Goal: Complete application form: Complete application form

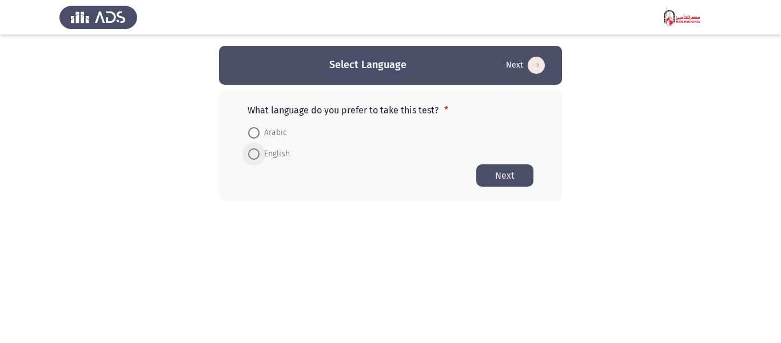
click at [279, 154] on span "English" at bounding box center [275, 154] width 30 height 14
click at [260, 154] on input "English" at bounding box center [253, 153] width 11 height 11
radio input "true"
click at [487, 161] on form "Arabic English" at bounding box center [391, 142] width 286 height 42
click at [496, 170] on button "Next" at bounding box center [504, 175] width 57 height 22
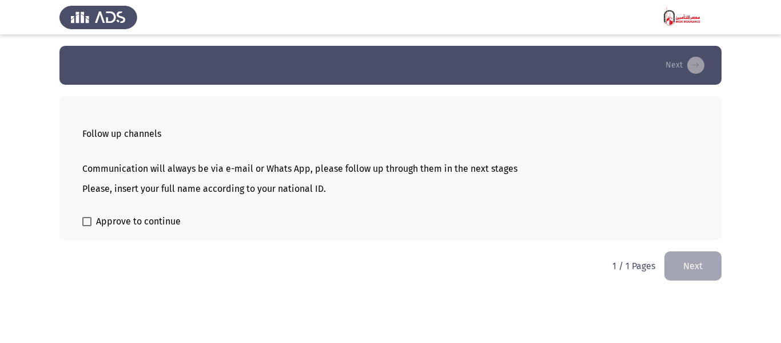
click at [151, 224] on span "Approve to continue" at bounding box center [138, 222] width 85 height 14
click at [87, 226] on input "Approve to continue" at bounding box center [86, 226] width 1 height 1
checkbox input "true"
click at [697, 268] on button "Next" at bounding box center [693, 265] width 57 height 29
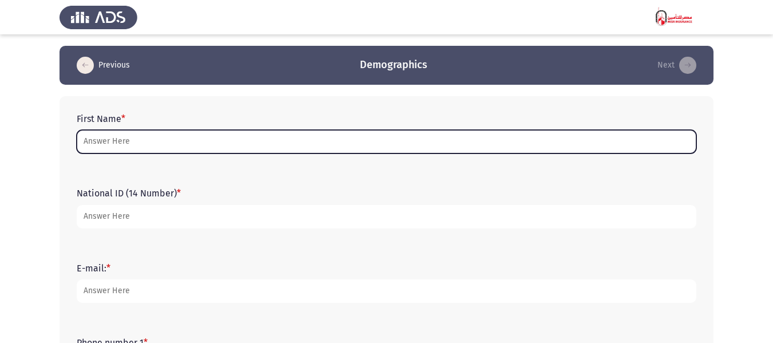
click at [145, 142] on input "First Name *" at bounding box center [386, 141] width 619 height 23
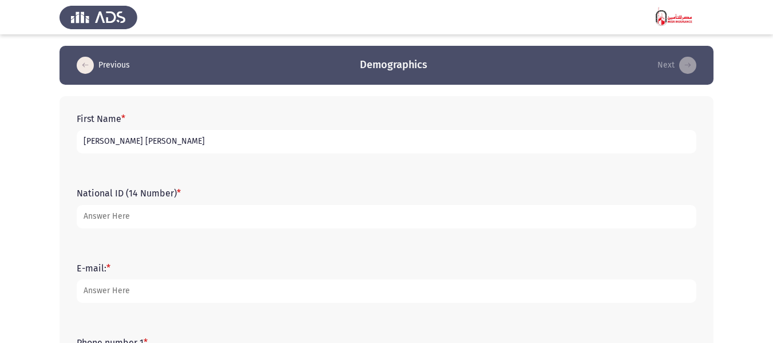
type input "[PERSON_NAME] [PERSON_NAME]"
type input "3"
type input "30003110100233"
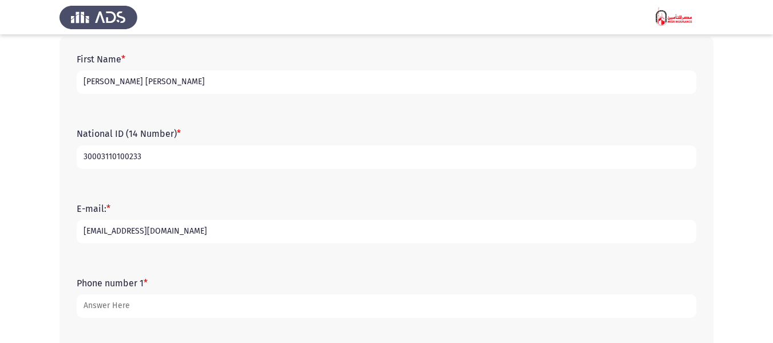
scroll to position [229, 0]
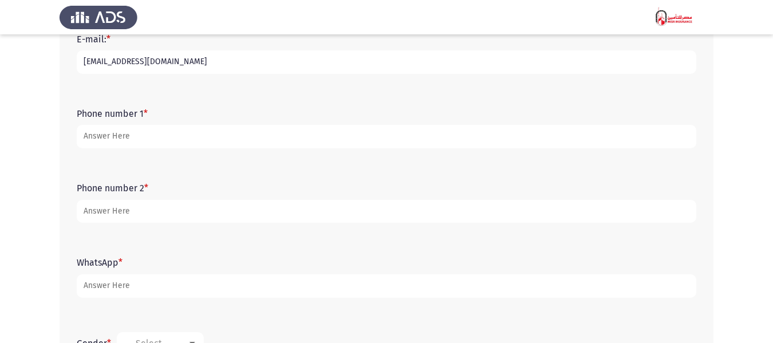
type input "[EMAIL_ADDRESS][DOMAIN_NAME]"
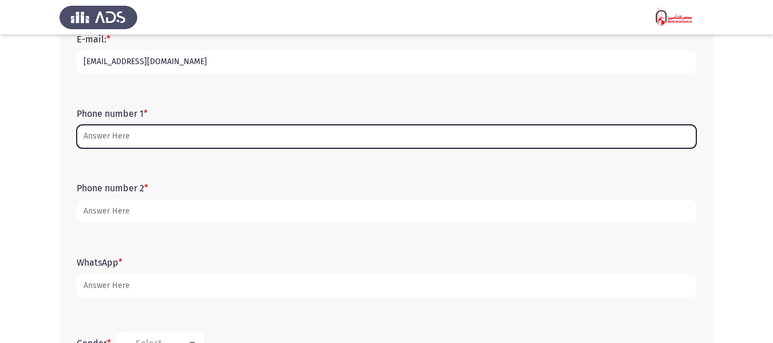
click at [182, 141] on input "Phone number 1 *" at bounding box center [386, 136] width 619 height 23
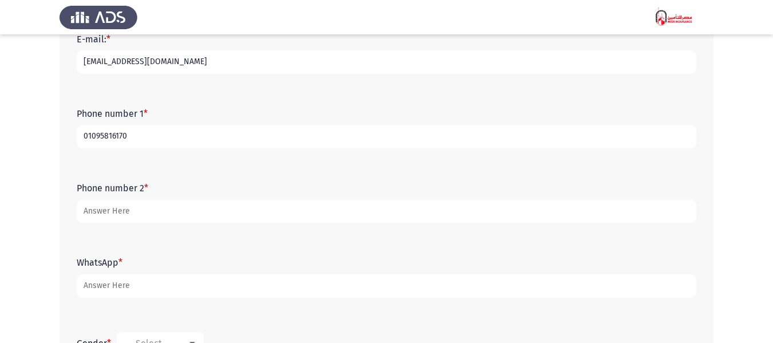
type input "01095816170"
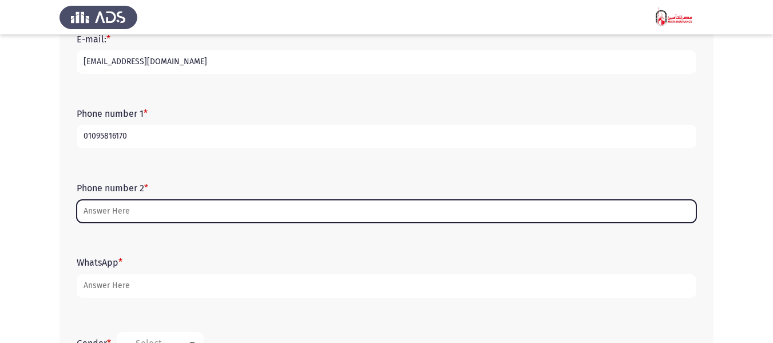
click at [148, 216] on input "Phone number 2 *" at bounding box center [386, 211] width 619 height 23
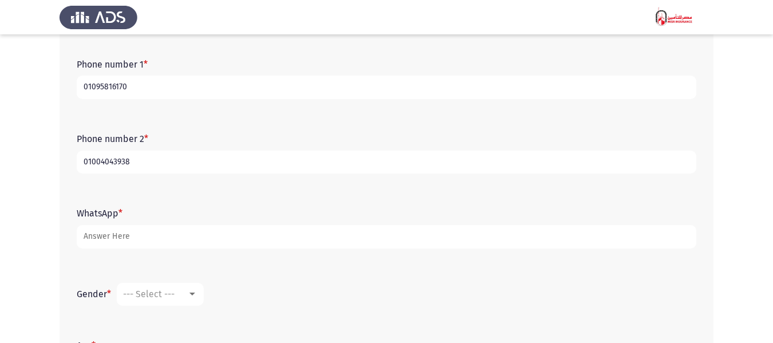
scroll to position [343, 0]
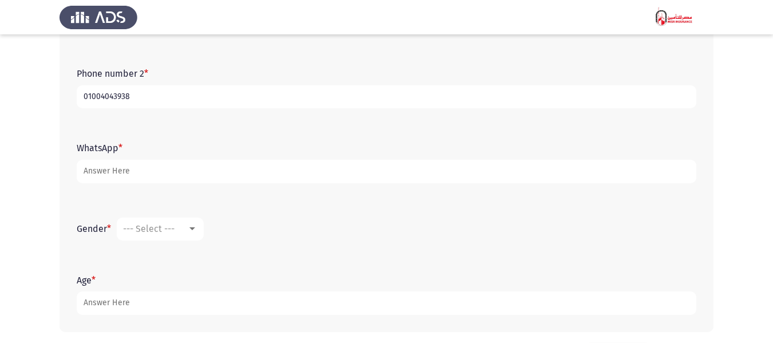
type input "01004043938"
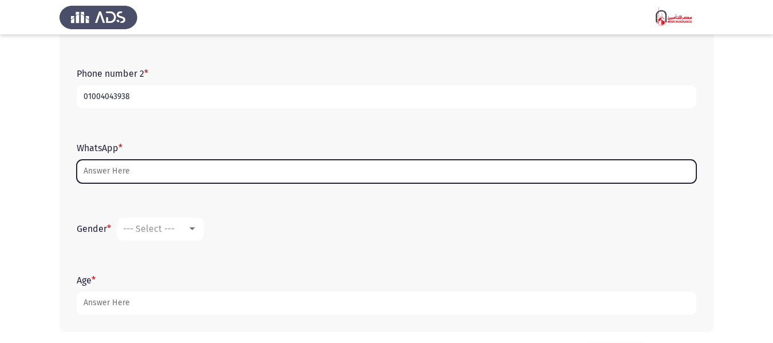
click at [156, 163] on input "WhatsApp *" at bounding box center [386, 171] width 619 height 23
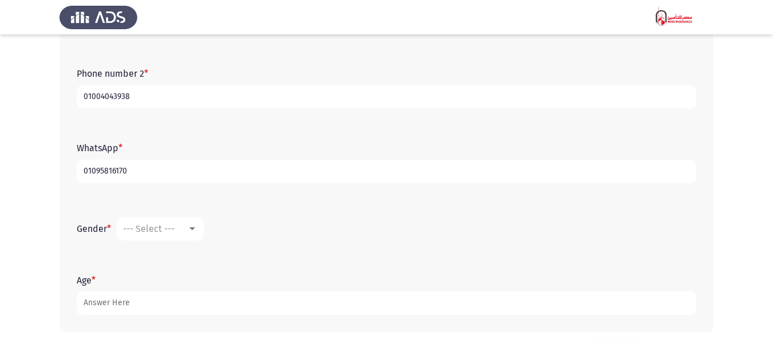
type input "01095816170"
click at [181, 219] on mat-select "--- Select ---" at bounding box center [160, 228] width 87 height 23
click at [175, 237] on mat-select "--- Select ---" at bounding box center [160, 228] width 87 height 23
click at [192, 225] on div at bounding box center [192, 228] width 10 height 9
click at [152, 235] on span "[DEMOGRAPHIC_DATA]" at bounding box center [177, 228] width 107 height 27
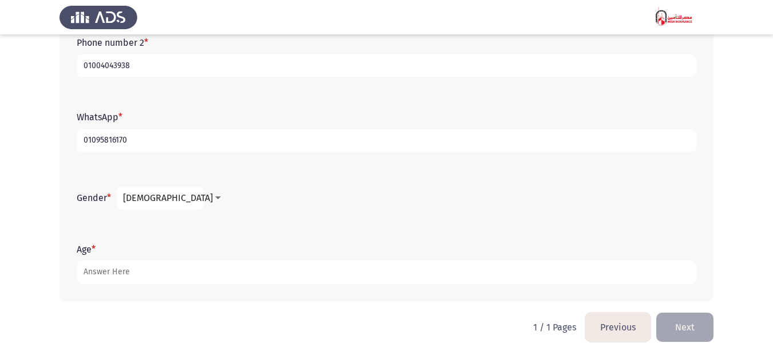
scroll to position [390, 0]
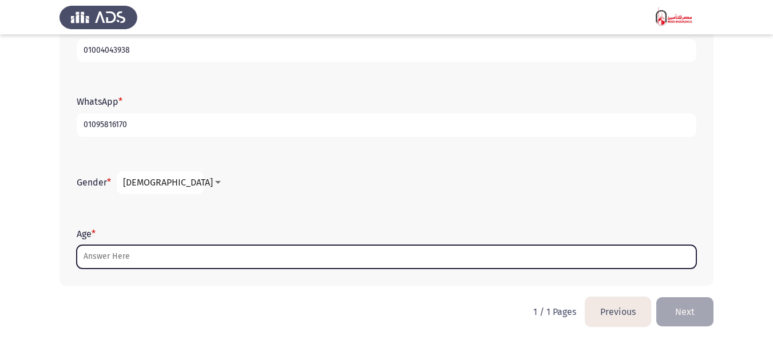
click at [127, 256] on input "Age *" at bounding box center [386, 256] width 619 height 23
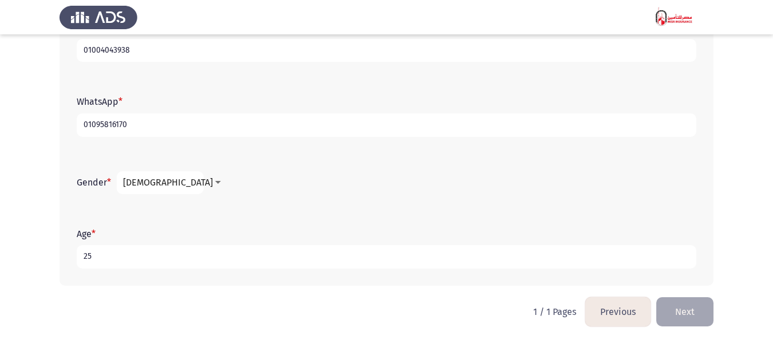
type input "25"
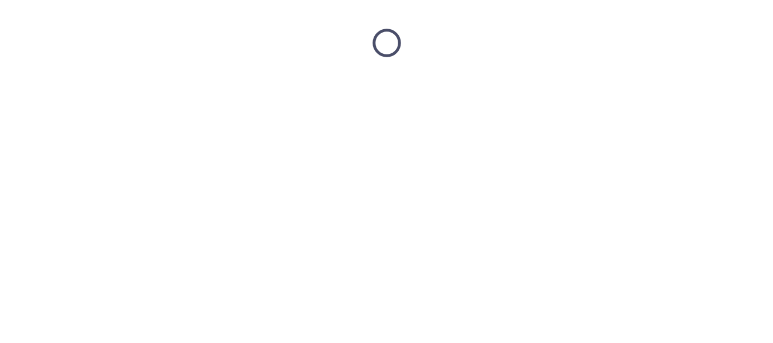
scroll to position [0, 0]
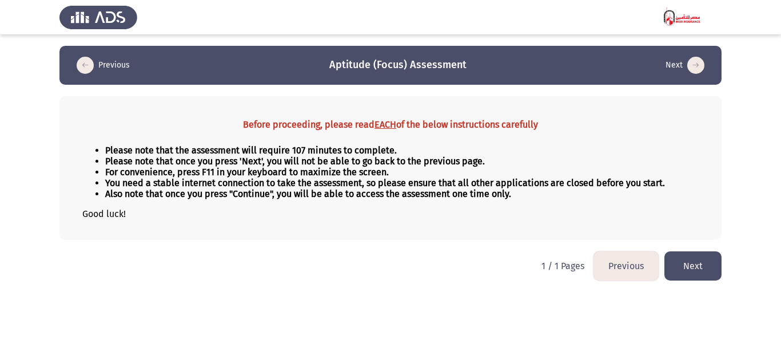
drag, startPoint x: 149, startPoint y: 146, endPoint x: 548, endPoint y: 177, distance: 399.9
click at [548, 177] on ul "Please note that the assessment will require 107 minutes to complete. Please no…" at bounding box center [390, 172] width 617 height 54
click at [703, 260] on button "Next" at bounding box center [693, 265] width 57 height 29
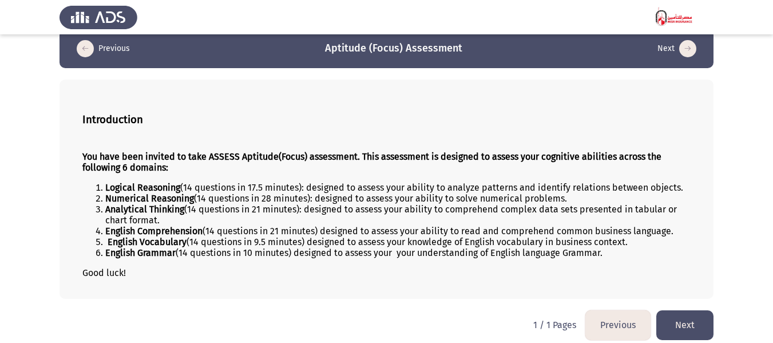
scroll to position [25, 0]
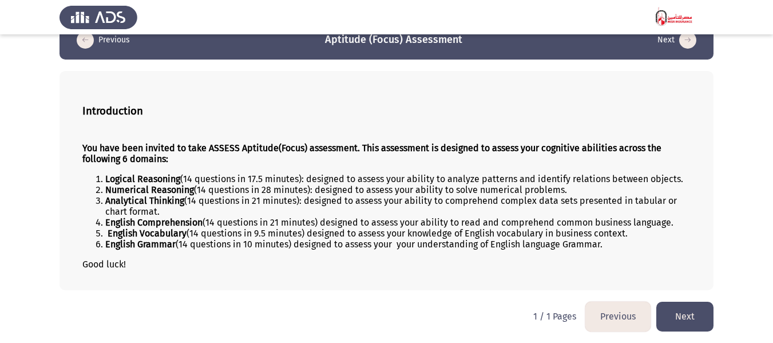
click at [680, 307] on button "Next" at bounding box center [684, 315] width 57 height 29
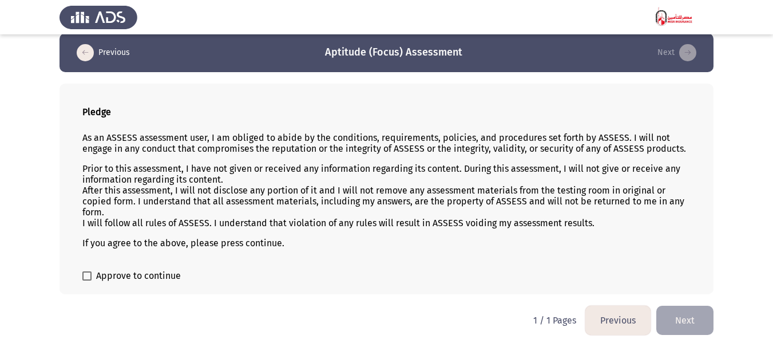
scroll to position [16, 0]
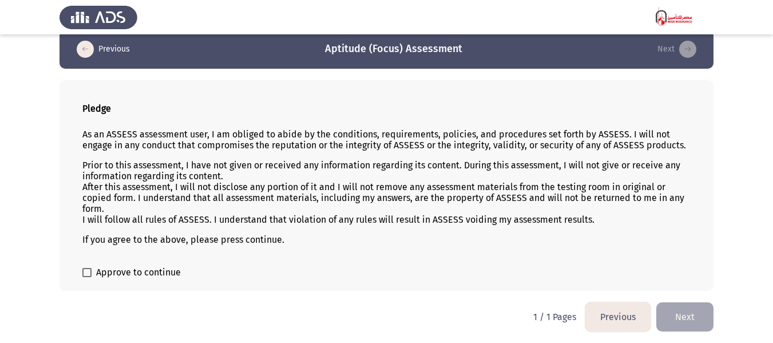
click at [120, 275] on span "Approve to continue" at bounding box center [138, 272] width 85 height 14
click at [87, 277] on input "Approve to continue" at bounding box center [86, 277] width 1 height 1
checkbox input "true"
click at [709, 312] on button "Next" at bounding box center [684, 316] width 57 height 29
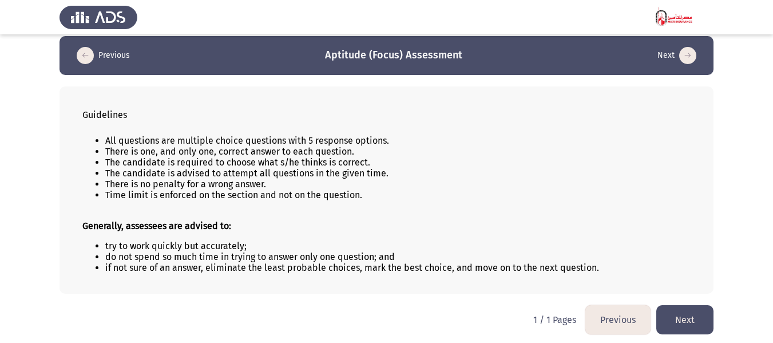
scroll to position [13, 0]
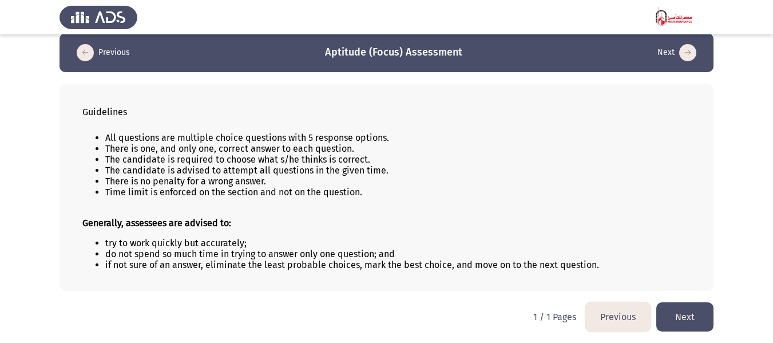
click at [696, 323] on button "Next" at bounding box center [684, 316] width 57 height 29
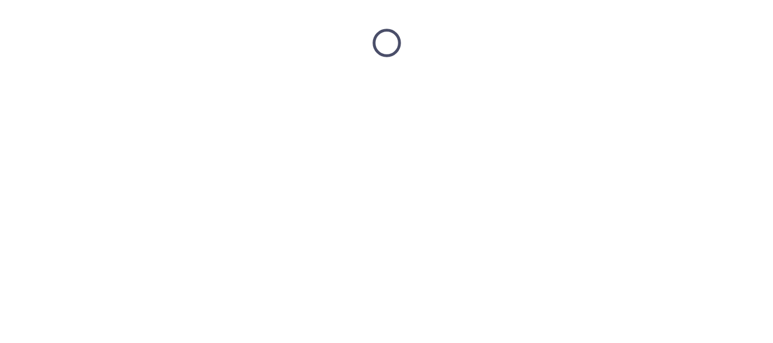
scroll to position [0, 0]
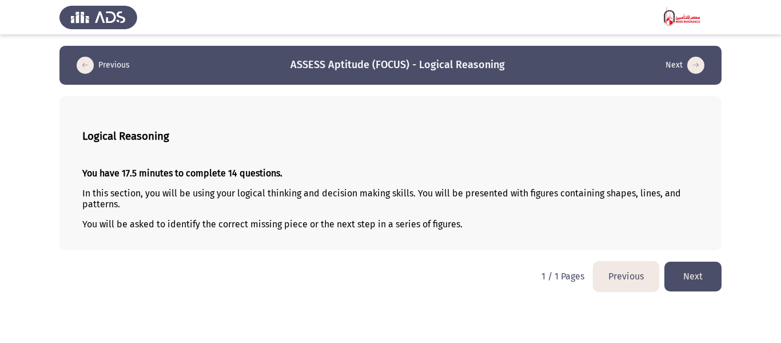
click at [695, 267] on button "Next" at bounding box center [693, 275] width 57 height 29
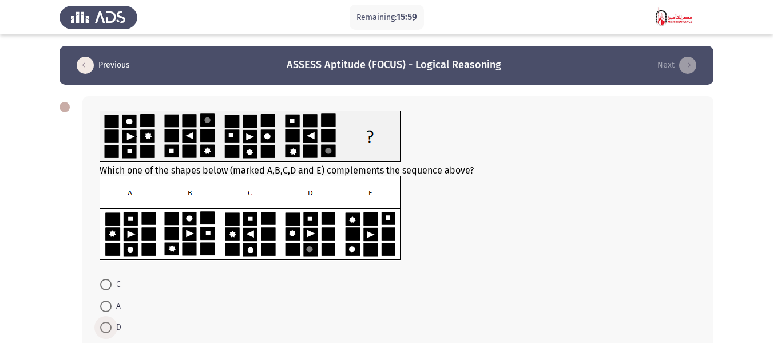
click at [106, 331] on span at bounding box center [105, 326] width 11 height 11
click at [106, 331] on input "D" at bounding box center [105, 326] width 11 height 11
radio input "true"
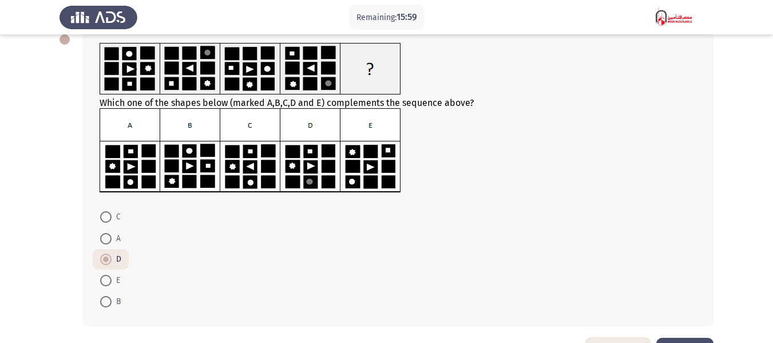
scroll to position [108, 0]
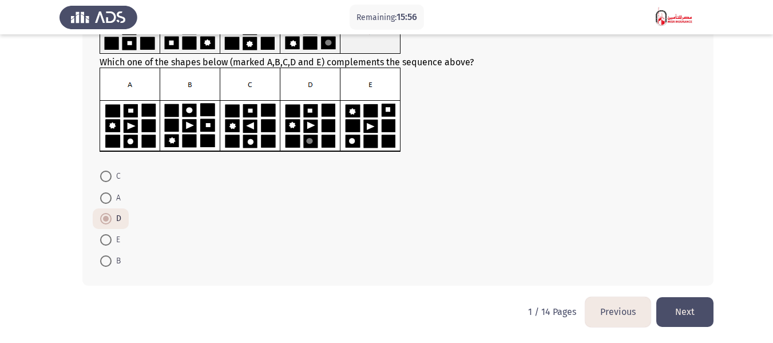
click at [696, 309] on button "Next" at bounding box center [684, 311] width 57 height 29
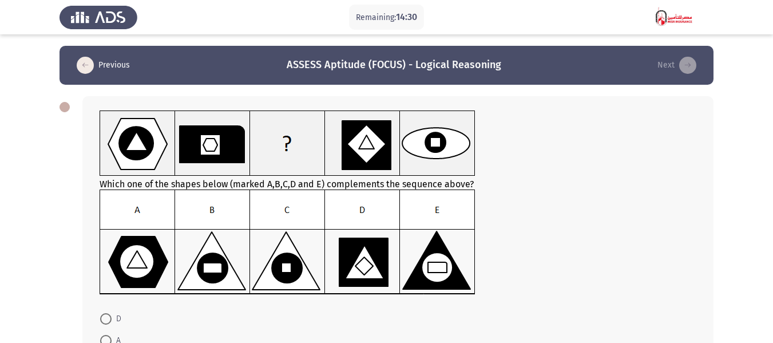
scroll to position [114, 0]
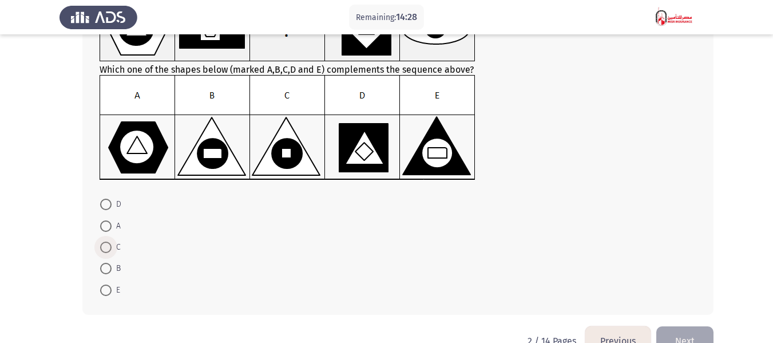
click at [109, 252] on span at bounding box center [105, 246] width 11 height 11
click at [109, 252] on input "C" at bounding box center [105, 246] width 11 height 11
radio input "true"
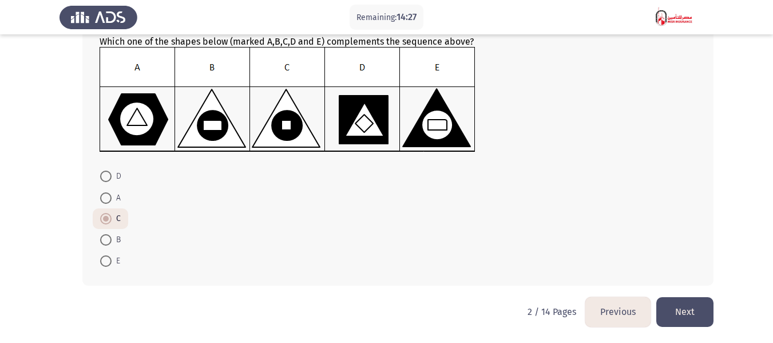
click at [685, 313] on button "Next" at bounding box center [684, 311] width 57 height 29
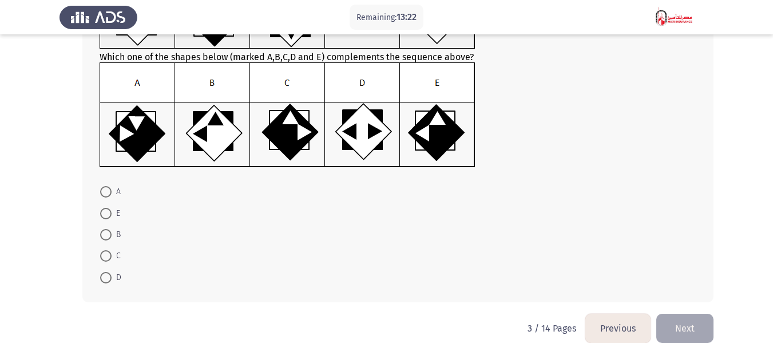
scroll to position [144, 0]
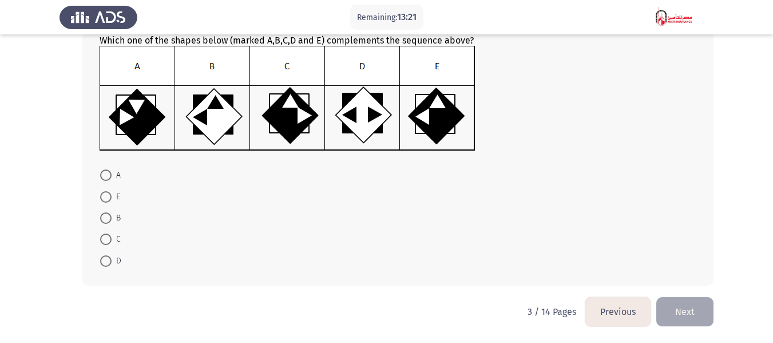
click at [108, 260] on span at bounding box center [105, 260] width 11 height 11
click at [108, 260] on input "D" at bounding box center [105, 260] width 11 height 11
radio input "true"
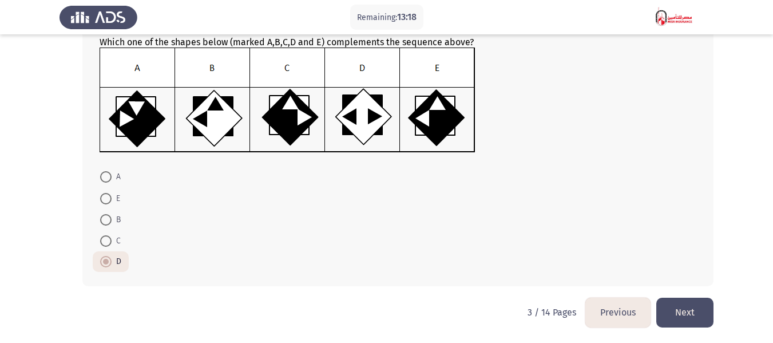
scroll to position [142, 0]
click at [689, 309] on button "Next" at bounding box center [684, 311] width 57 height 29
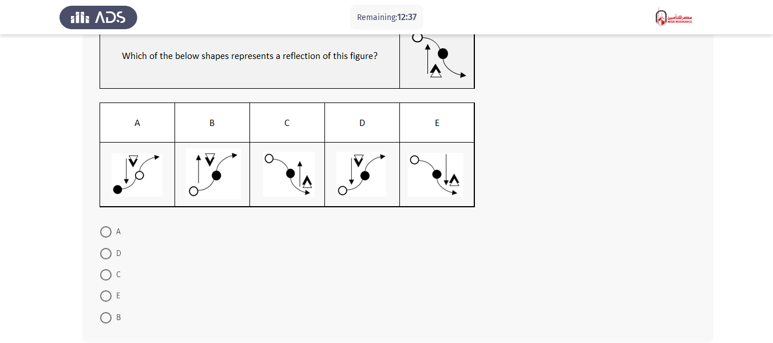
scroll to position [114, 0]
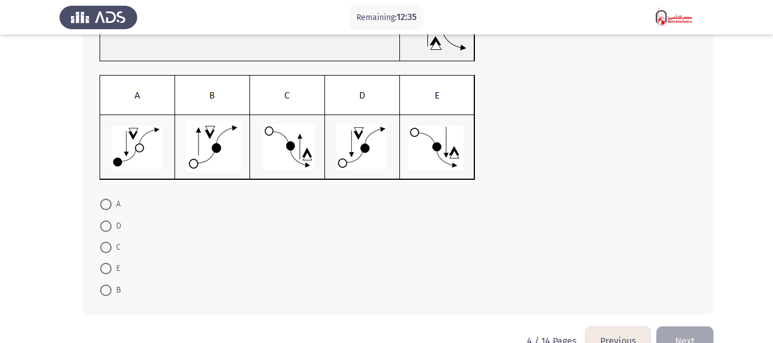
click at [100, 231] on mat-radio-button "D" at bounding box center [111, 225] width 36 height 21
click at [108, 231] on span at bounding box center [105, 225] width 11 height 11
click at [108, 231] on input "D" at bounding box center [105, 225] width 11 height 11
radio input "true"
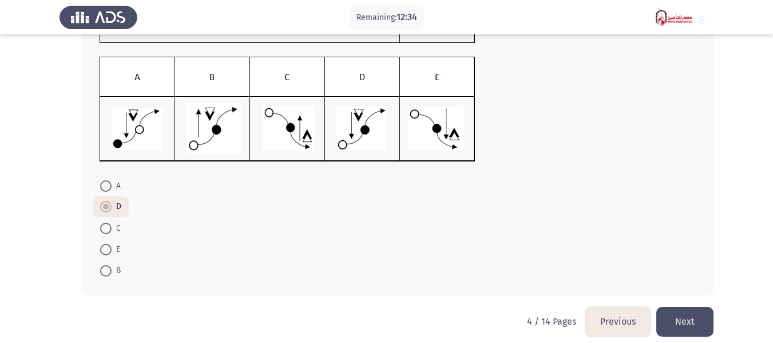
scroll to position [142, 0]
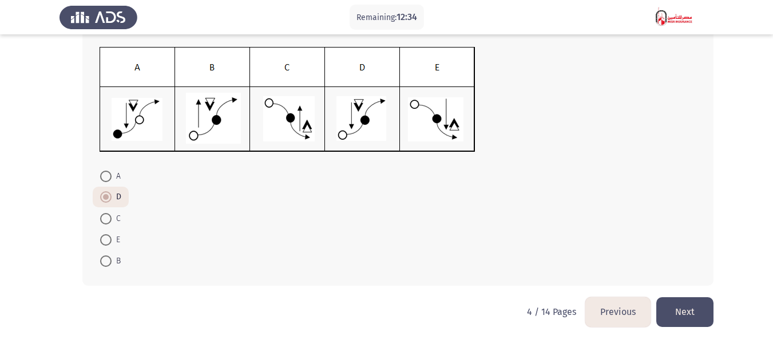
click at [672, 310] on button "Next" at bounding box center [684, 311] width 57 height 29
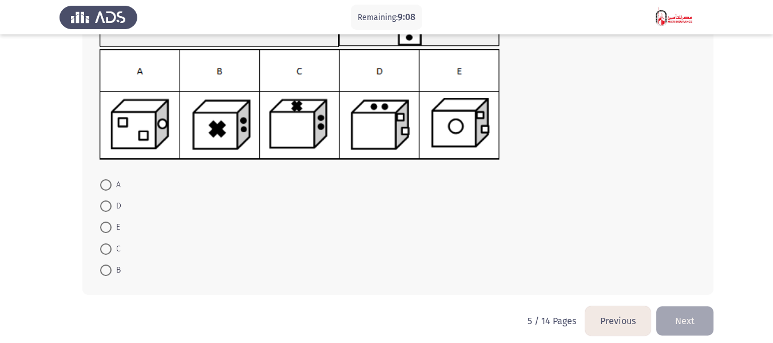
scroll to position [142, 0]
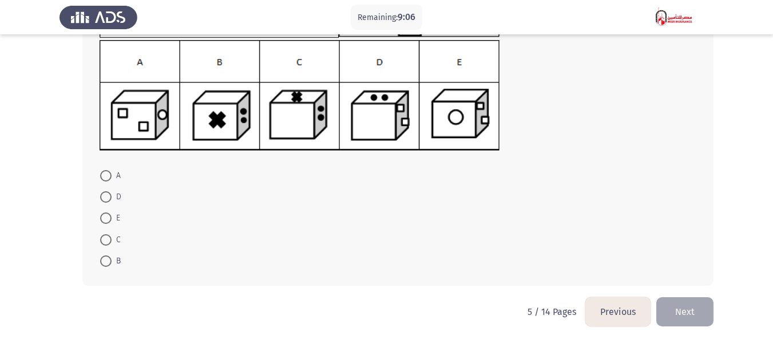
click at [105, 209] on mat-radio-button "E" at bounding box center [110, 217] width 35 height 21
click at [105, 205] on mat-radio-button "D" at bounding box center [111, 196] width 36 height 21
click at [108, 201] on span at bounding box center [105, 196] width 11 height 11
click at [108, 201] on input "D" at bounding box center [105, 196] width 11 height 11
radio input "true"
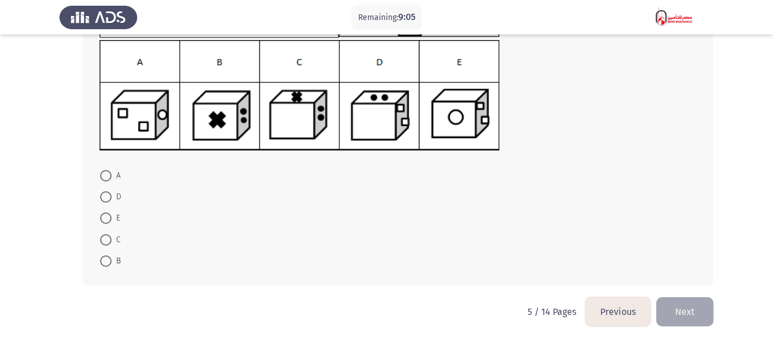
scroll to position [141, 0]
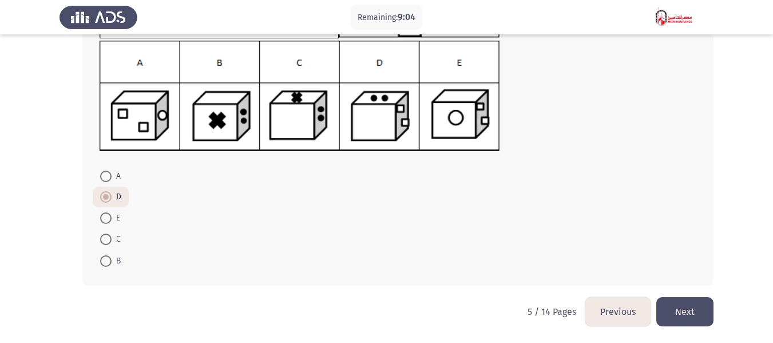
click at [671, 309] on button "Next" at bounding box center [684, 311] width 57 height 29
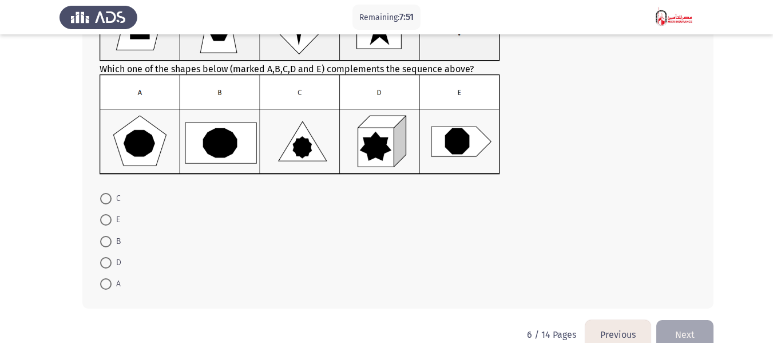
scroll to position [57, 0]
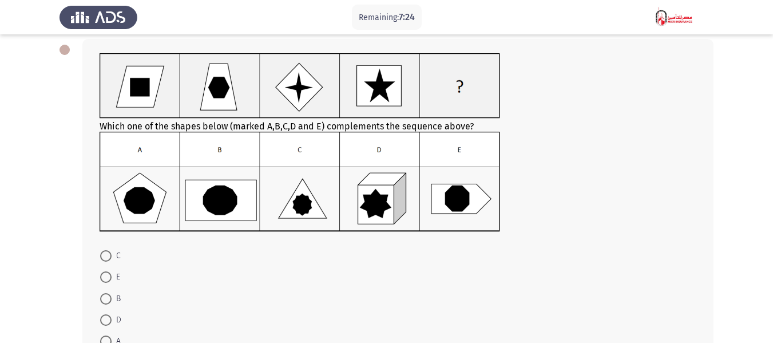
click at [301, 249] on form "C E B D A" at bounding box center [398, 298] width 597 height 107
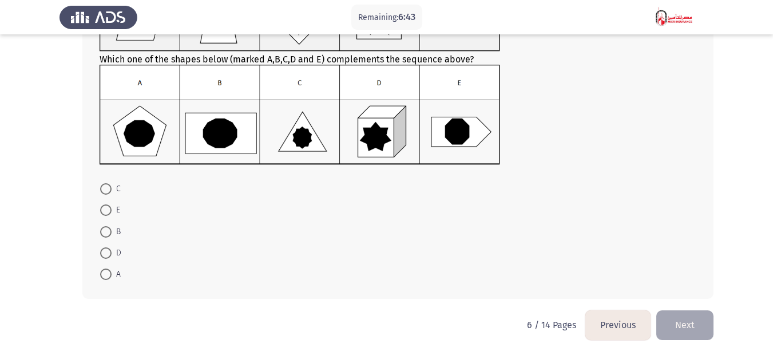
scroll to position [137, 0]
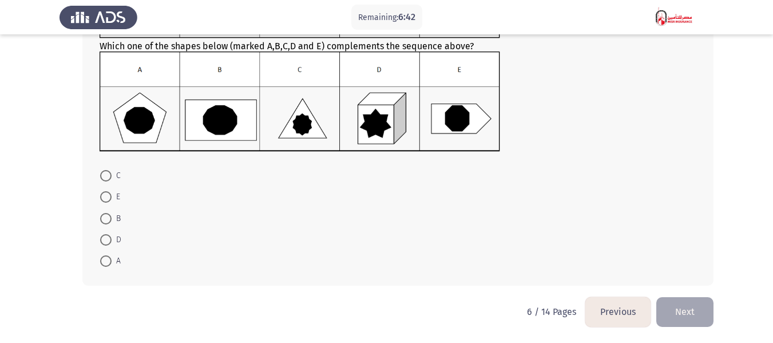
click at [106, 195] on span at bounding box center [105, 196] width 11 height 11
click at [106, 195] on input "E" at bounding box center [105, 196] width 11 height 11
radio input "true"
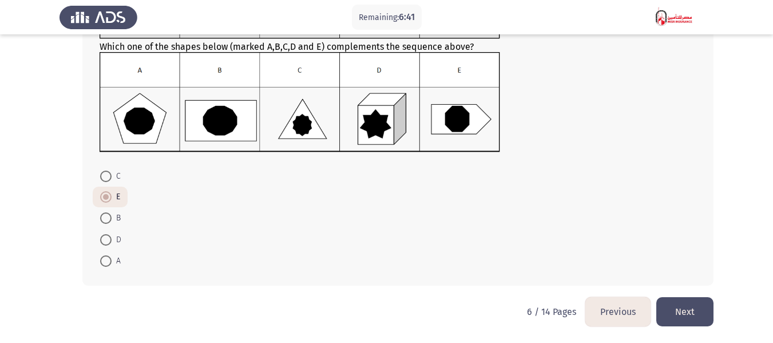
click at [699, 309] on button "Next" at bounding box center [684, 311] width 57 height 29
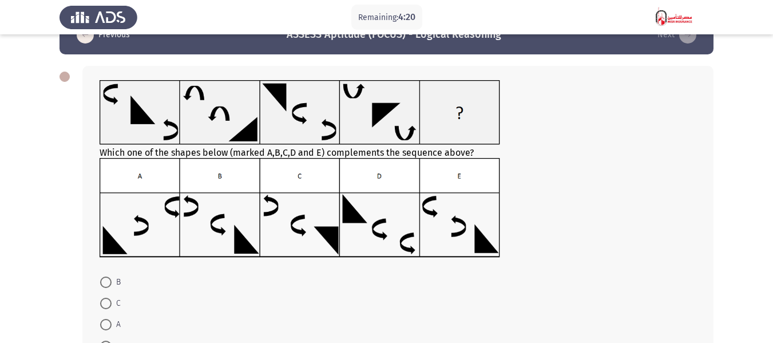
scroll to position [57, 0]
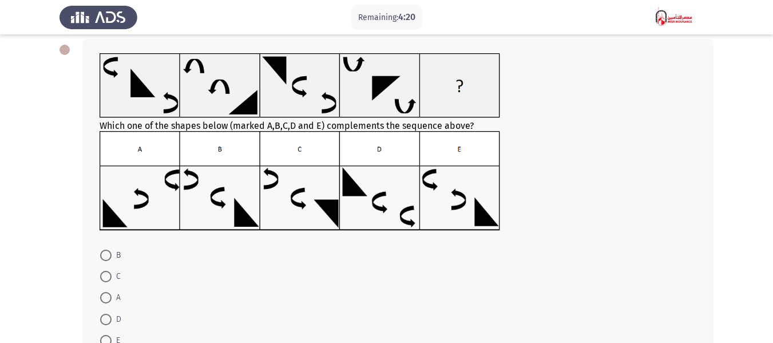
click at [104, 316] on span at bounding box center [105, 318] width 11 height 11
click at [104, 316] on input "D" at bounding box center [105, 318] width 11 height 11
radio input "true"
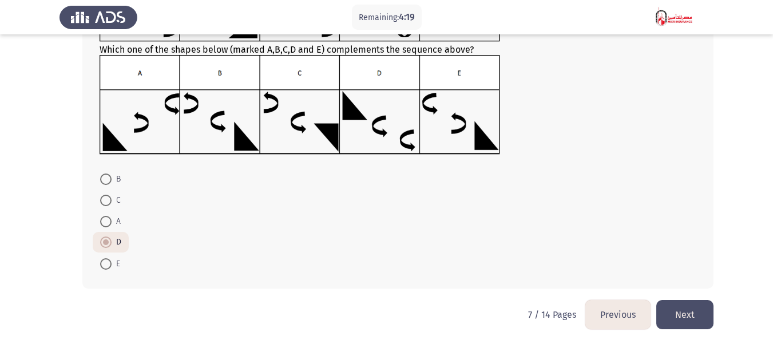
scroll to position [136, 0]
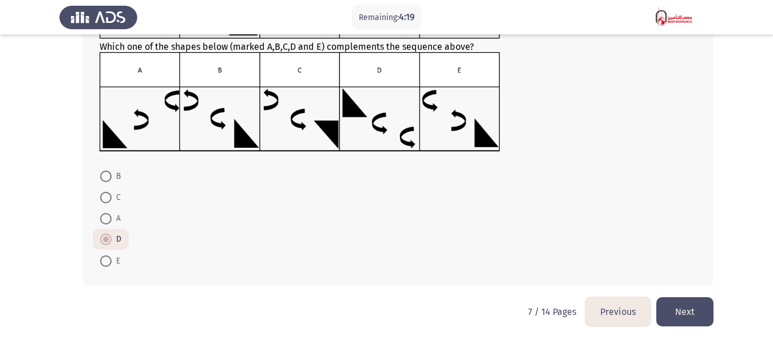
click at [687, 313] on button "Next" at bounding box center [684, 311] width 57 height 29
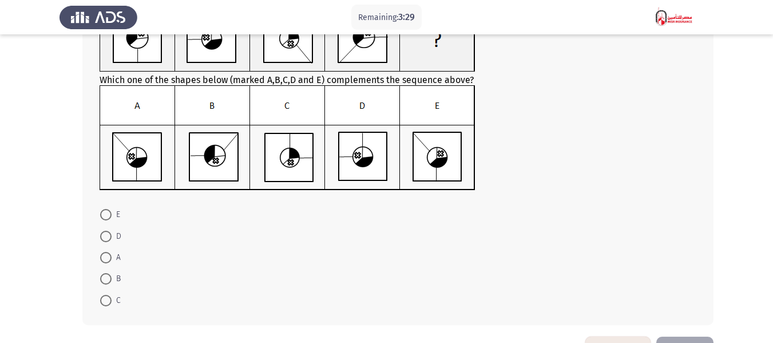
scroll to position [114, 0]
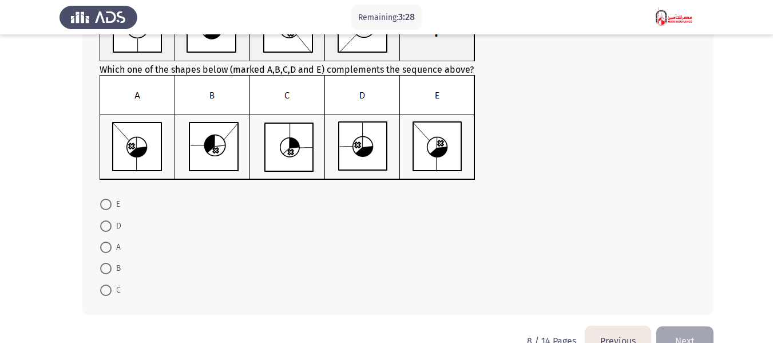
click at [103, 259] on mat-radio-button "B" at bounding box center [110, 267] width 35 height 21
click at [103, 248] on span at bounding box center [105, 246] width 11 height 11
click at [103, 248] on input "A" at bounding box center [105, 246] width 11 height 11
radio input "true"
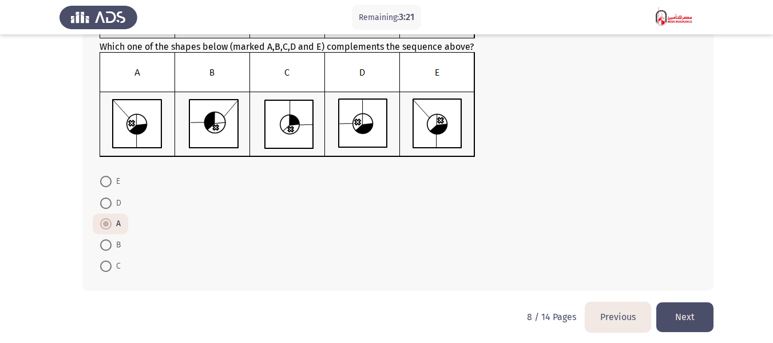
scroll to position [142, 0]
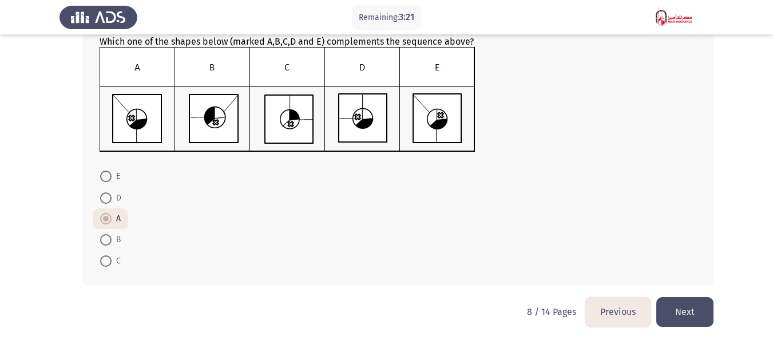
click at [688, 300] on button "Next" at bounding box center [684, 311] width 57 height 29
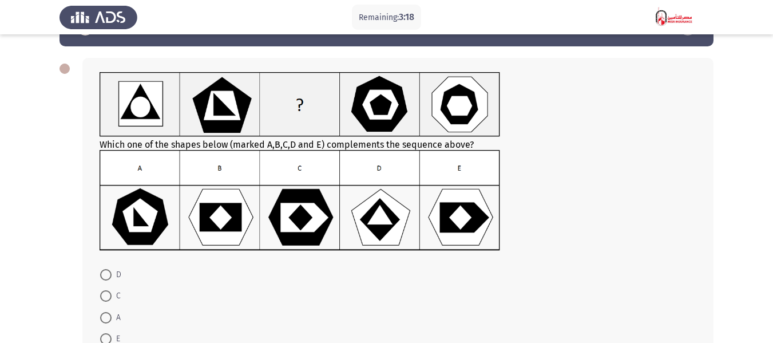
scroll to position [57, 0]
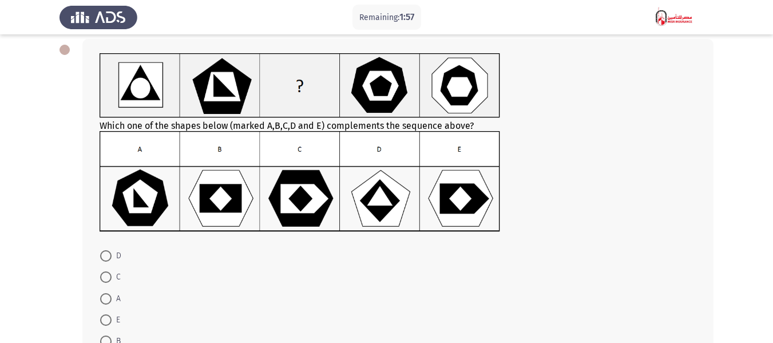
click at [104, 261] on span at bounding box center [105, 255] width 11 height 11
click at [104, 261] on input "D" at bounding box center [105, 255] width 11 height 11
radio input "true"
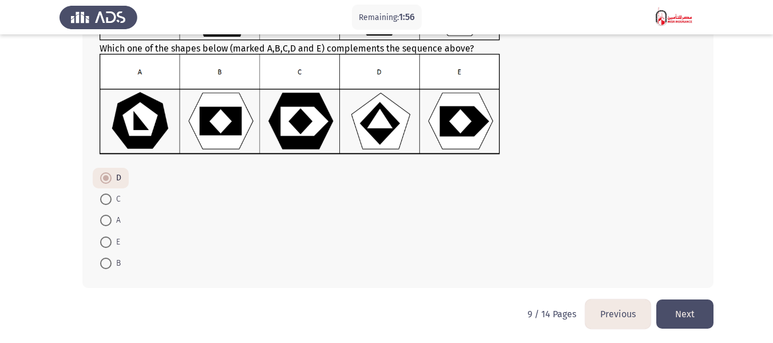
scroll to position [137, 0]
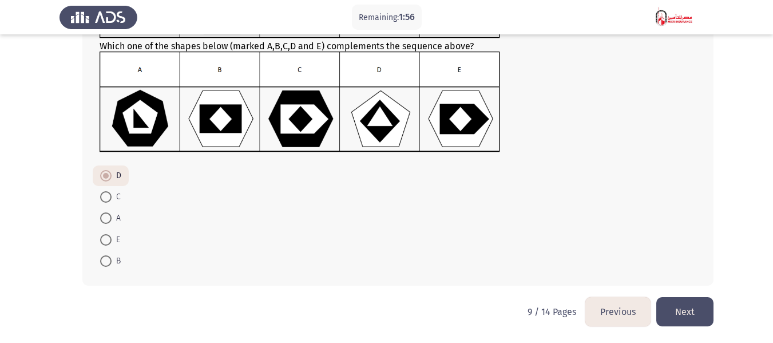
click at [697, 308] on button "Next" at bounding box center [684, 311] width 57 height 29
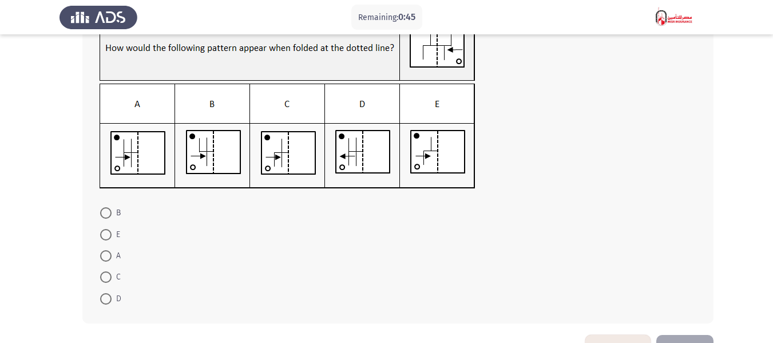
scroll to position [114, 0]
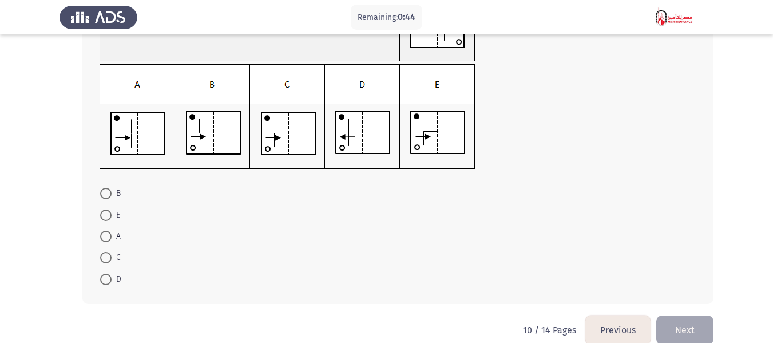
click at [102, 233] on span at bounding box center [105, 236] width 11 height 11
click at [102, 233] on input "A" at bounding box center [105, 236] width 11 height 11
radio input "true"
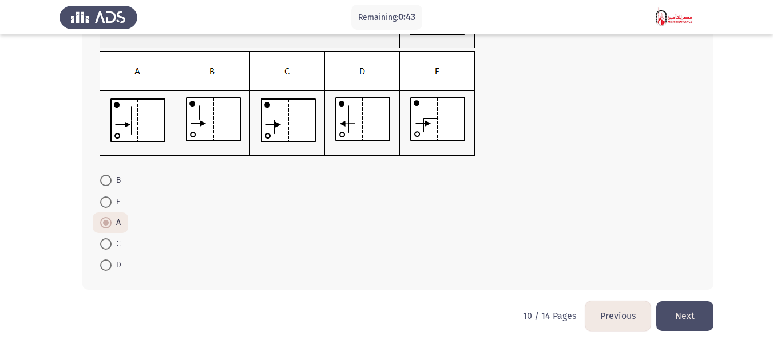
scroll to position [132, 0]
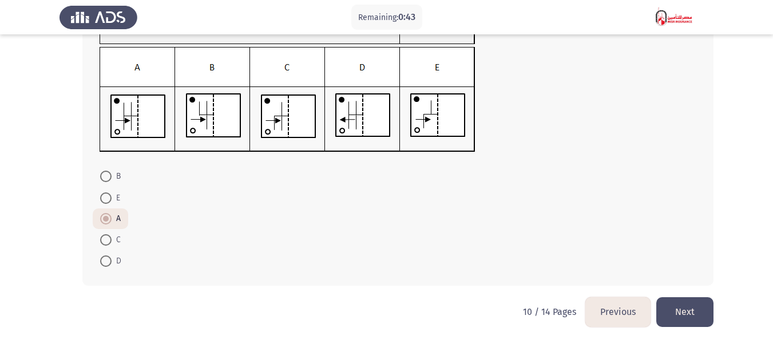
click at [680, 308] on button "Next" at bounding box center [684, 311] width 57 height 29
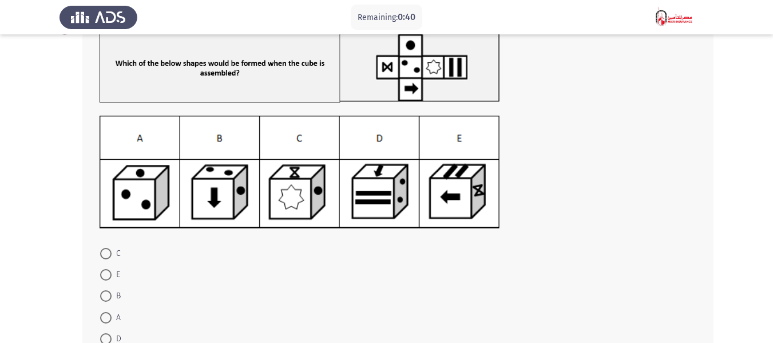
scroll to position [57, 0]
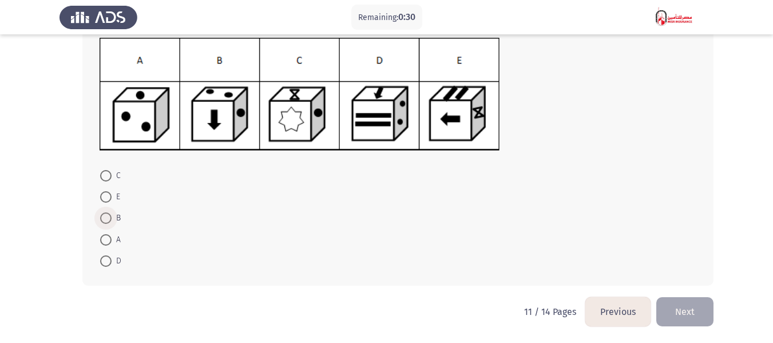
click at [105, 221] on span at bounding box center [105, 217] width 11 height 11
click at [105, 221] on input "B" at bounding box center [105, 217] width 11 height 11
radio input "true"
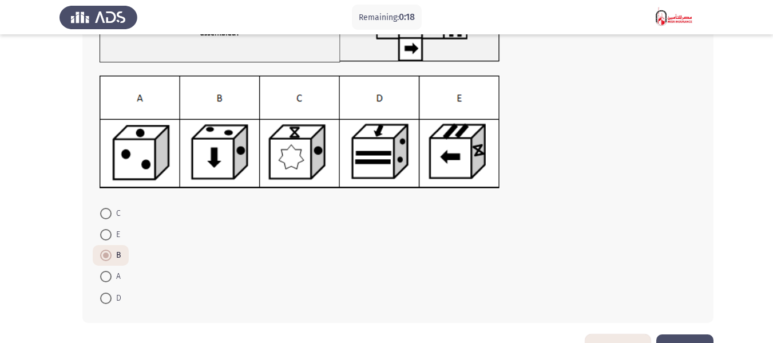
scroll to position [97, 0]
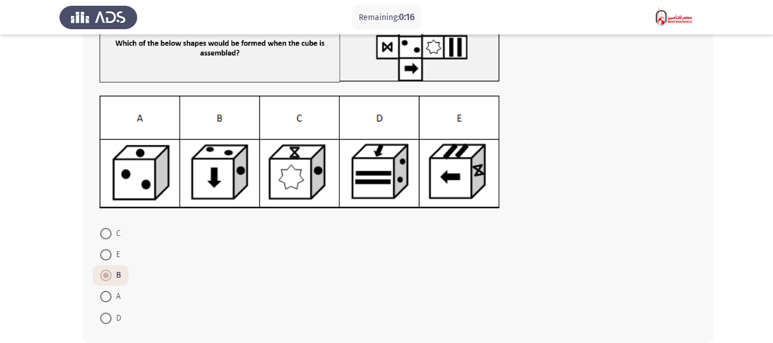
click at [100, 255] on span at bounding box center [105, 254] width 11 height 11
click at [100, 255] on input "E" at bounding box center [105, 254] width 11 height 11
radio input "true"
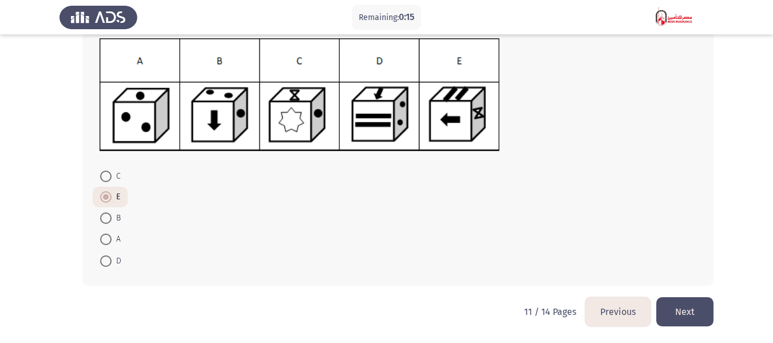
click at [693, 312] on button "Next" at bounding box center [684, 311] width 57 height 29
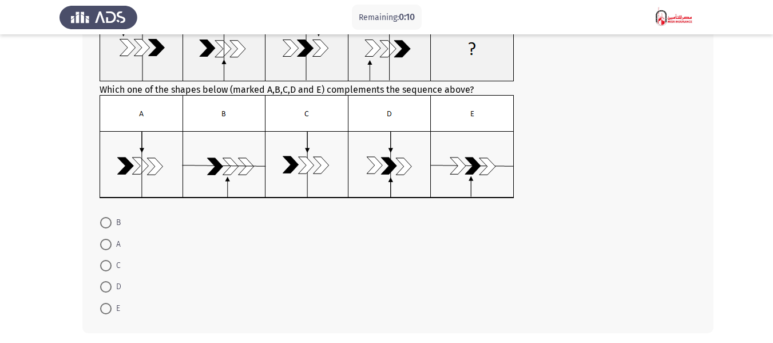
scroll to position [114, 0]
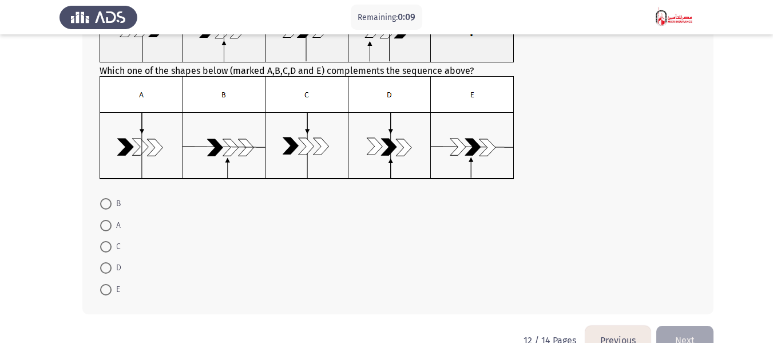
click at [105, 204] on span at bounding box center [105, 203] width 11 height 11
click at [105, 204] on input "B" at bounding box center [105, 203] width 11 height 11
radio input "true"
click at [690, 324] on div "Which one of the shapes below (marked A,B,C,D and E) complements the sequence a…" at bounding box center [386, 147] width 654 height 354
click at [684, 328] on button "Next" at bounding box center [684, 338] width 57 height 29
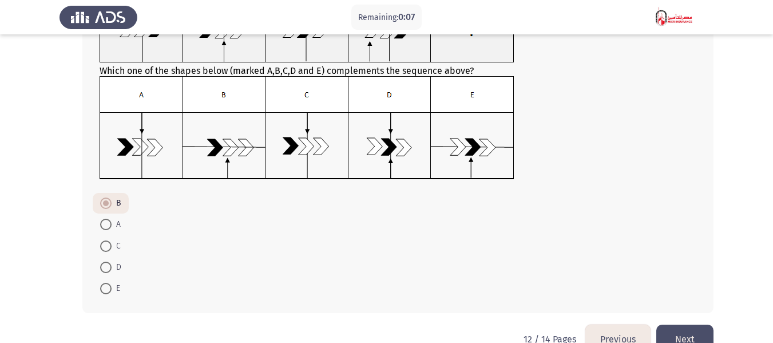
scroll to position [0, 0]
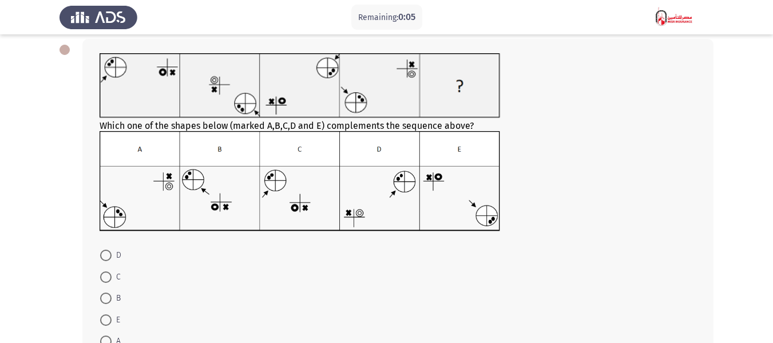
click at [104, 277] on span at bounding box center [105, 276] width 11 height 11
click at [104, 277] on input "C" at bounding box center [105, 276] width 11 height 11
radio input "true"
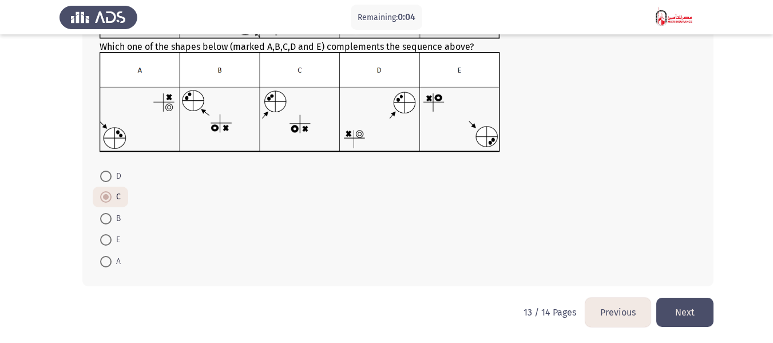
scroll to position [137, 0]
click at [682, 307] on button "Next" at bounding box center [684, 311] width 57 height 29
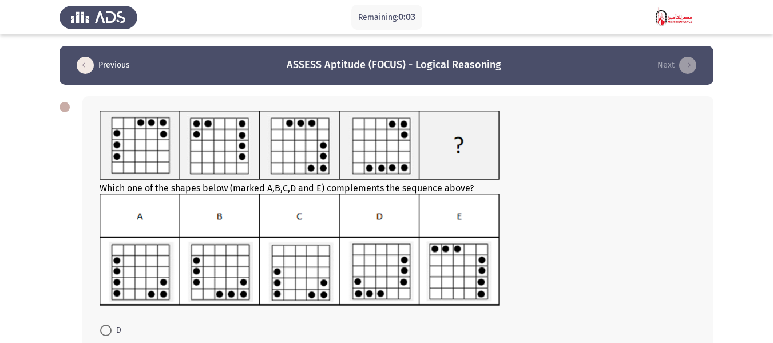
scroll to position [114, 0]
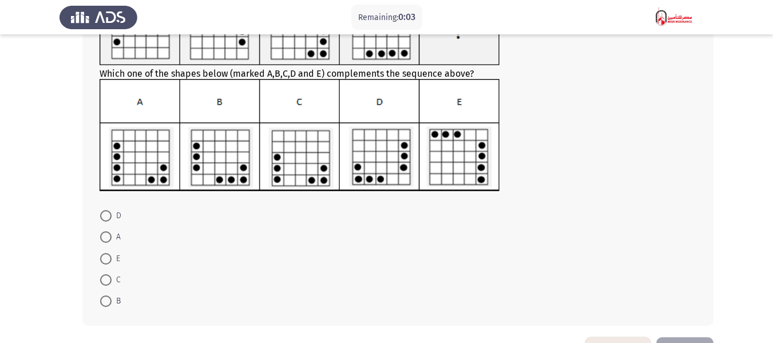
click at [105, 222] on label "D" at bounding box center [110, 216] width 21 height 14
click at [105, 221] on input "D" at bounding box center [105, 215] width 11 height 11
radio input "true"
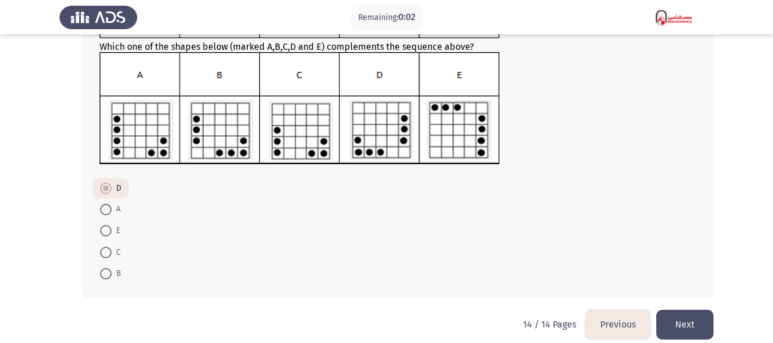
scroll to position [154, 0]
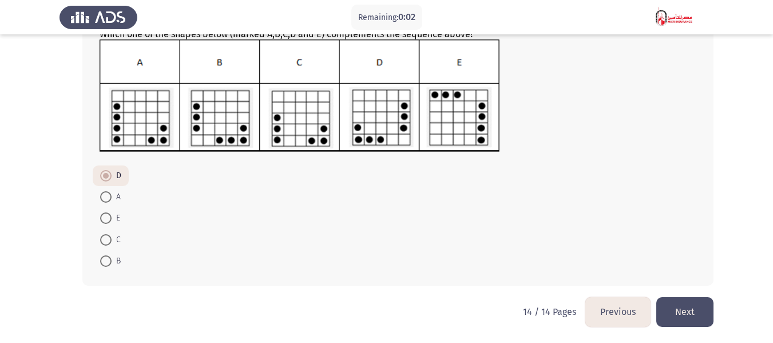
click at [692, 308] on button "Next" at bounding box center [684, 311] width 57 height 29
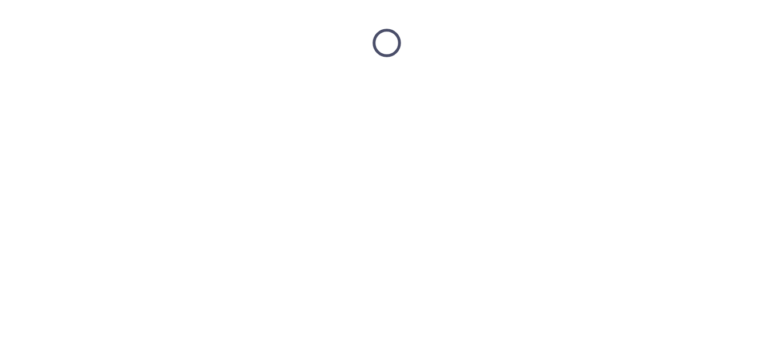
scroll to position [0, 0]
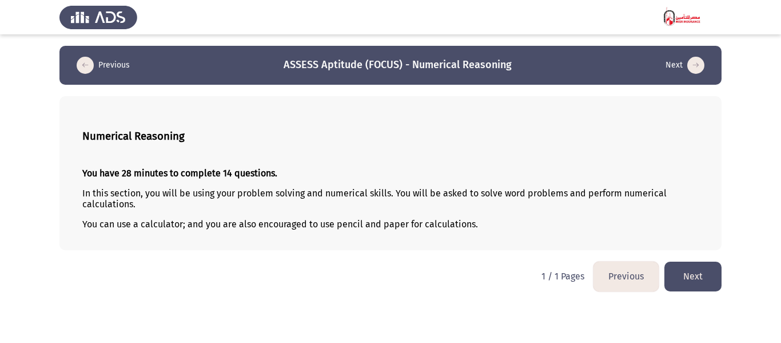
click at [694, 269] on button "Next" at bounding box center [693, 275] width 57 height 29
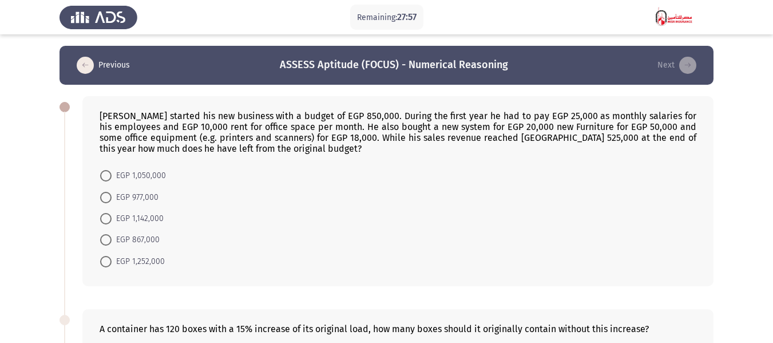
drag, startPoint x: 98, startPoint y: 113, endPoint x: 333, endPoint y: 215, distance: 255.7
click at [320, 137] on div "[PERSON_NAME] started his new business with a budget of EGP 850,000. During the…" at bounding box center [397, 191] width 631 height 190
click at [160, 268] on span "EGP 1,252,000" at bounding box center [138, 262] width 53 height 14
click at [112, 267] on input "EGP 1,252,000" at bounding box center [105, 261] width 11 height 11
radio input "true"
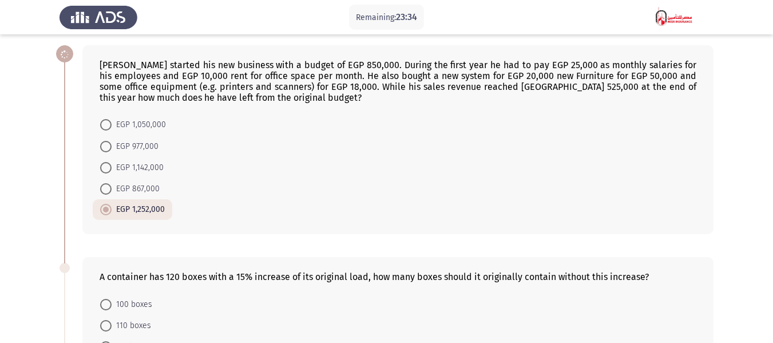
scroll to position [229, 0]
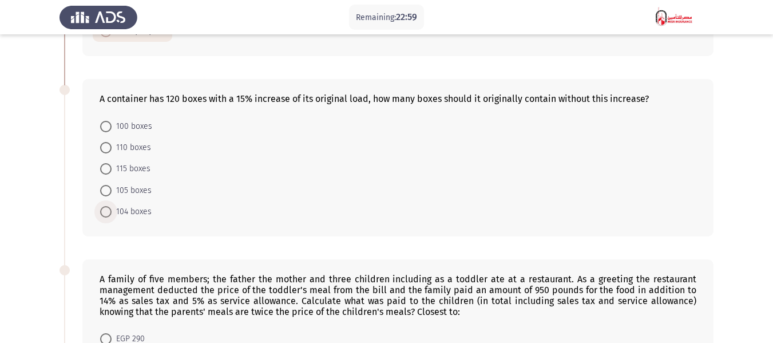
click at [134, 212] on span "104 boxes" at bounding box center [132, 212] width 40 height 14
click at [112, 212] on input "104 boxes" at bounding box center [105, 211] width 11 height 11
radio input "true"
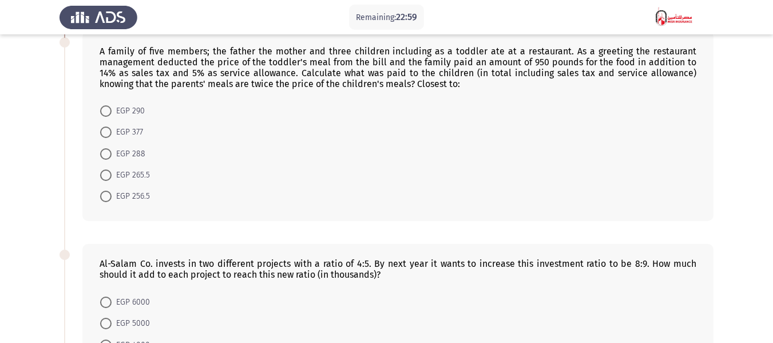
scroll to position [458, 0]
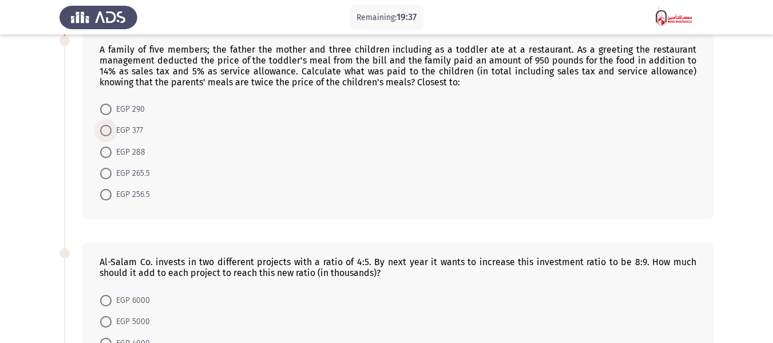
click at [109, 125] on span at bounding box center [105, 130] width 11 height 11
click at [109, 125] on input "EGP 377" at bounding box center [105, 130] width 11 height 11
radio input "true"
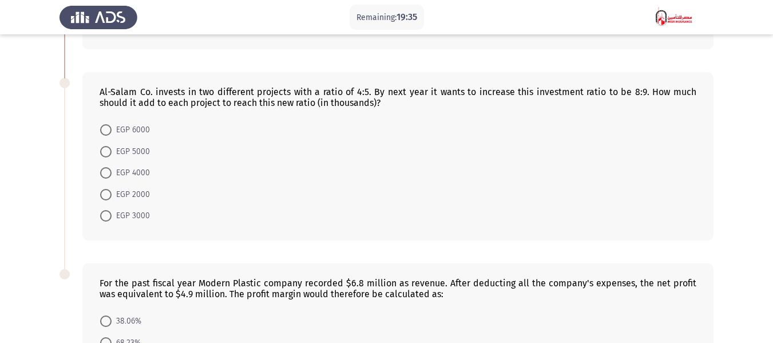
scroll to position [629, 0]
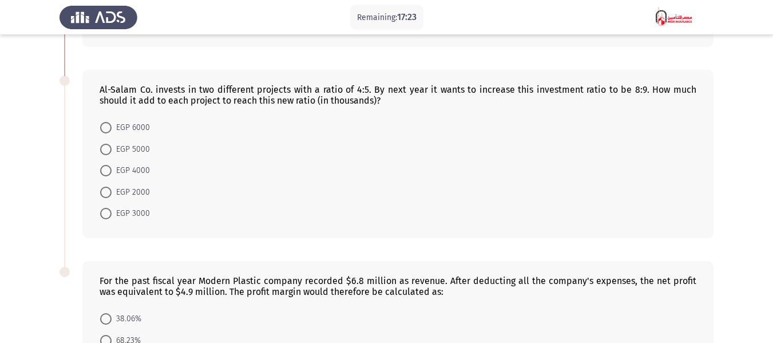
click at [140, 170] on span "EGP 4000" at bounding box center [131, 171] width 38 height 14
click at [112, 170] on input "EGP 4000" at bounding box center [105, 170] width 11 height 11
radio input "true"
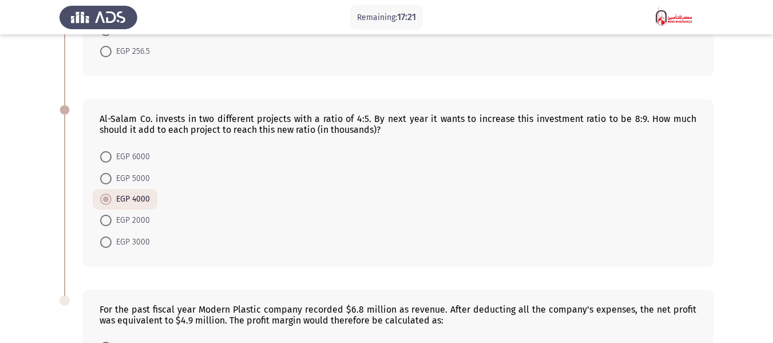
scroll to position [772, 0]
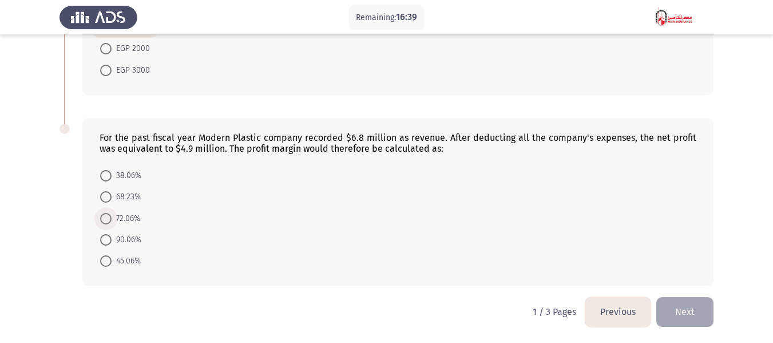
click at [113, 219] on span "72.06%" at bounding box center [126, 219] width 29 height 14
click at [112, 219] on input "72.06%" at bounding box center [105, 218] width 11 height 11
radio input "true"
click at [694, 304] on button "Next" at bounding box center [684, 311] width 57 height 29
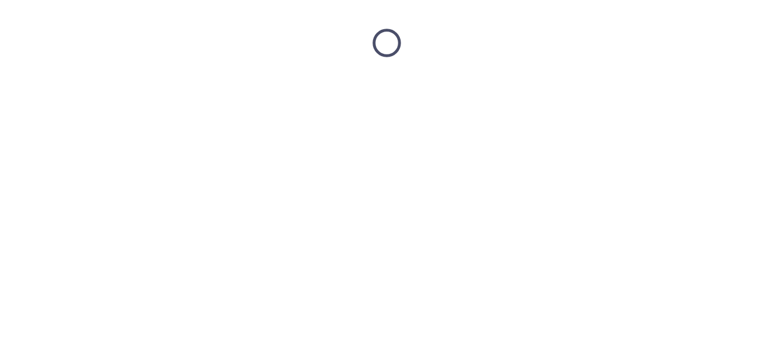
scroll to position [0, 0]
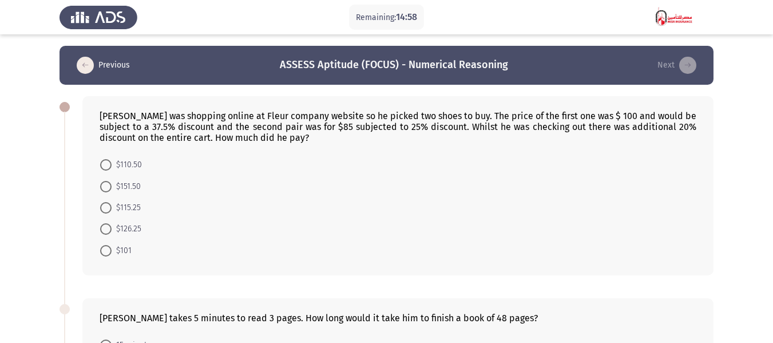
click at [117, 255] on span "$101" at bounding box center [122, 251] width 20 height 14
click at [112, 255] on input "$101" at bounding box center [105, 250] width 11 height 11
radio input "true"
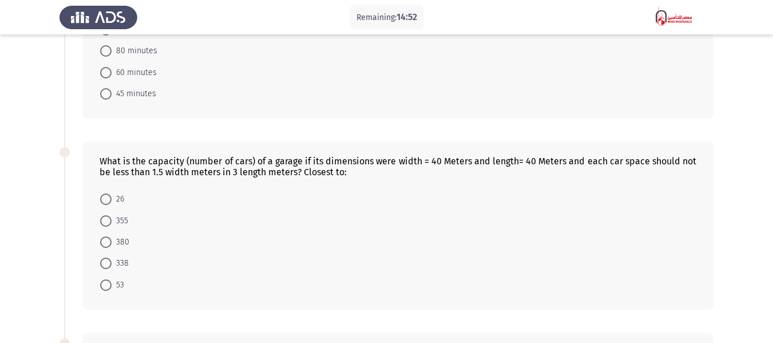
scroll to position [229, 0]
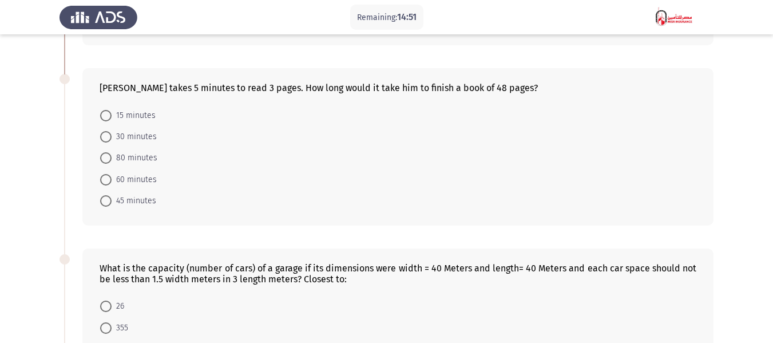
drag, startPoint x: 225, startPoint y: 82, endPoint x: 332, endPoint y: 101, distance: 108.2
click at [332, 101] on div "[PERSON_NAME] takes 5 minutes to read 3 pages. How long would it take him to fi…" at bounding box center [397, 146] width 631 height 157
drag, startPoint x: 124, startPoint y: 156, endPoint x: 326, endPoint y: 160, distance: 202.5
click at [124, 156] on span "80 minutes" at bounding box center [135, 158] width 46 height 14
click at [112, 156] on input "80 minutes" at bounding box center [105, 157] width 11 height 11
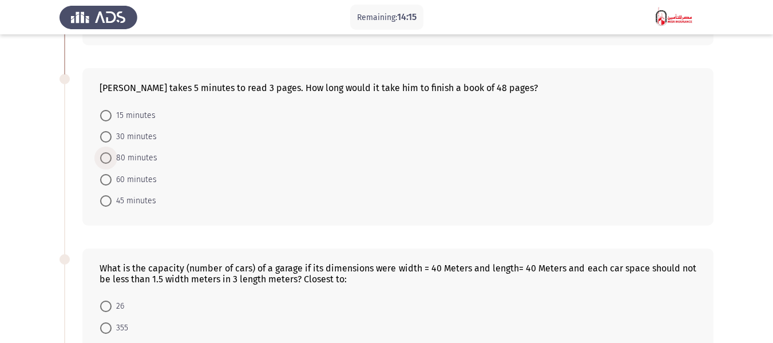
radio input "true"
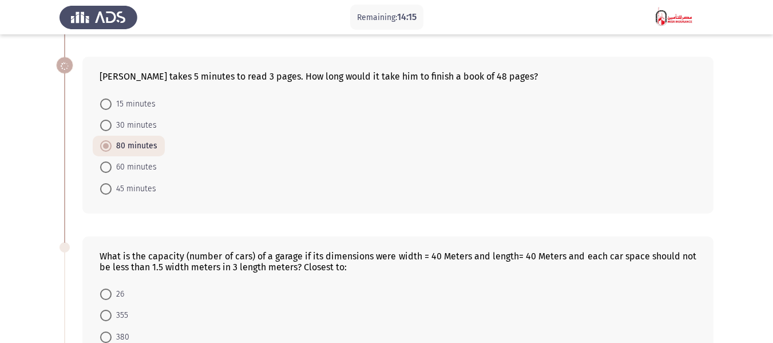
scroll to position [400, 0]
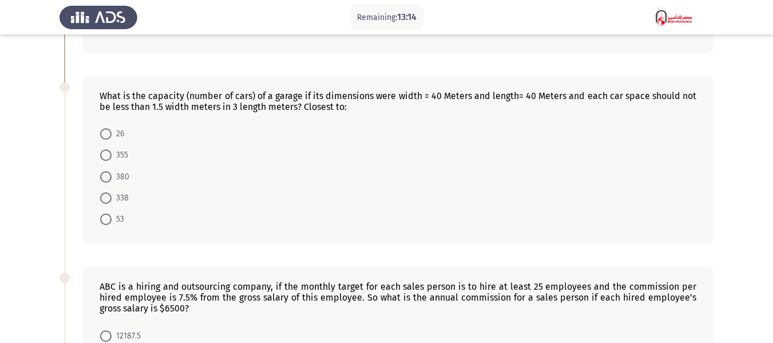
click at [111, 124] on mat-radio-button "26" at bounding box center [112, 133] width 39 height 21
click at [109, 128] on span at bounding box center [105, 133] width 11 height 11
click at [109, 128] on input "26" at bounding box center [105, 133] width 11 height 11
radio input "true"
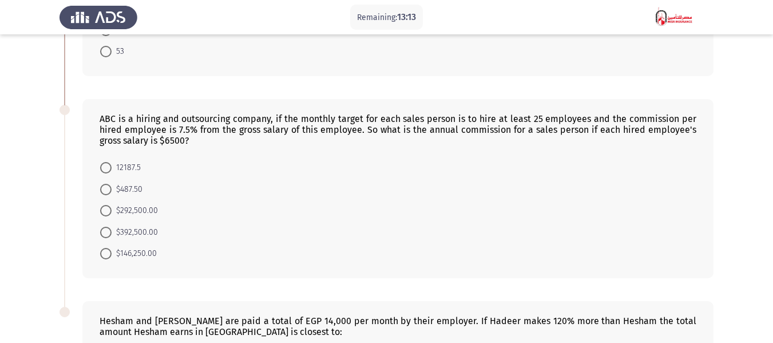
scroll to position [572, 0]
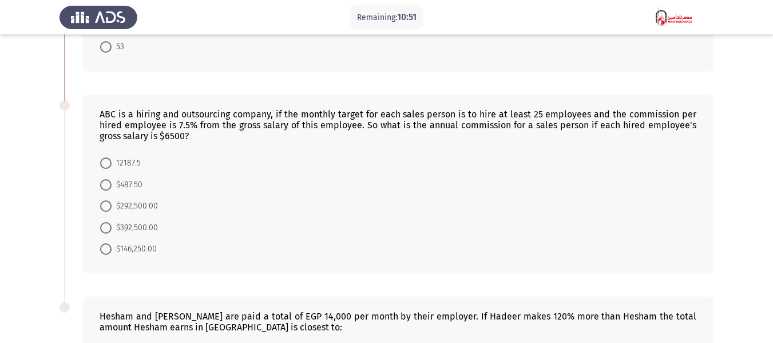
click at [136, 249] on span "$146,250.00" at bounding box center [134, 249] width 45 height 14
click at [112, 249] on input "$146,250.00" at bounding box center [105, 248] width 11 height 11
radio input "true"
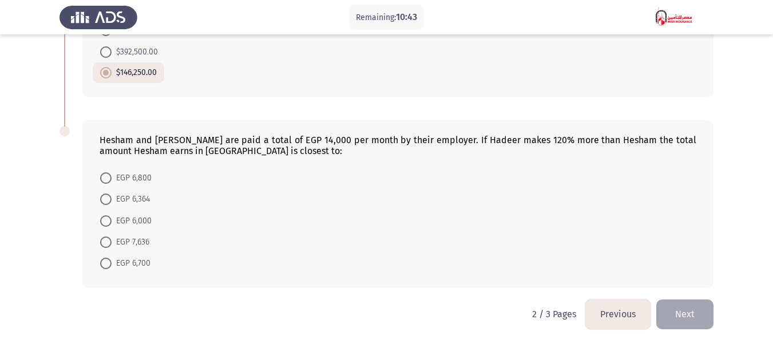
scroll to position [750, 0]
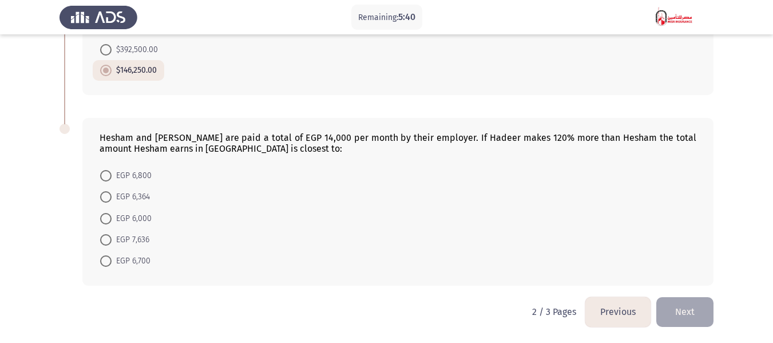
click at [133, 212] on span "EGP 6,000" at bounding box center [132, 219] width 40 height 14
click at [112, 213] on input "EGP 6,000" at bounding box center [105, 218] width 11 height 11
radio input "true"
drag, startPoint x: 678, startPoint y: 297, endPoint x: 684, endPoint y: 309, distance: 13.6
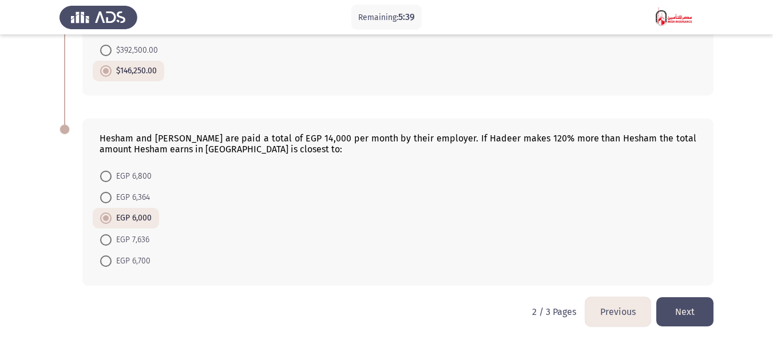
click at [686, 309] on button "Next" at bounding box center [684, 311] width 57 height 29
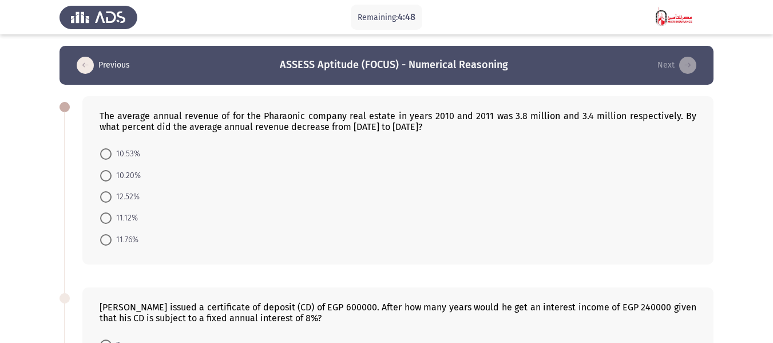
click at [126, 156] on span "10.53%" at bounding box center [126, 154] width 29 height 14
click at [112, 156] on input "10.53%" at bounding box center [105, 153] width 11 height 11
radio input "true"
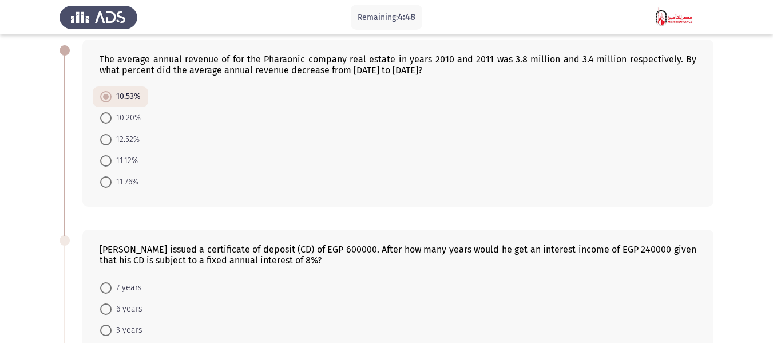
scroll to position [229, 0]
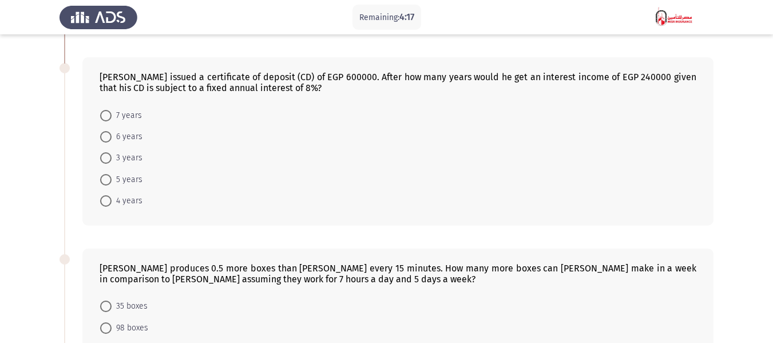
drag, startPoint x: 353, startPoint y: 76, endPoint x: 335, endPoint y: 78, distance: 17.9
click at [335, 78] on div "[PERSON_NAME] issued a certificate of deposit (CD) of EGP 600000. After how man…" at bounding box center [398, 83] width 597 height 22
click at [153, 198] on form "7 years 6 years 3 years 5 years 4 years" at bounding box center [398, 157] width 597 height 107
click at [138, 201] on span "4 years" at bounding box center [127, 201] width 31 height 14
click at [112, 201] on input "4 years" at bounding box center [105, 200] width 11 height 11
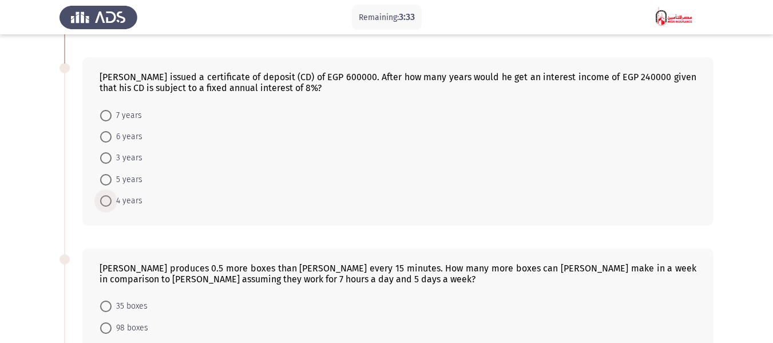
radio input "true"
click at [122, 176] on span "5 years" at bounding box center [127, 180] width 31 height 14
click at [112, 176] on input "5 years" at bounding box center [105, 179] width 11 height 11
radio input "true"
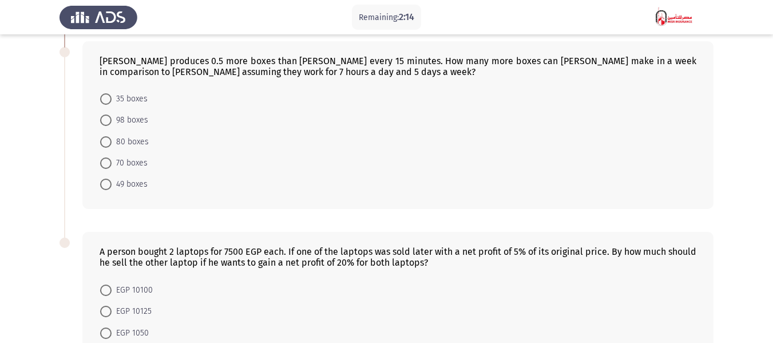
scroll to position [378, 0]
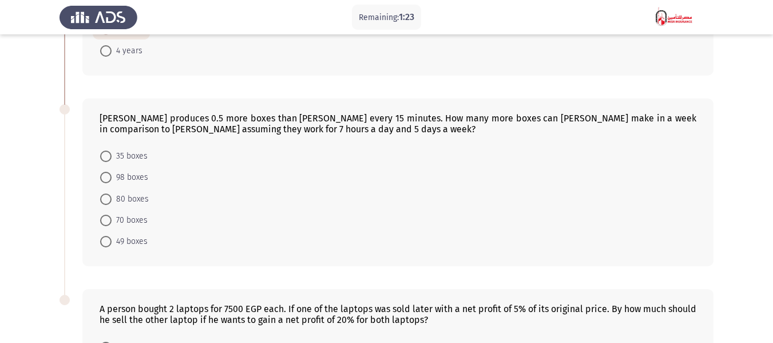
click at [123, 240] on span "49 boxes" at bounding box center [130, 242] width 36 height 14
click at [112, 240] on input "49 boxes" at bounding box center [105, 241] width 11 height 11
radio input "true"
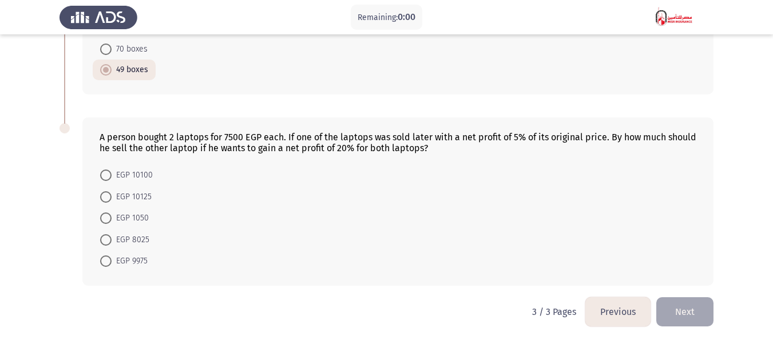
scroll to position [0, 0]
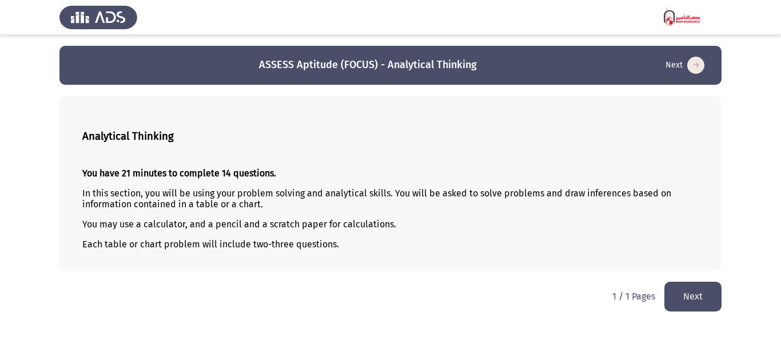
click at [714, 291] on button "Next" at bounding box center [693, 295] width 57 height 29
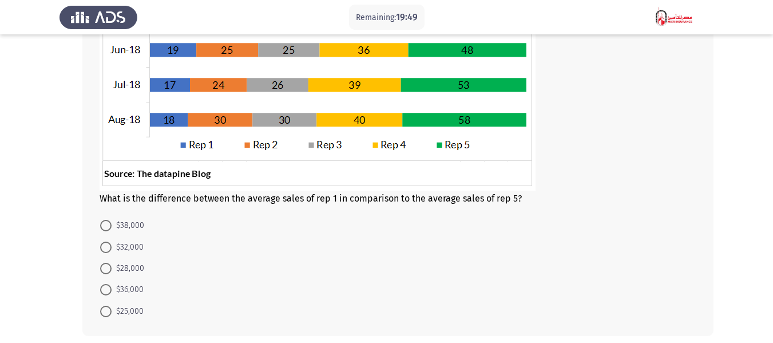
scroll to position [286, 0]
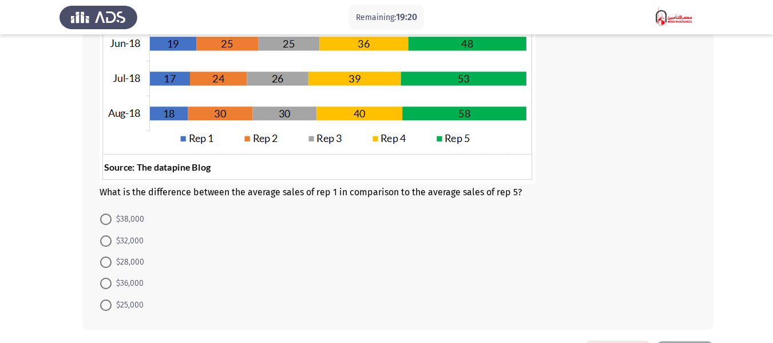
click at [110, 240] on span at bounding box center [105, 240] width 11 height 11
click at [110, 240] on input "$32,000" at bounding box center [105, 240] width 11 height 11
radio input "true"
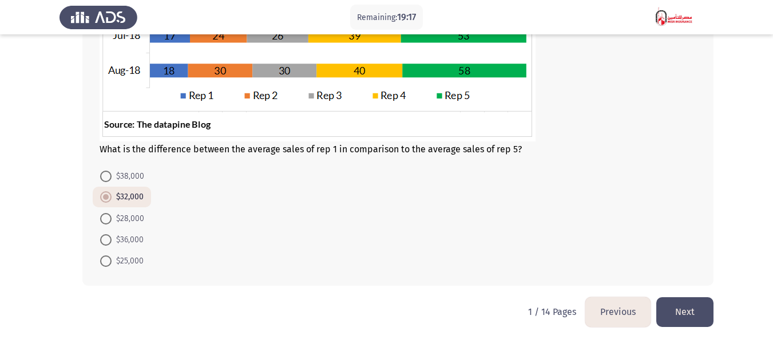
click at [684, 313] on button "Next" at bounding box center [684, 311] width 57 height 29
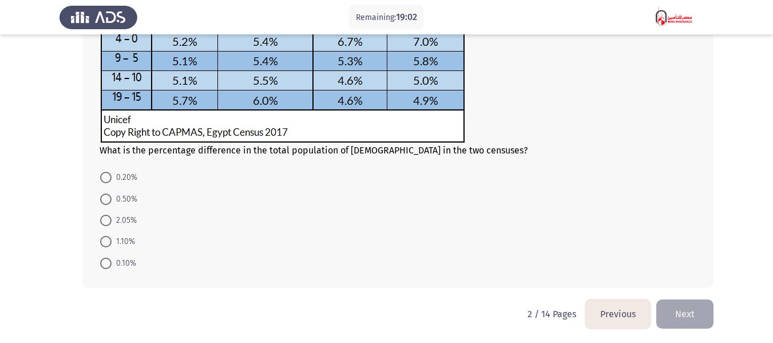
scroll to position [114, 0]
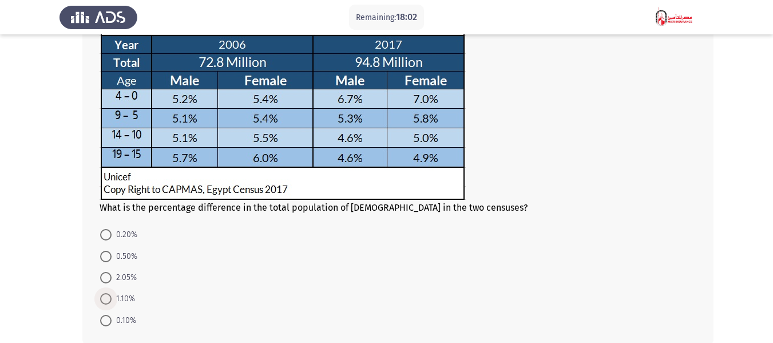
click at [123, 297] on span "1.10%" at bounding box center [123, 299] width 23 height 14
click at [112, 297] on input "1.10%" at bounding box center [105, 298] width 11 height 11
radio input "true"
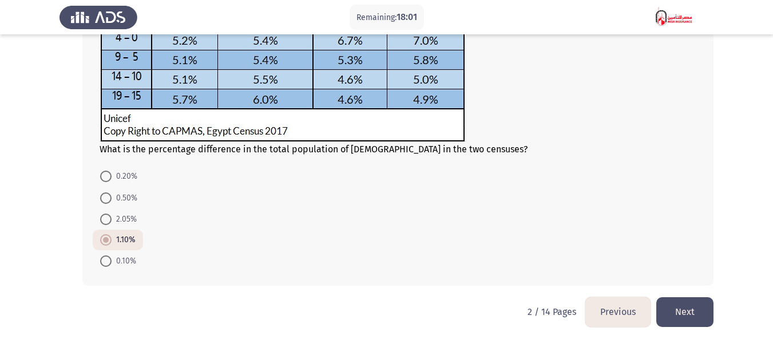
click at [692, 315] on button "Next" at bounding box center [684, 311] width 57 height 29
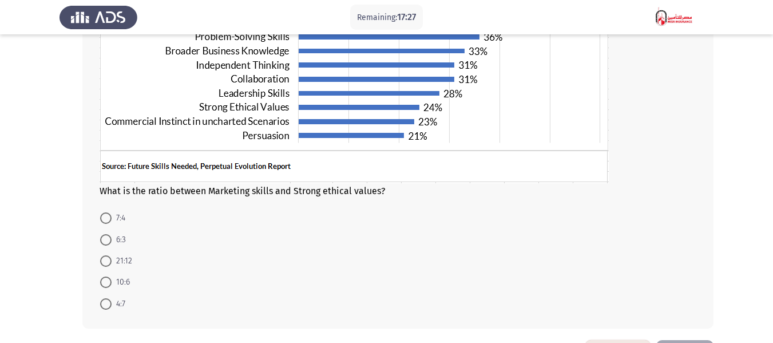
scroll to position [229, 0]
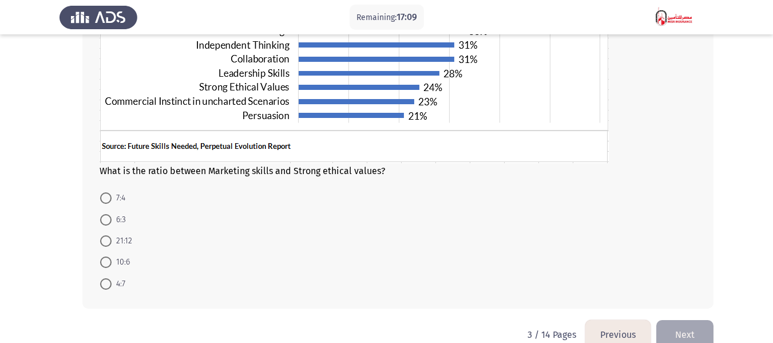
click at [115, 198] on span "7:4" at bounding box center [119, 198] width 14 height 14
click at [112, 198] on input "7:4" at bounding box center [105, 197] width 11 height 11
radio input "true"
click at [702, 321] on button "Next" at bounding box center [684, 333] width 57 height 29
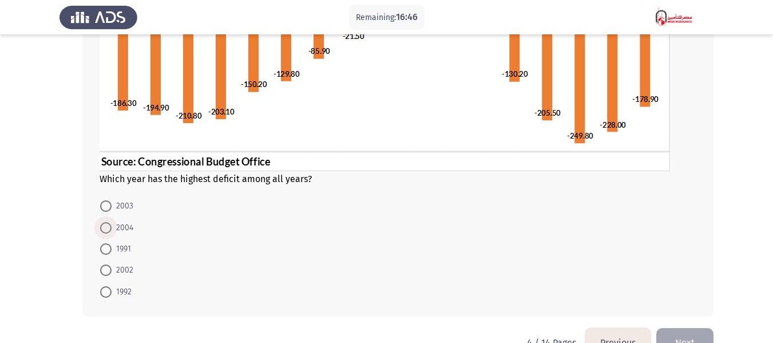
click at [102, 224] on span at bounding box center [105, 227] width 11 height 11
click at [102, 224] on input "2004" at bounding box center [105, 227] width 11 height 11
radio input "true"
click at [694, 337] on button "Next" at bounding box center [684, 341] width 57 height 29
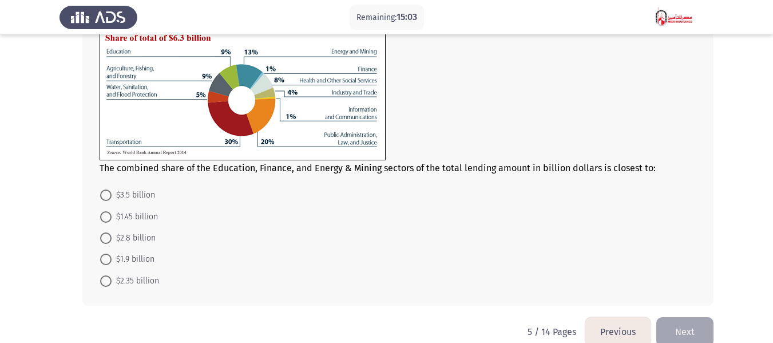
scroll to position [126, 0]
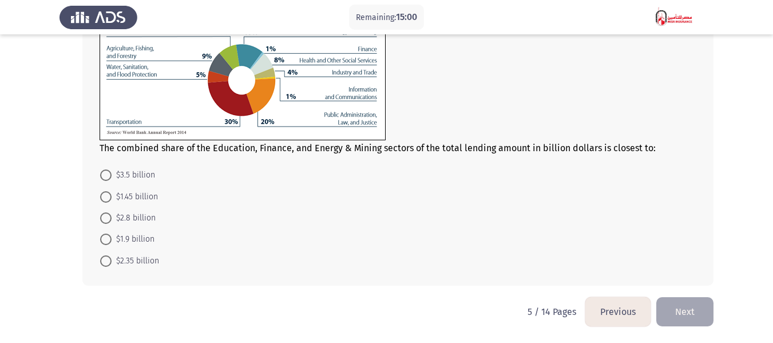
drag, startPoint x: 135, startPoint y: 195, endPoint x: 189, endPoint y: 211, distance: 56.1
click at [135, 196] on span "$1.45 billion" at bounding box center [135, 197] width 46 height 14
click at [112, 196] on input "$1.45 billion" at bounding box center [105, 196] width 11 height 11
radio input "true"
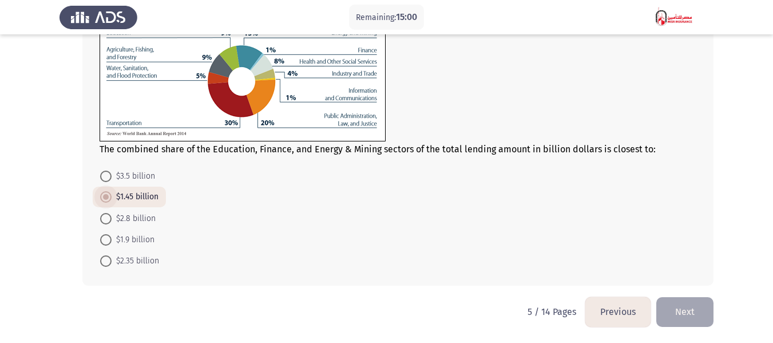
scroll to position [125, 0]
click at [699, 311] on button "Next" at bounding box center [684, 311] width 57 height 29
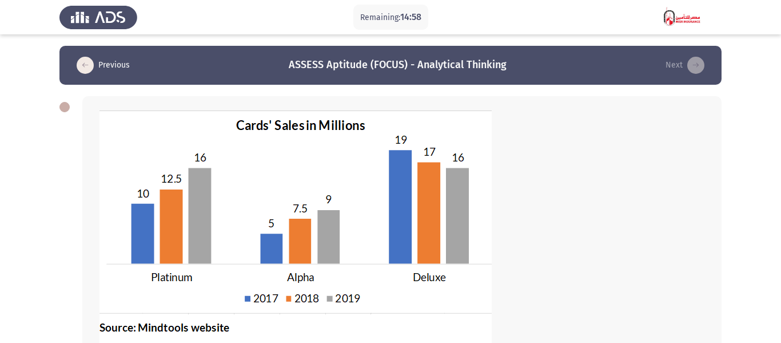
drag, startPoint x: 303, startPoint y: 133, endPoint x: 320, endPoint y: 136, distance: 17.5
click at [320, 136] on div "What is the sales growth rate of the platinum card in [DATE]-[DATE]? 24.22% 21.…" at bounding box center [401, 294] width 639 height 396
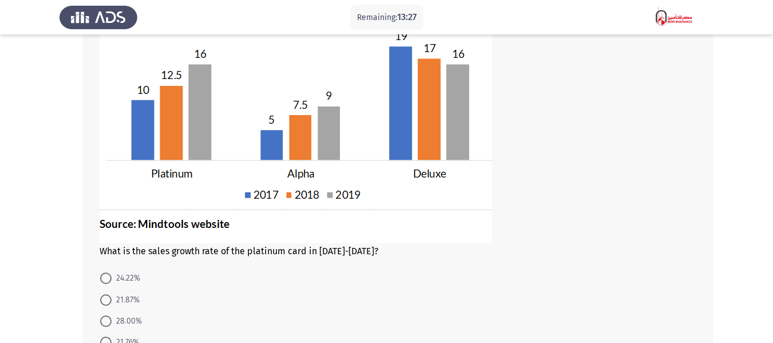
scroll to position [206, 0]
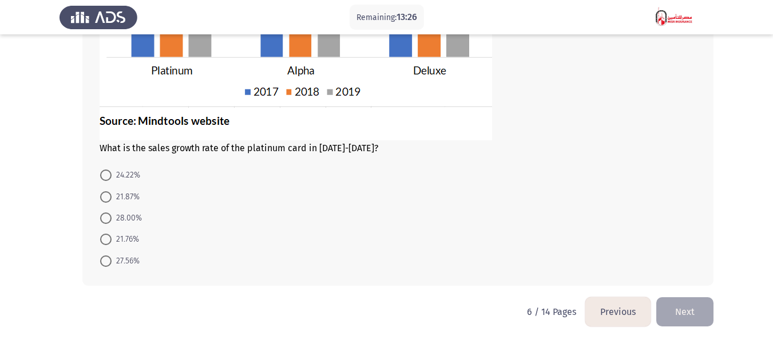
click at [116, 216] on span "28.00%" at bounding box center [127, 218] width 30 height 14
click at [112, 216] on input "28.00%" at bounding box center [105, 217] width 11 height 11
radio input "true"
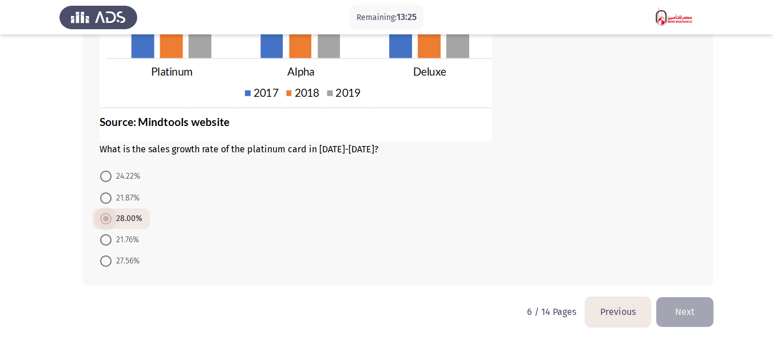
scroll to position [205, 0]
click at [680, 304] on button "Next" at bounding box center [684, 311] width 57 height 29
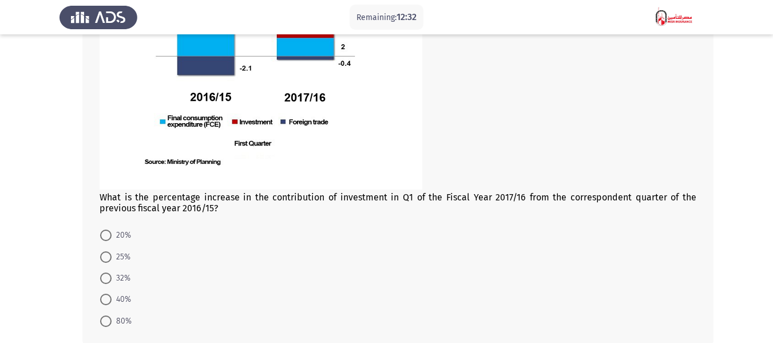
scroll to position [268, 0]
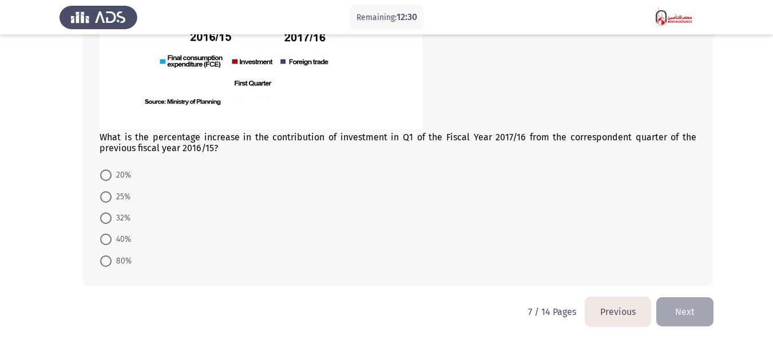
click at [109, 215] on span at bounding box center [105, 217] width 11 height 11
click at [109, 215] on input "32%" at bounding box center [105, 217] width 11 height 11
radio input "true"
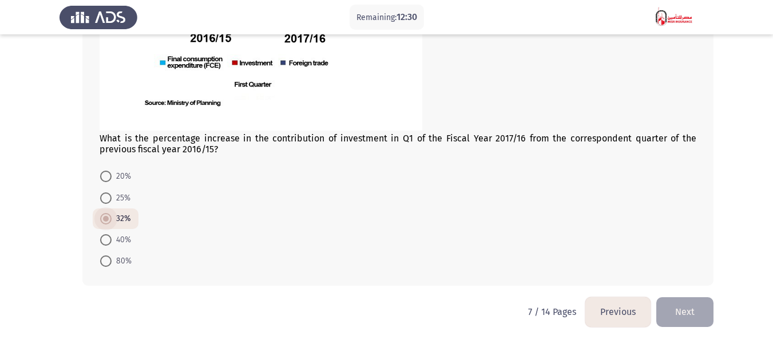
scroll to position [267, 0]
click at [673, 315] on button "Next" at bounding box center [684, 311] width 57 height 29
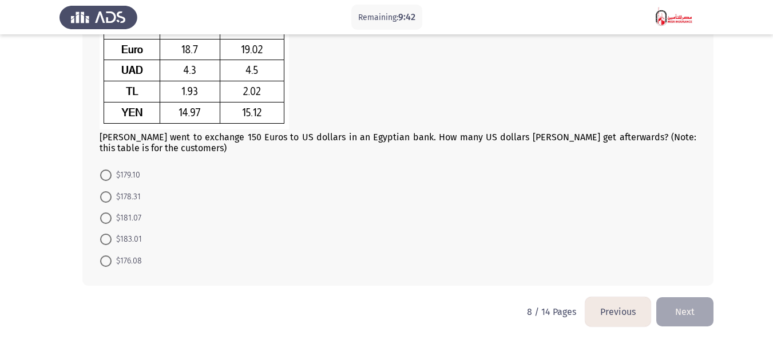
scroll to position [81, 0]
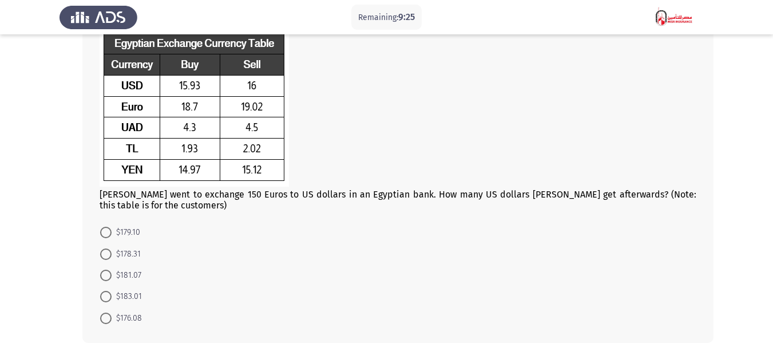
click at [129, 253] on span "$178.31" at bounding box center [126, 254] width 29 height 14
click at [112, 253] on input "$178.31" at bounding box center [105, 253] width 11 height 11
radio input "true"
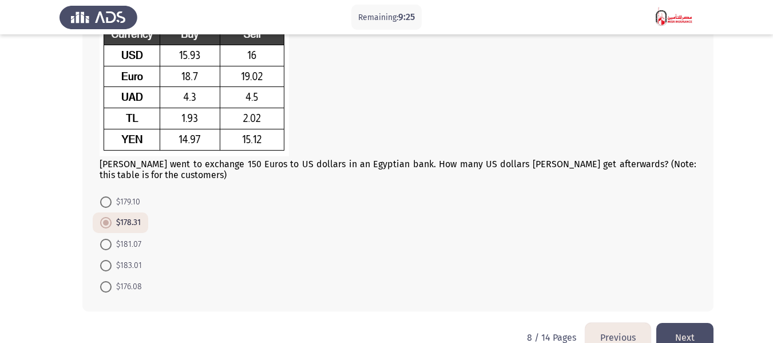
scroll to position [137, 0]
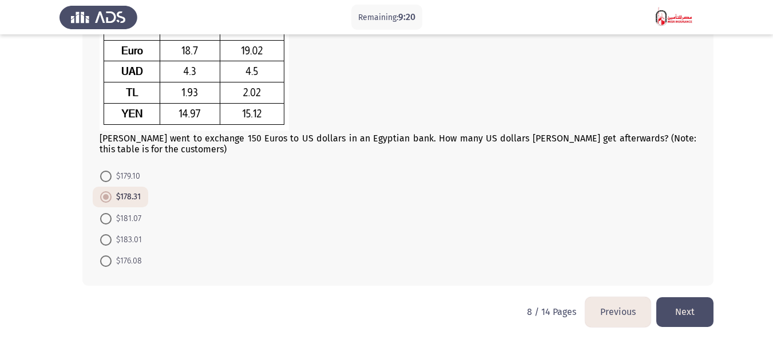
click at [689, 313] on button "Next" at bounding box center [684, 311] width 57 height 29
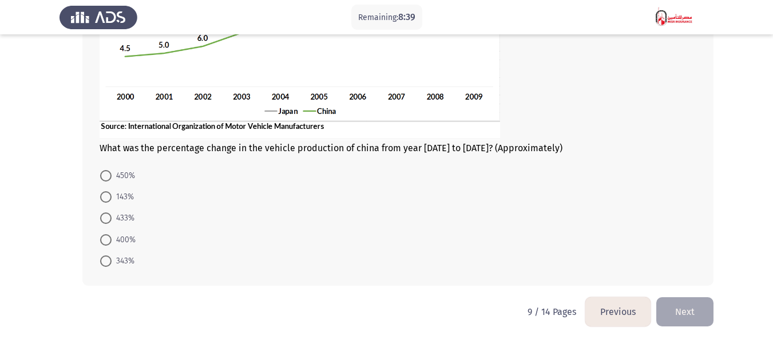
scroll to position [161, 0]
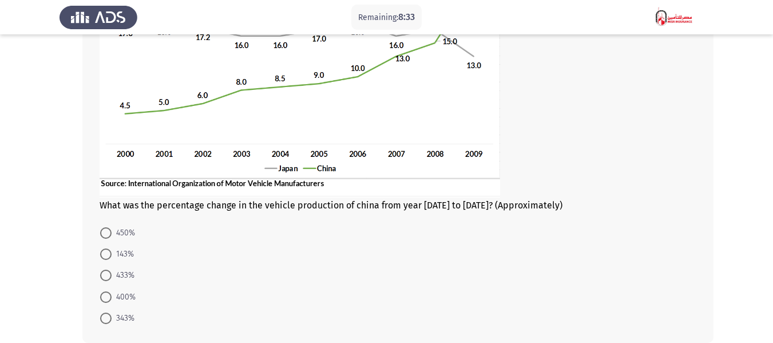
click at [102, 276] on span at bounding box center [105, 274] width 11 height 11
click at [102, 276] on input "433%" at bounding box center [105, 274] width 11 height 11
radio input "true"
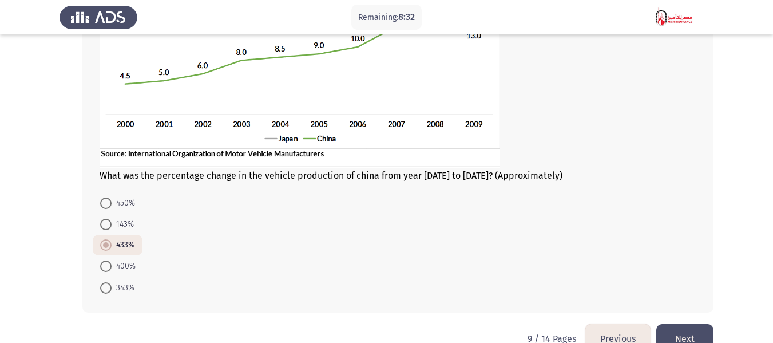
scroll to position [217, 0]
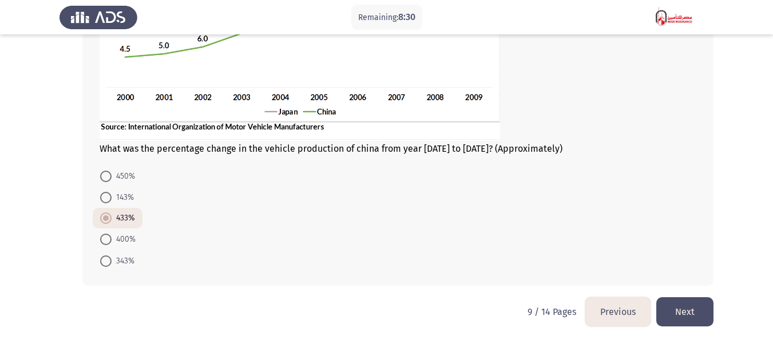
click at [693, 305] on button "Next" at bounding box center [684, 311] width 57 height 29
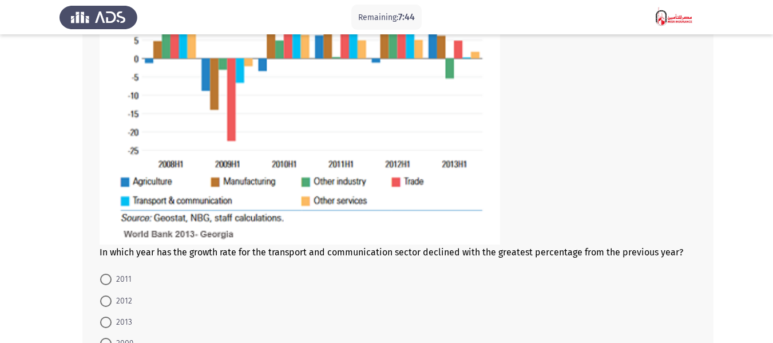
scroll to position [286, 0]
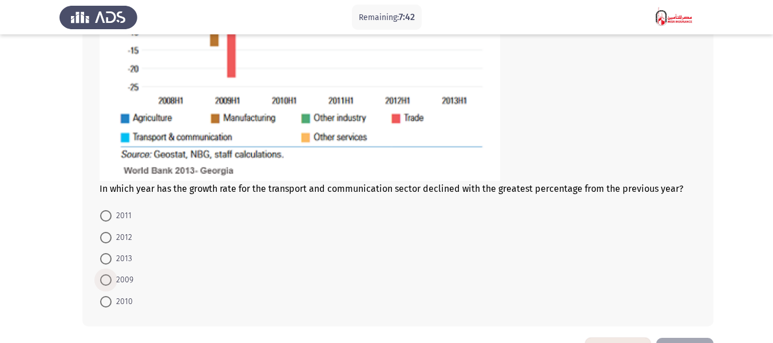
click at [132, 284] on span "2009" at bounding box center [123, 280] width 22 height 14
click at [112, 284] on input "2009" at bounding box center [105, 279] width 11 height 11
radio input "true"
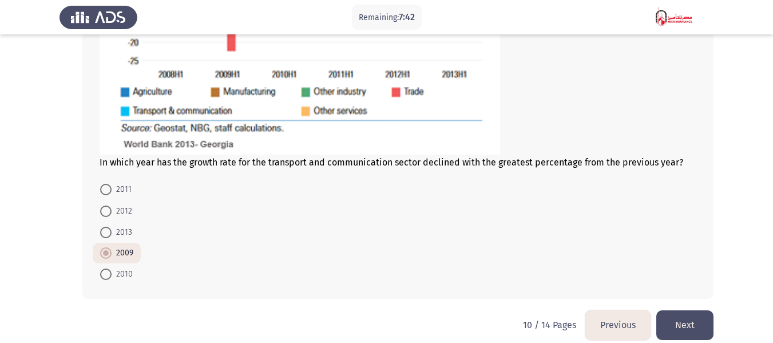
scroll to position [325, 0]
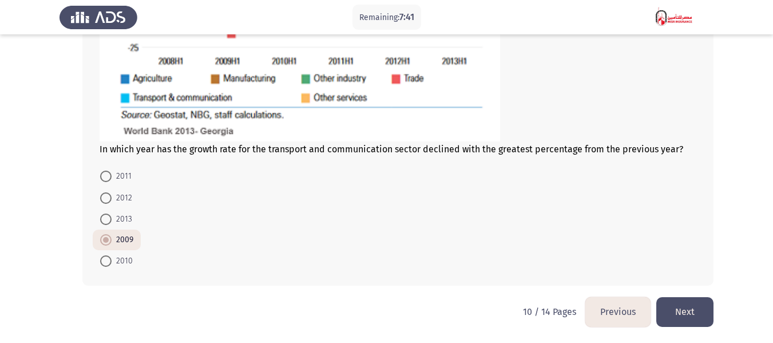
click at [674, 307] on button "Next" at bounding box center [684, 311] width 57 height 29
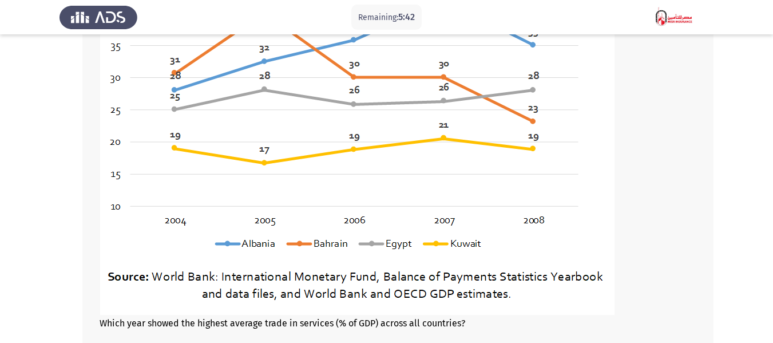
scroll to position [362, 0]
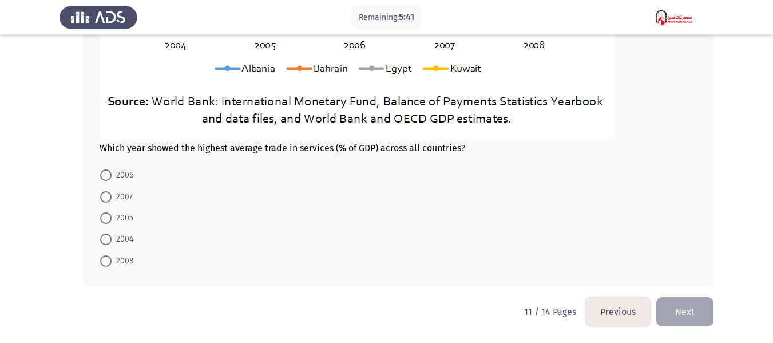
click at [105, 188] on mat-radio-button "2007" at bounding box center [116, 195] width 47 height 21
click at [107, 197] on span at bounding box center [105, 196] width 11 height 11
click at [107, 197] on input "2007" at bounding box center [105, 196] width 11 height 11
radio input "true"
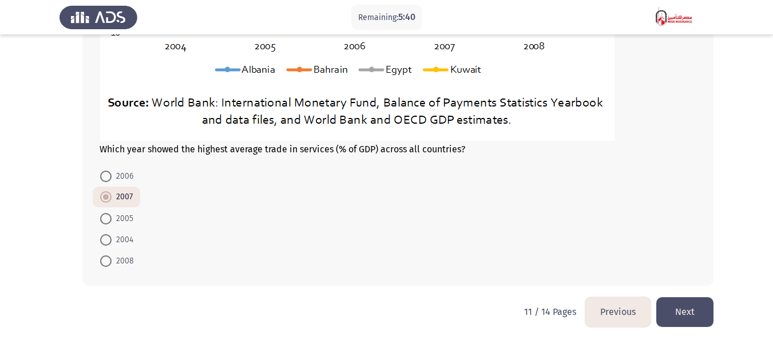
click at [705, 312] on button "Next" at bounding box center [684, 311] width 57 height 29
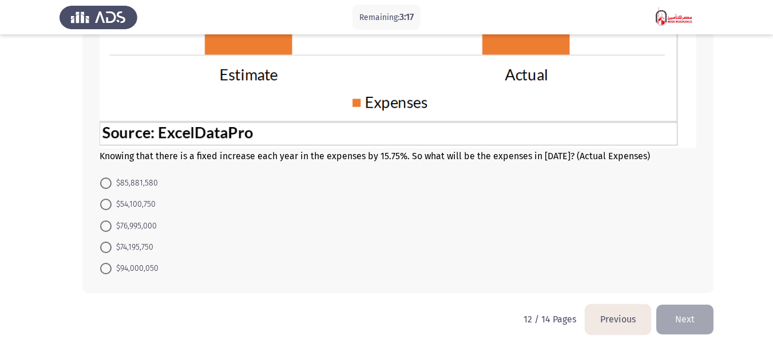
scroll to position [350, 0]
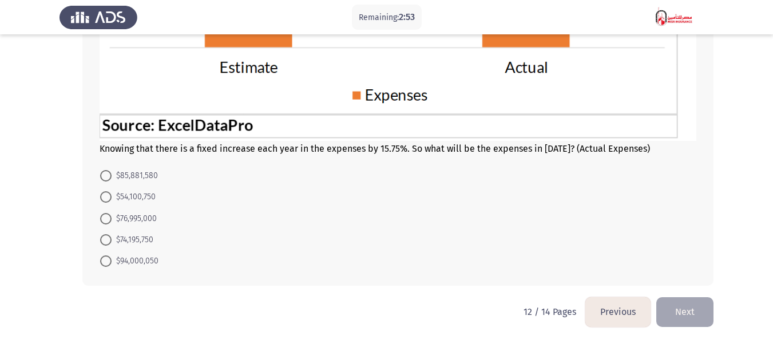
click at [120, 167] on mat-radio-button "$85,881,580" at bounding box center [129, 175] width 73 height 21
click at [128, 172] on span "$85,881,580" at bounding box center [135, 176] width 46 height 14
click at [112, 172] on input "$85,881,580" at bounding box center [105, 175] width 11 height 11
radio input "true"
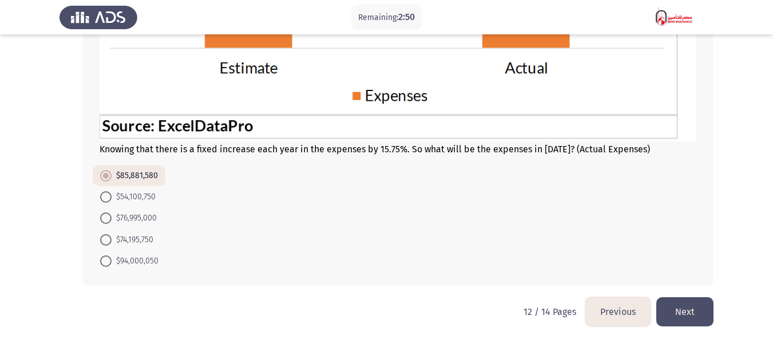
click at [688, 304] on button "Next" at bounding box center [684, 311] width 57 height 29
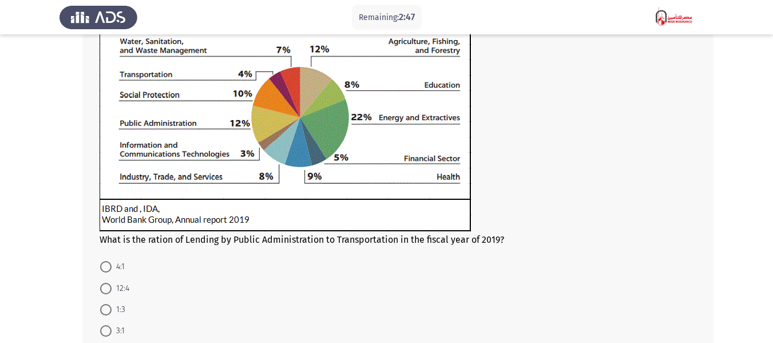
scroll to position [219, 0]
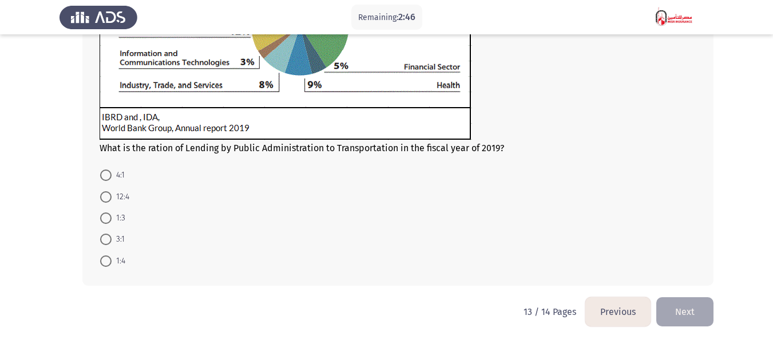
click at [615, 295] on div "What is the ration of Lending by Public Administration to Transportation in the…" at bounding box center [386, 81] width 654 height 431
click at [614, 300] on button "Previous" at bounding box center [617, 311] width 65 height 29
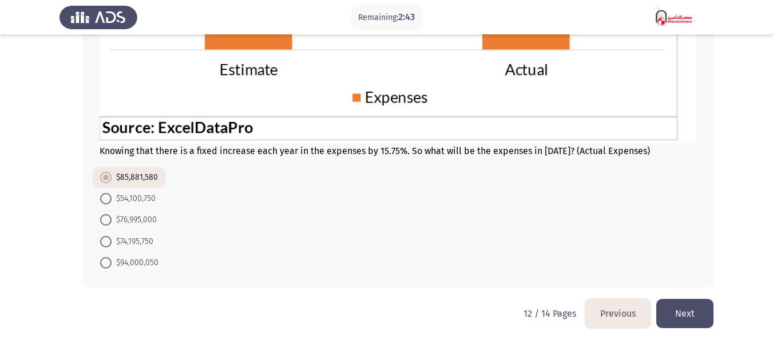
scroll to position [349, 0]
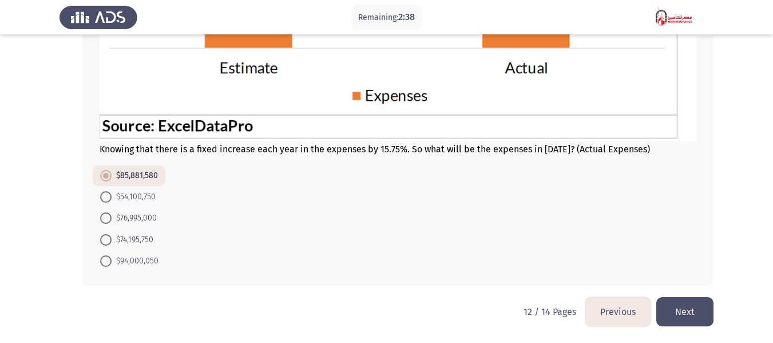
click at [675, 303] on button "Next" at bounding box center [684, 311] width 57 height 29
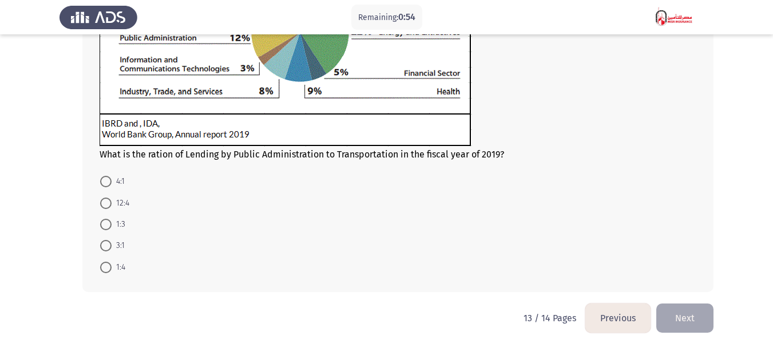
scroll to position [219, 0]
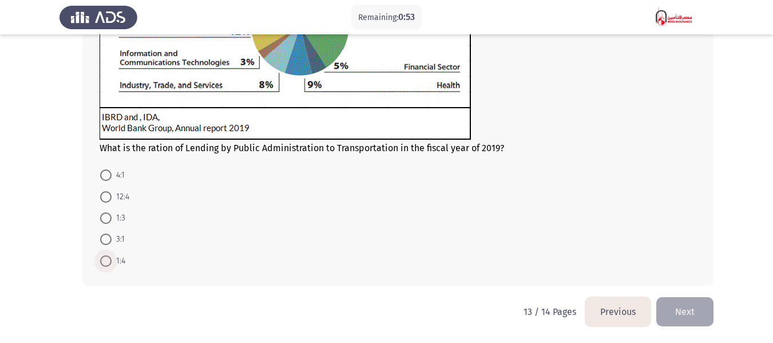
click at [108, 256] on span at bounding box center [105, 260] width 11 height 11
click at [108, 256] on input "1:4" at bounding box center [105, 260] width 11 height 11
radio input "true"
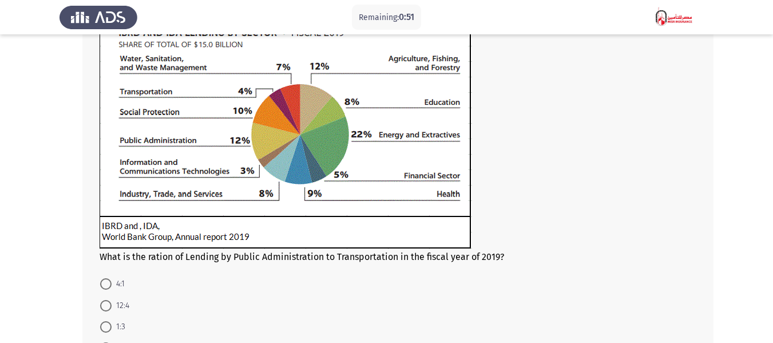
scroll to position [217, 0]
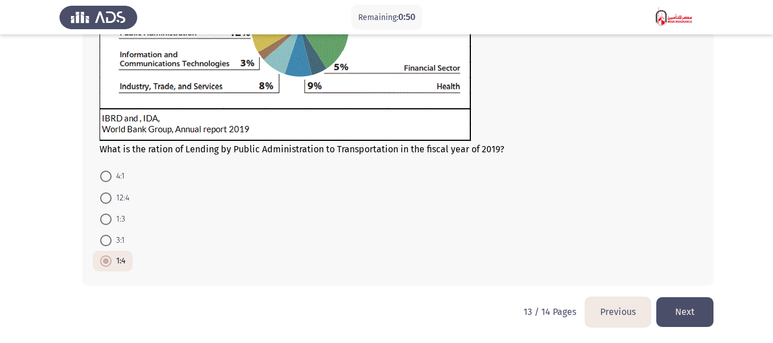
click at [683, 315] on button "Next" at bounding box center [684, 311] width 57 height 29
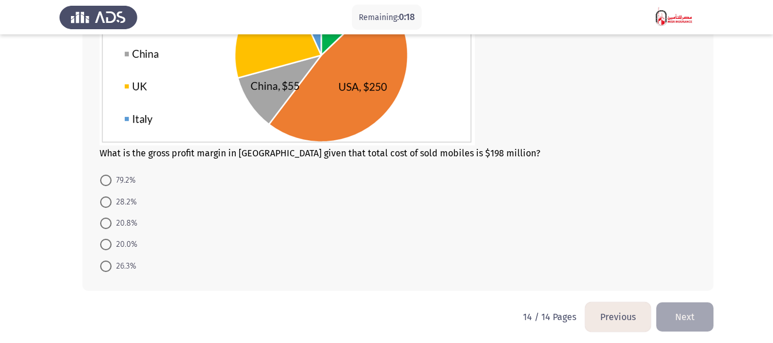
scroll to position [172, 0]
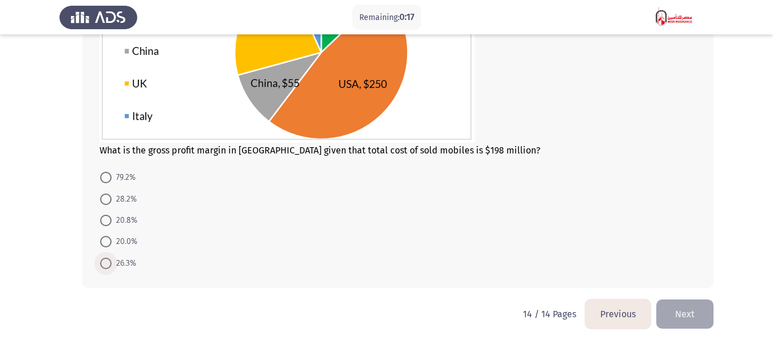
click at [124, 260] on span "26.3%" at bounding box center [124, 263] width 25 height 14
click at [112, 260] on input "26.3%" at bounding box center [105, 262] width 11 height 11
radio input "true"
click at [683, 310] on button "Next" at bounding box center [684, 312] width 57 height 29
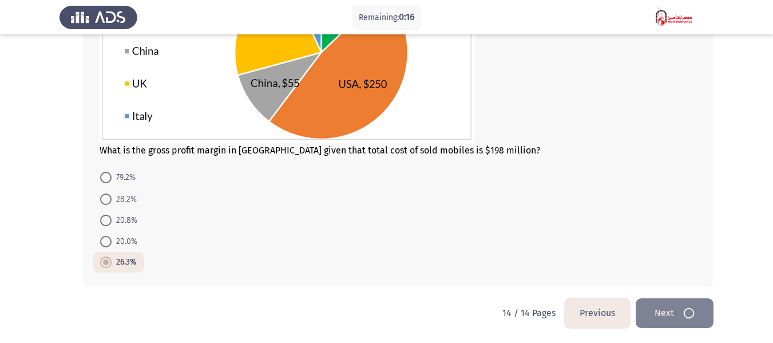
scroll to position [0, 0]
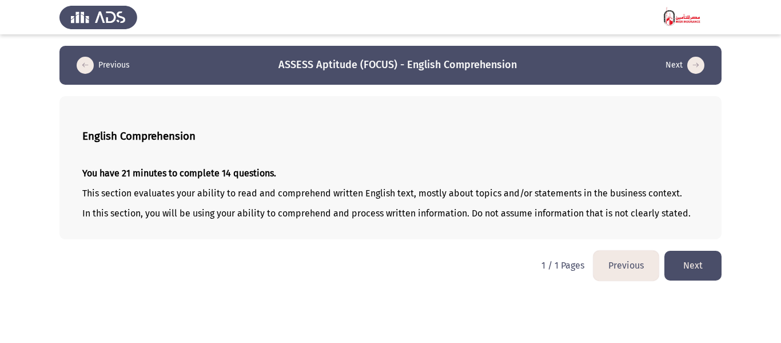
click at [705, 258] on button "Next" at bounding box center [693, 265] width 57 height 29
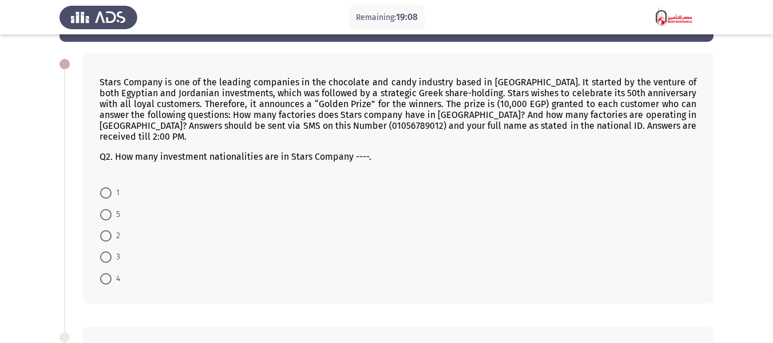
scroll to position [114, 0]
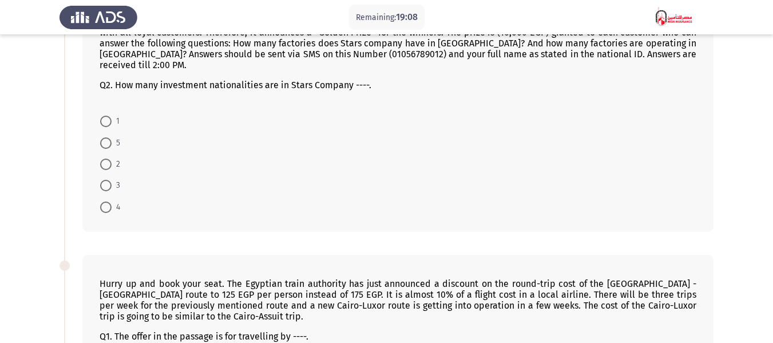
click at [97, 198] on mat-radio-button "4" at bounding box center [110, 206] width 35 height 21
drag, startPoint x: 118, startPoint y: 192, endPoint x: 136, endPoint y: 203, distance: 20.8
click at [117, 200] on span "4" at bounding box center [116, 207] width 9 height 14
click at [112, 201] on input "4" at bounding box center [105, 206] width 11 height 11
radio input "true"
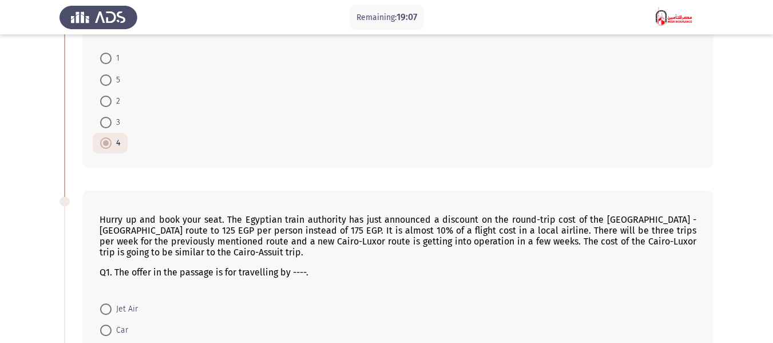
scroll to position [286, 0]
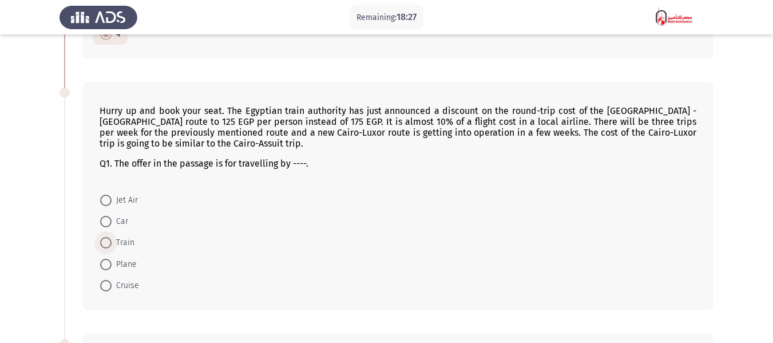
click at [126, 236] on span "Train" at bounding box center [123, 243] width 23 height 14
click at [112, 237] on input "Train" at bounding box center [105, 242] width 11 height 11
radio input "true"
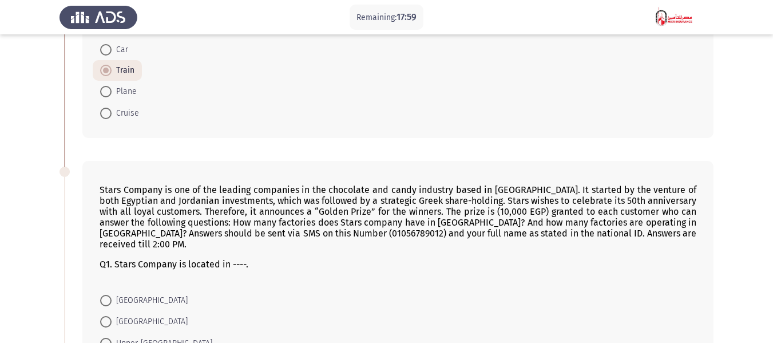
scroll to position [515, 0]
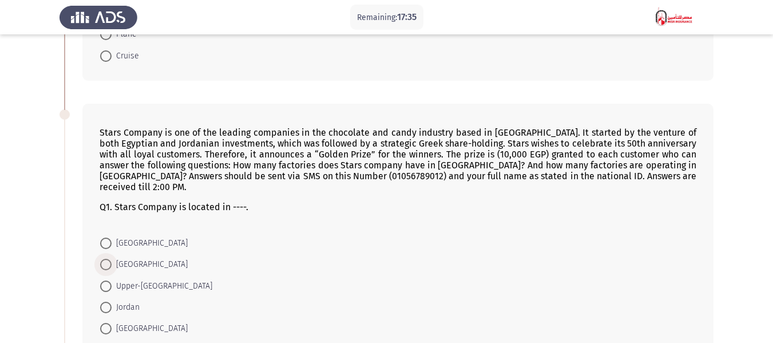
click at [124, 257] on span "[GEOGRAPHIC_DATA]" at bounding box center [150, 264] width 76 height 14
click at [112, 259] on input "[GEOGRAPHIC_DATA]" at bounding box center [105, 264] width 11 height 11
radio input "true"
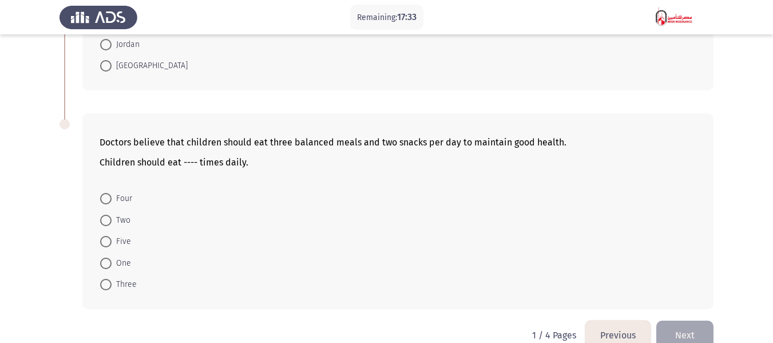
scroll to position [778, 0]
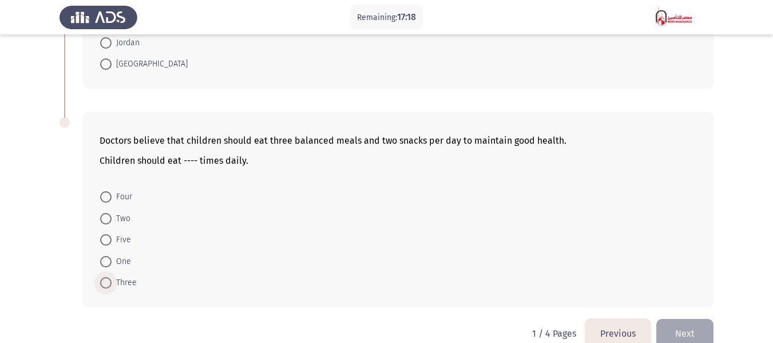
click at [134, 276] on span "Three" at bounding box center [124, 283] width 25 height 14
click at [112, 277] on input "Three" at bounding box center [105, 282] width 11 height 11
radio input "true"
click at [128, 233] on span "Five" at bounding box center [121, 240] width 19 height 14
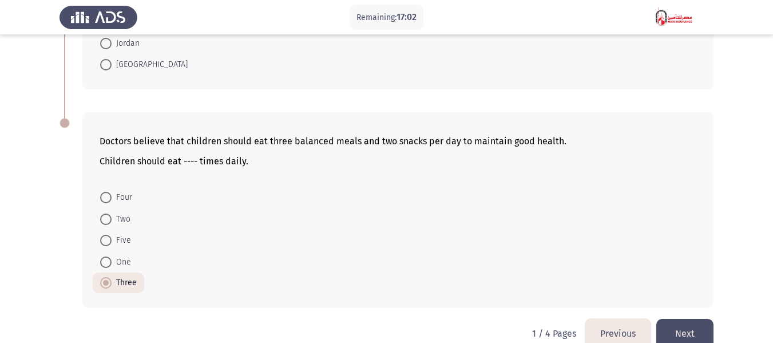
click at [112, 235] on input "Five" at bounding box center [105, 240] width 11 height 11
radio input "true"
click at [689, 319] on button "Next" at bounding box center [684, 333] width 57 height 29
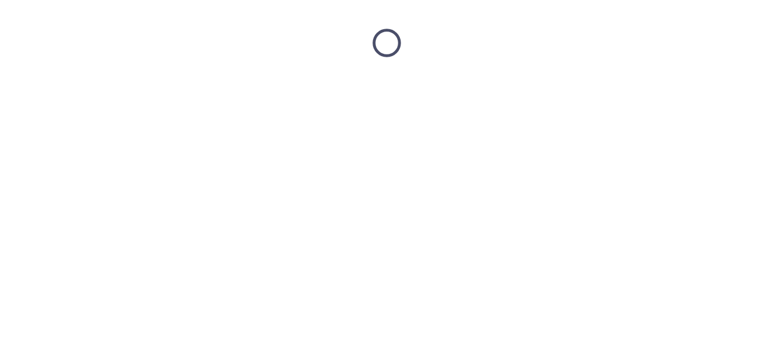
scroll to position [0, 0]
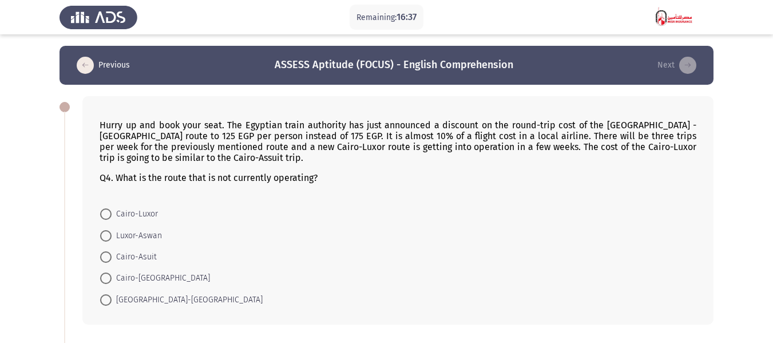
click at [147, 210] on span "Cairo-Luxor" at bounding box center [135, 214] width 46 height 14
click at [112, 210] on input "Cairo-Luxor" at bounding box center [105, 213] width 11 height 11
radio input "true"
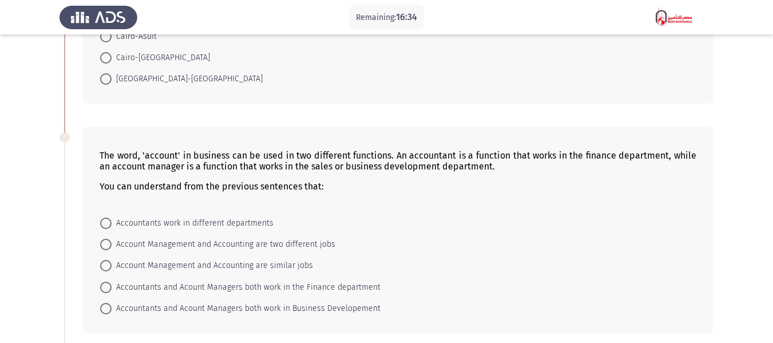
scroll to position [229, 0]
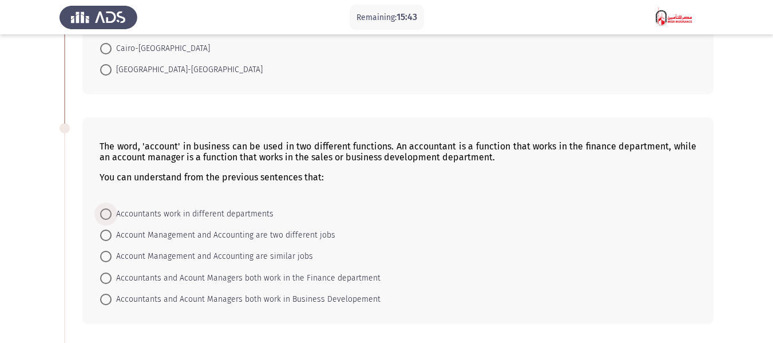
click at [197, 220] on span "Accountants work in different departments" at bounding box center [193, 214] width 162 height 14
click at [112, 220] on input "Accountants work in different departments" at bounding box center [105, 213] width 11 height 11
radio input "true"
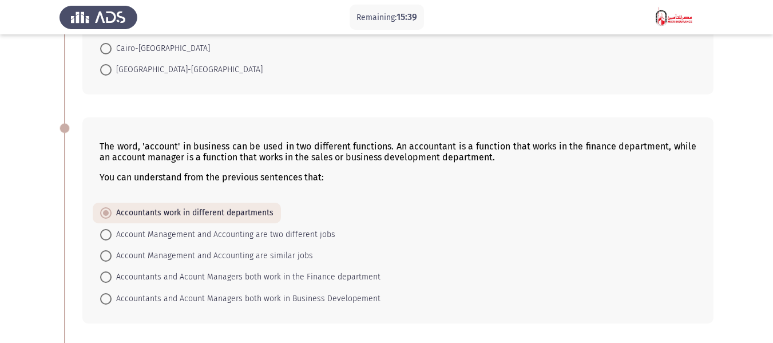
click at [315, 238] on span "Account Management and Accounting are two different jobs" at bounding box center [224, 235] width 224 height 14
click at [112, 238] on input "Account Management and Accounting are two different jobs" at bounding box center [105, 234] width 11 height 11
radio input "true"
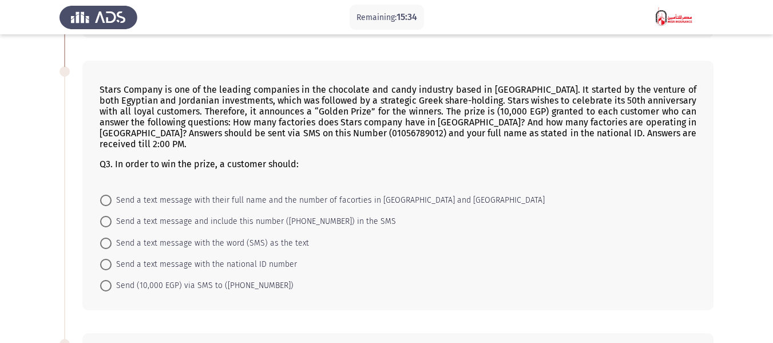
scroll to position [515, 0]
click at [296, 193] on span "Send a text message with their full name and the number of facorties in [GEOGRA…" at bounding box center [328, 200] width 433 height 14
click at [112, 194] on input "Send a text message with their full name and the number of facorties in [GEOGRA…" at bounding box center [105, 199] width 11 height 11
radio input "true"
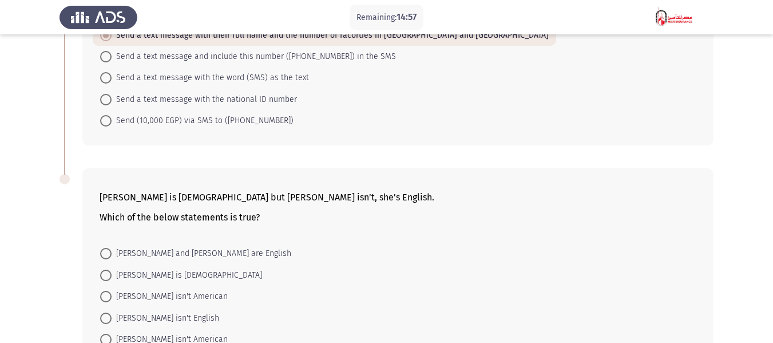
scroll to position [744, 0]
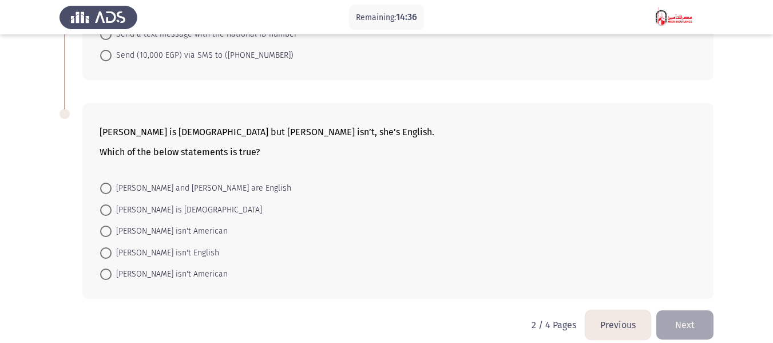
click at [157, 267] on span "[PERSON_NAME] isn't American" at bounding box center [170, 274] width 116 height 14
click at [112, 268] on input "[PERSON_NAME] isn't American" at bounding box center [105, 273] width 11 height 11
radio input "true"
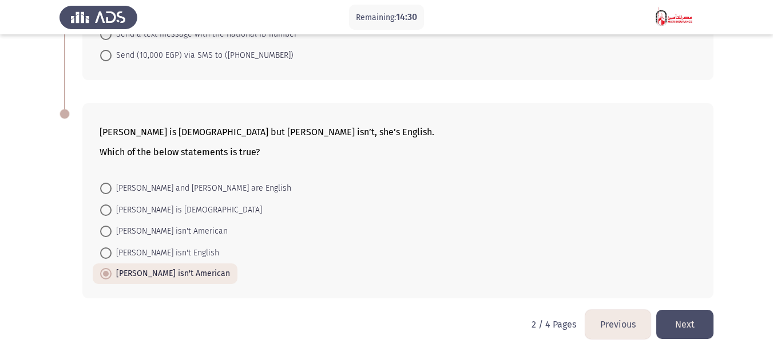
click at [680, 310] on button "Next" at bounding box center [684, 323] width 57 height 29
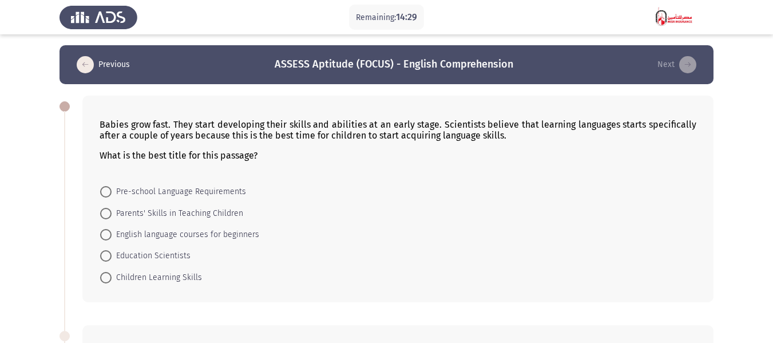
scroll to position [0, 0]
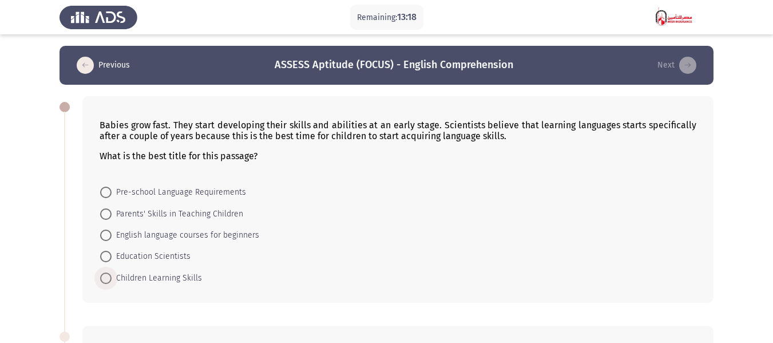
click at [176, 279] on span "Children Learning Skills" at bounding box center [157, 278] width 90 height 14
click at [112, 279] on input "Children Learning Skills" at bounding box center [105, 277] width 11 height 11
radio input "true"
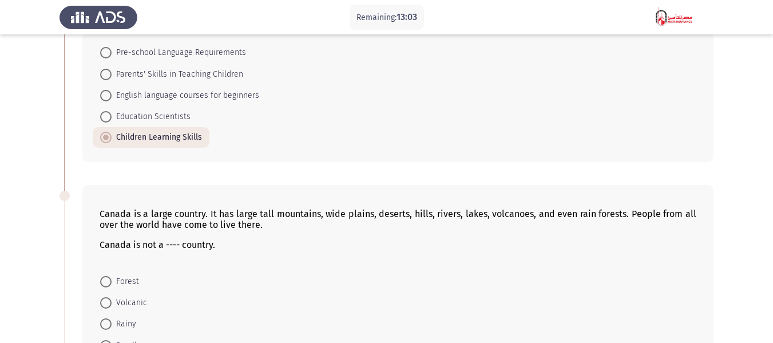
scroll to position [286, 0]
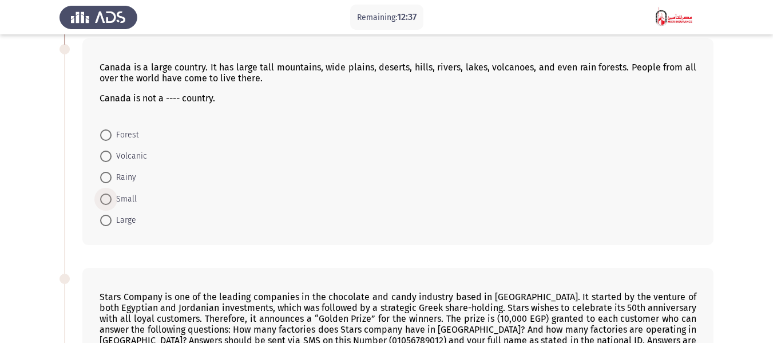
click at [116, 202] on span "Small" at bounding box center [124, 199] width 25 height 14
click at [112, 202] on input "Small" at bounding box center [105, 198] width 11 height 11
radio input "true"
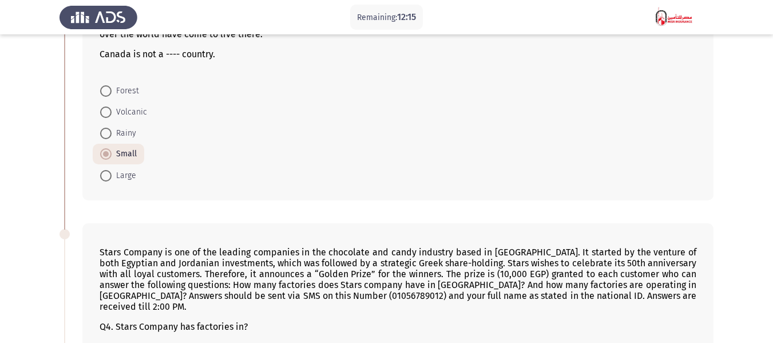
scroll to position [458, 0]
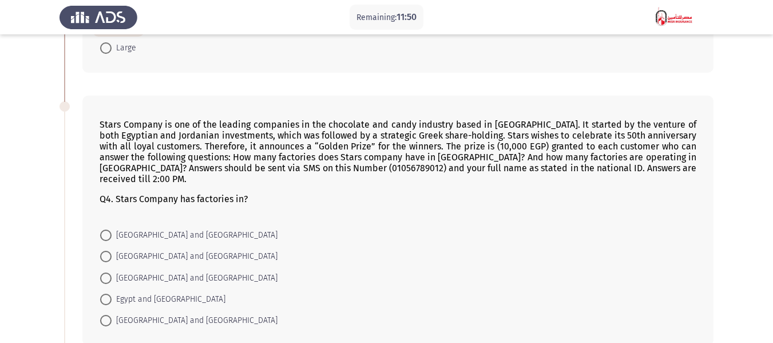
click at [162, 228] on span "[GEOGRAPHIC_DATA] and [GEOGRAPHIC_DATA]" at bounding box center [195, 235] width 166 height 14
click at [112, 229] on input "[GEOGRAPHIC_DATA] and [GEOGRAPHIC_DATA]" at bounding box center [105, 234] width 11 height 11
radio input "true"
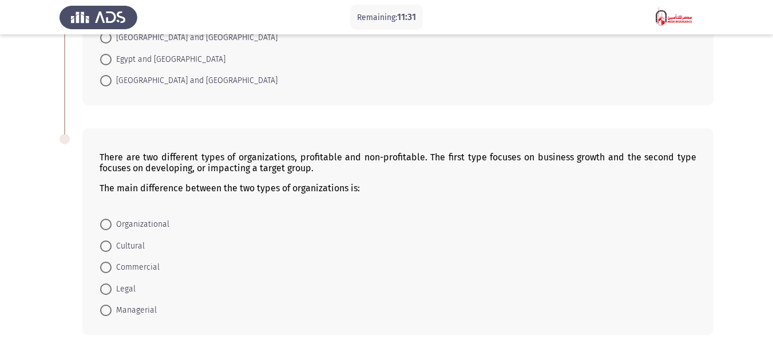
scroll to position [678, 0]
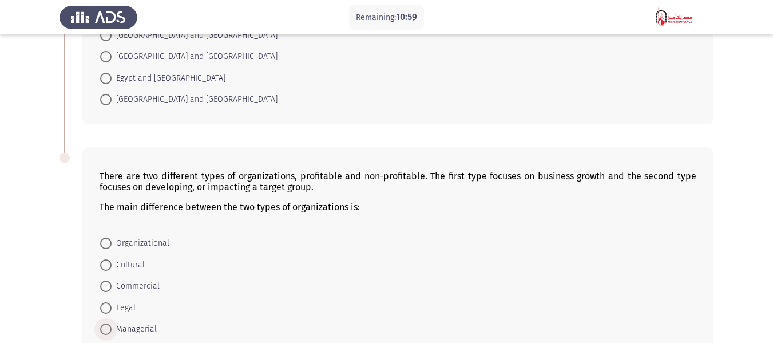
click at [141, 322] on span "Managerial" at bounding box center [134, 329] width 45 height 14
click at [112, 323] on input "Managerial" at bounding box center [105, 328] width 11 height 11
radio input "true"
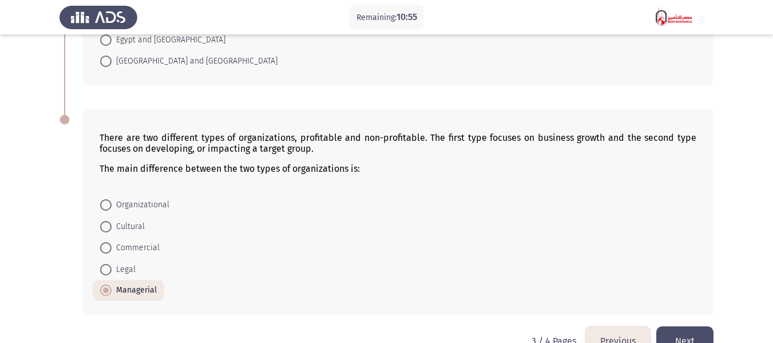
scroll to position [734, 0]
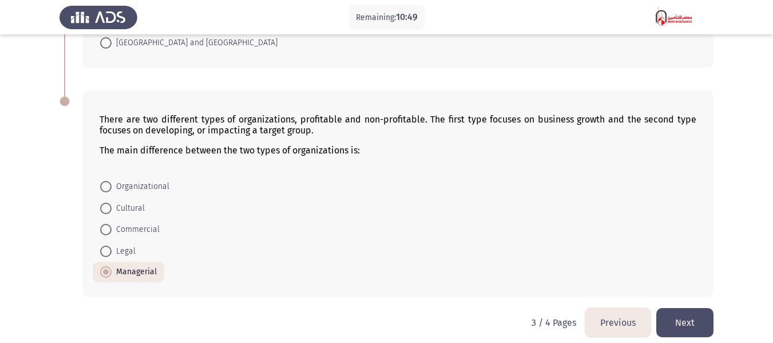
click at [155, 223] on span "Commercial" at bounding box center [136, 230] width 48 height 14
click at [112, 224] on input "Commercial" at bounding box center [105, 229] width 11 height 11
radio input "true"
click at [150, 265] on span "Managerial" at bounding box center [134, 272] width 45 height 14
click at [112, 266] on input "Managerial" at bounding box center [105, 271] width 11 height 11
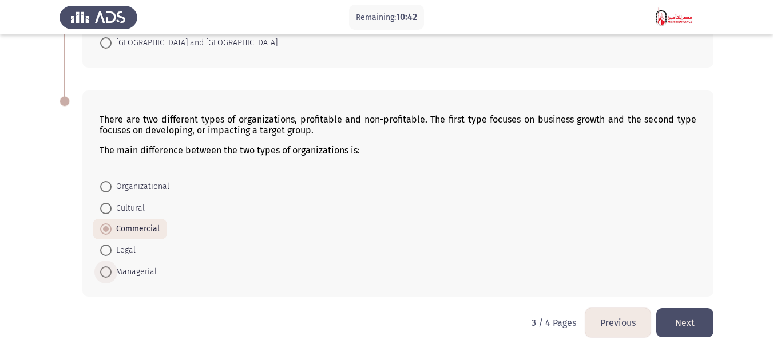
radio input "true"
click at [684, 315] on button "Next" at bounding box center [684, 322] width 57 height 29
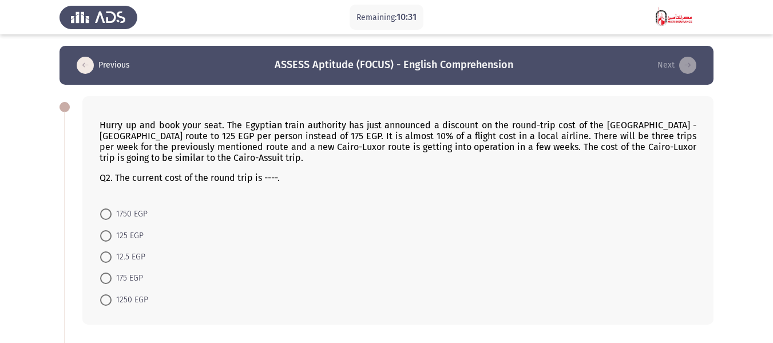
click at [124, 240] on span "125 EGP" at bounding box center [128, 236] width 32 height 14
click at [112, 240] on input "125 EGP" at bounding box center [105, 235] width 11 height 11
radio input "true"
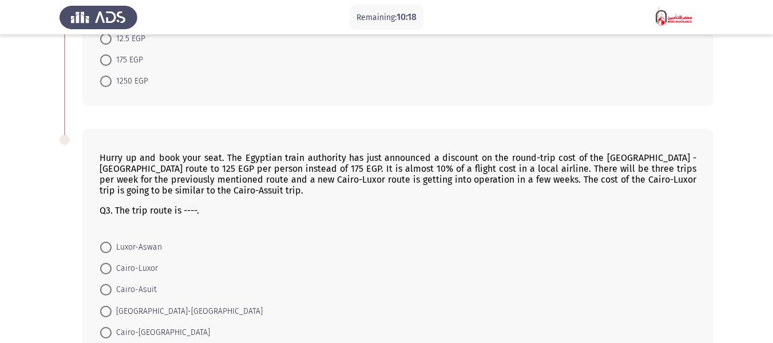
scroll to position [286, 0]
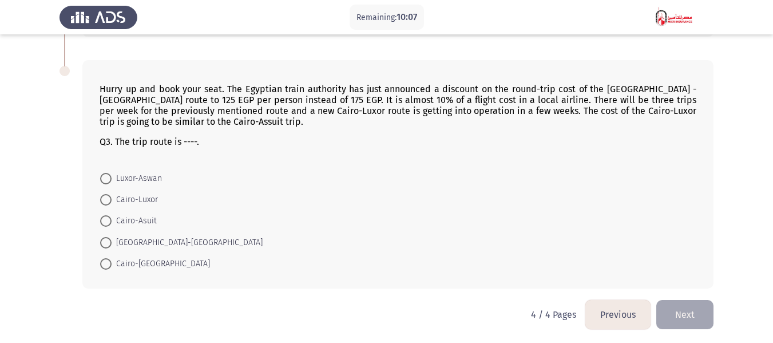
click at [150, 268] on span "Cairo-[GEOGRAPHIC_DATA]" at bounding box center [161, 264] width 98 height 14
click at [112, 268] on input "Cairo-[GEOGRAPHIC_DATA]" at bounding box center [105, 263] width 11 height 11
radio input "true"
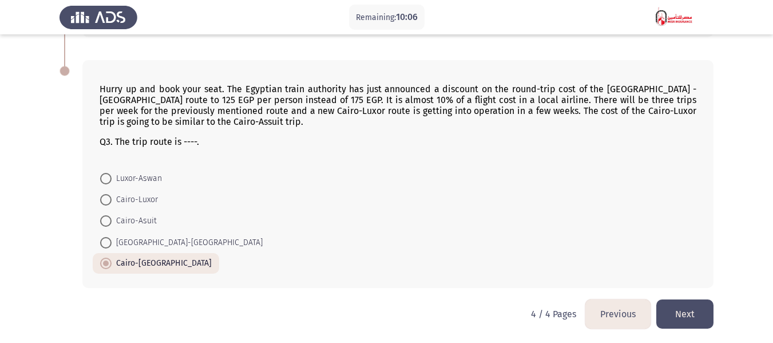
click at [709, 312] on button "Next" at bounding box center [684, 313] width 57 height 29
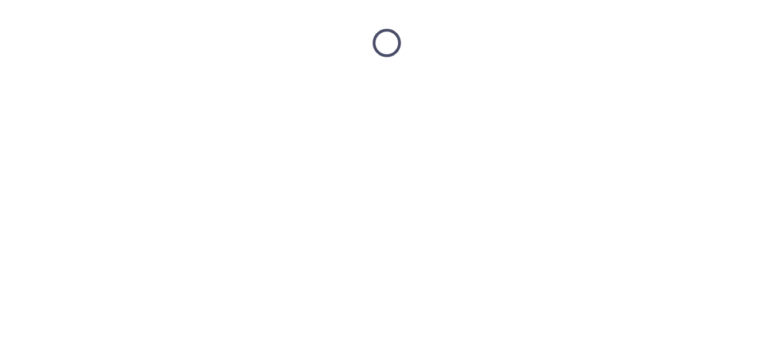
scroll to position [0, 0]
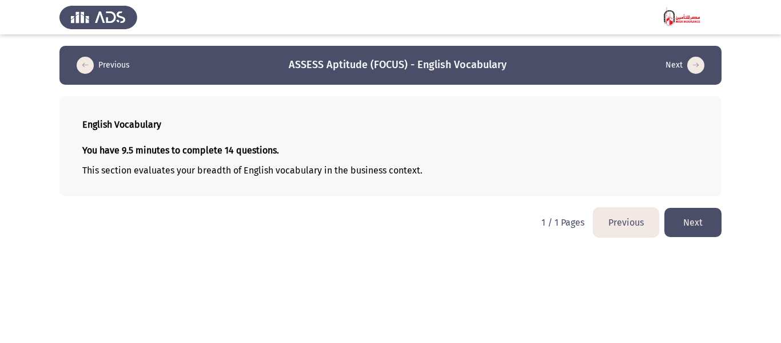
click at [713, 233] on button "Next" at bounding box center [693, 222] width 57 height 29
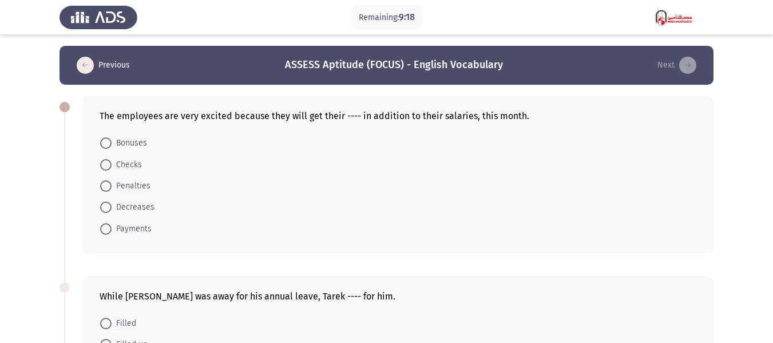
click at [126, 144] on span "Bonuses" at bounding box center [129, 143] width 35 height 14
click at [112, 144] on input "Bonuses" at bounding box center [105, 142] width 11 height 11
radio input "true"
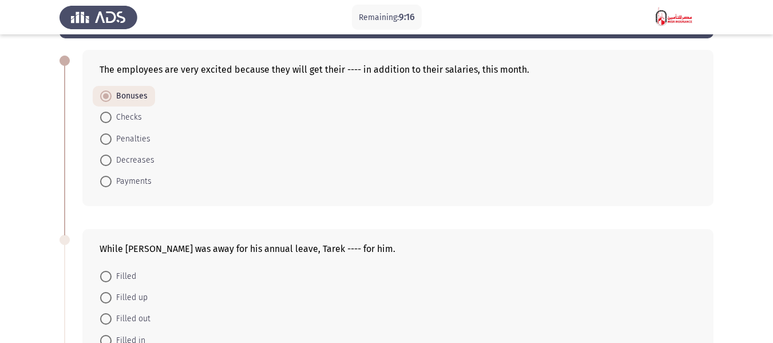
scroll to position [114, 0]
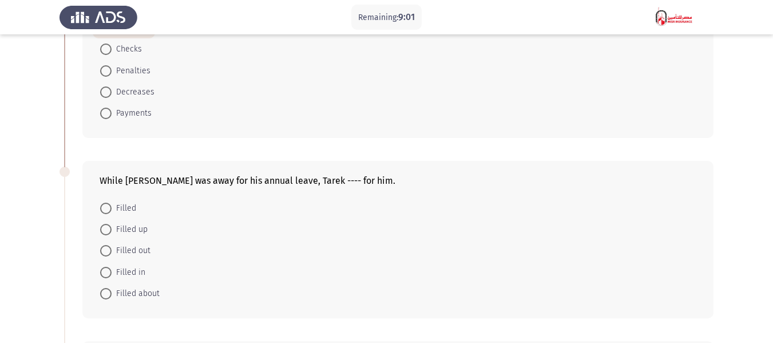
click at [126, 279] on span "Filled in" at bounding box center [129, 272] width 34 height 14
click at [112, 278] on input "Filled in" at bounding box center [105, 272] width 11 height 11
radio input "true"
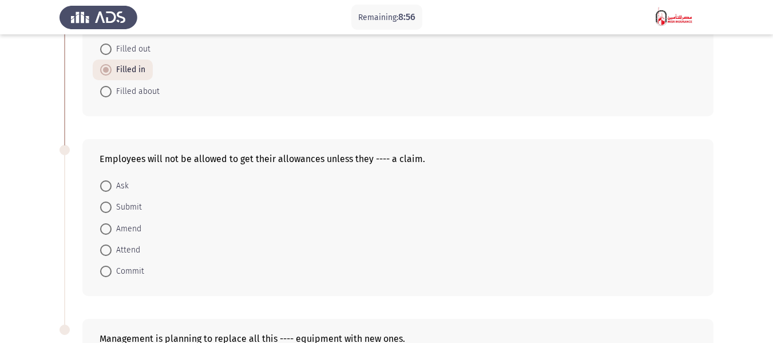
scroll to position [343, 0]
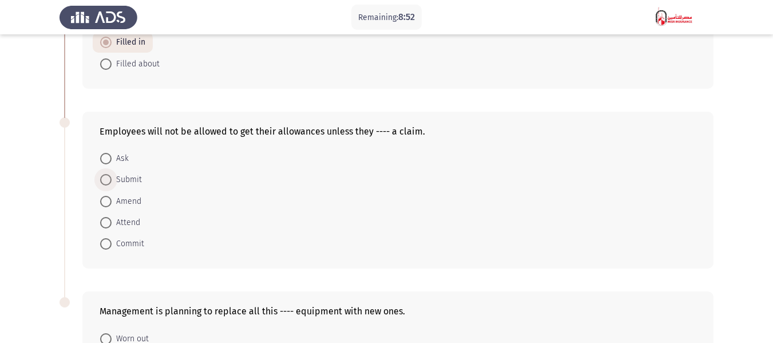
click at [134, 184] on span "Submit" at bounding box center [127, 180] width 30 height 14
click at [112, 184] on input "Submit" at bounding box center [105, 179] width 11 height 11
radio input "true"
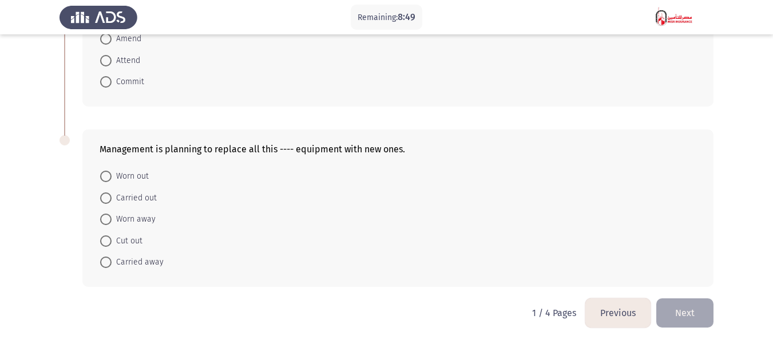
scroll to position [506, 0]
click at [141, 172] on span "Worn out" at bounding box center [130, 175] width 37 height 14
click at [112, 172] on input "Worn out" at bounding box center [105, 174] width 11 height 11
radio input "true"
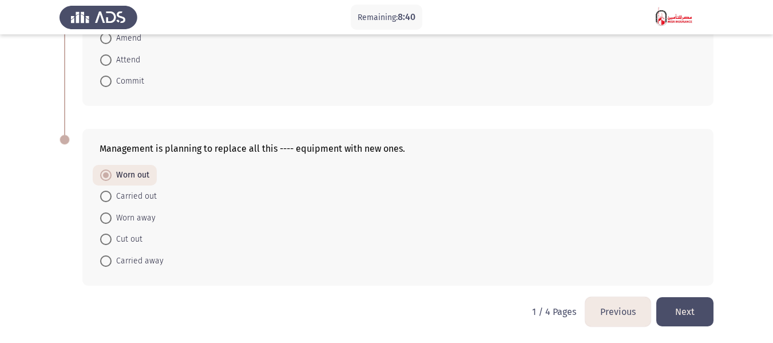
click at [668, 305] on button "Next" at bounding box center [684, 311] width 57 height 29
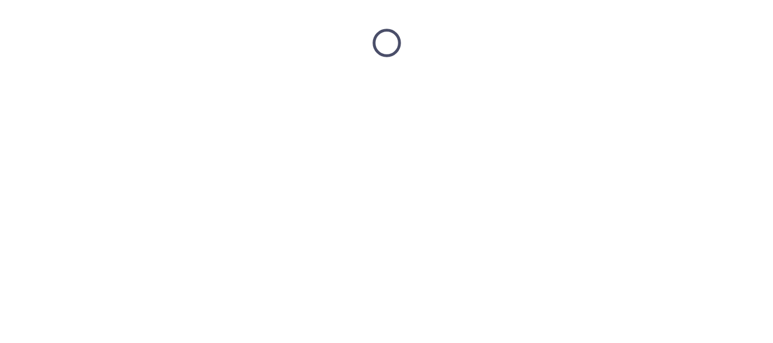
scroll to position [0, 0]
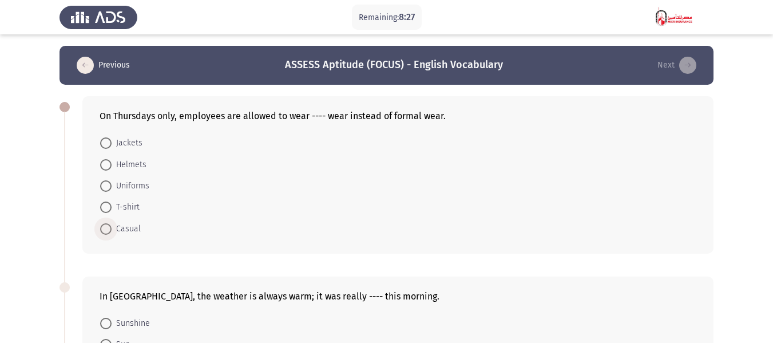
click at [112, 229] on span "Casual" at bounding box center [126, 229] width 29 height 14
click at [112, 229] on input "Casual" at bounding box center [105, 228] width 11 height 11
radio input "true"
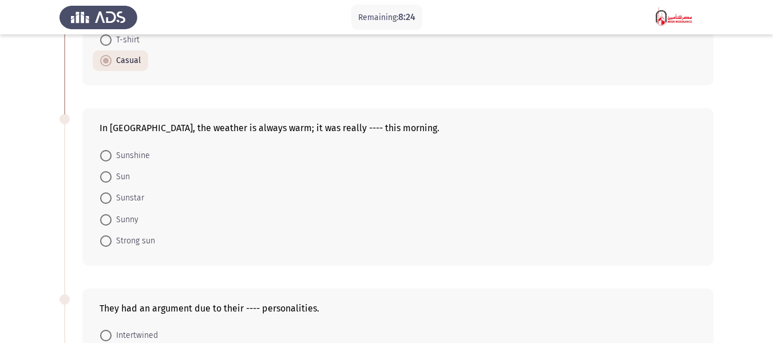
scroll to position [172, 0]
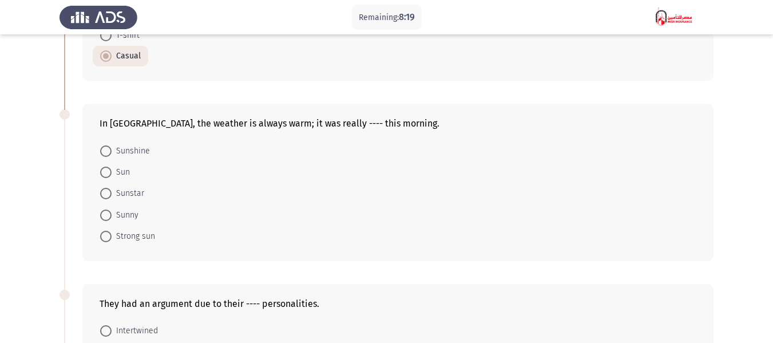
click at [130, 219] on span "Sunny" at bounding box center [125, 215] width 27 height 14
click at [112, 219] on input "Sunny" at bounding box center [105, 214] width 11 height 11
radio input "true"
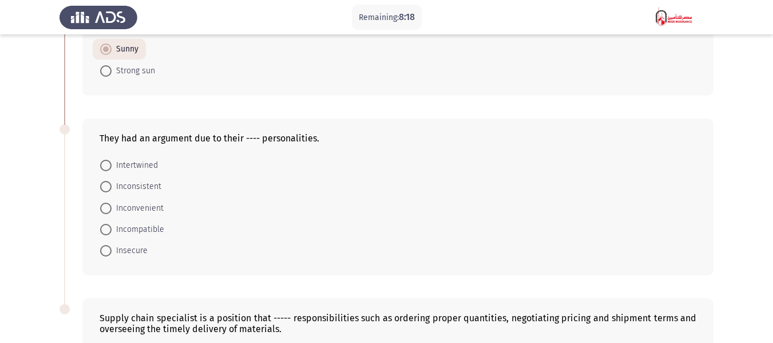
scroll to position [343, 0]
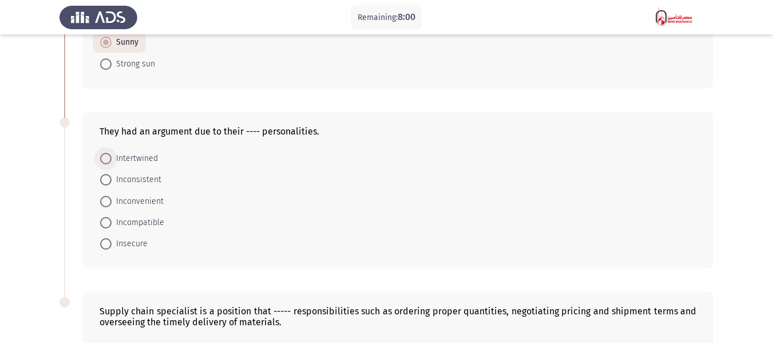
click at [153, 160] on span "Intertwined" at bounding box center [135, 159] width 46 height 14
click at [112, 160] on input "Intertwined" at bounding box center [105, 158] width 11 height 11
radio input "true"
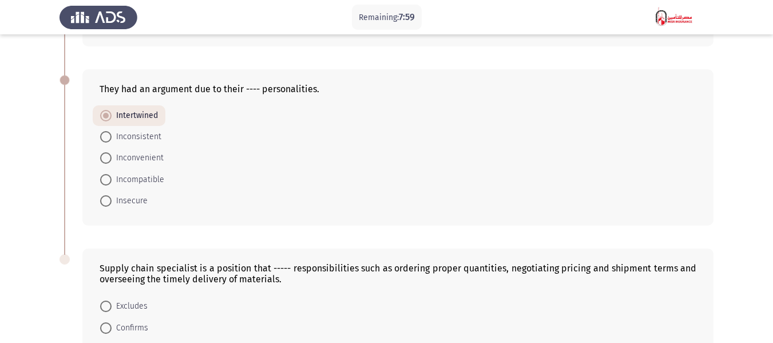
scroll to position [515, 0]
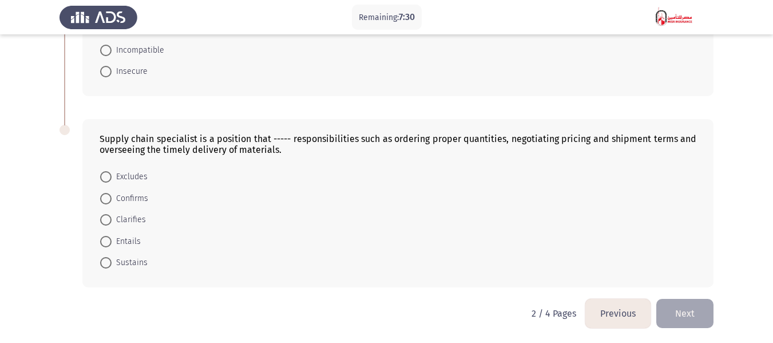
click at [129, 245] on span "Entails" at bounding box center [126, 242] width 29 height 14
click at [112, 245] on input "Entails" at bounding box center [105, 241] width 11 height 11
radio input "true"
click at [682, 306] on button "Next" at bounding box center [684, 312] width 57 height 29
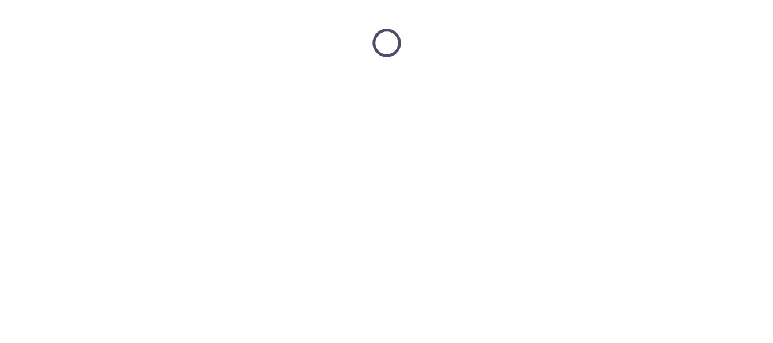
scroll to position [0, 0]
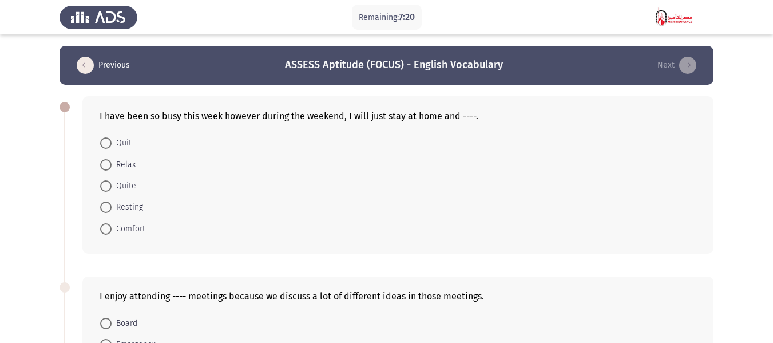
click at [126, 162] on span "Relax" at bounding box center [124, 165] width 24 height 14
click at [112, 162] on input "Relax" at bounding box center [105, 164] width 11 height 11
radio input "true"
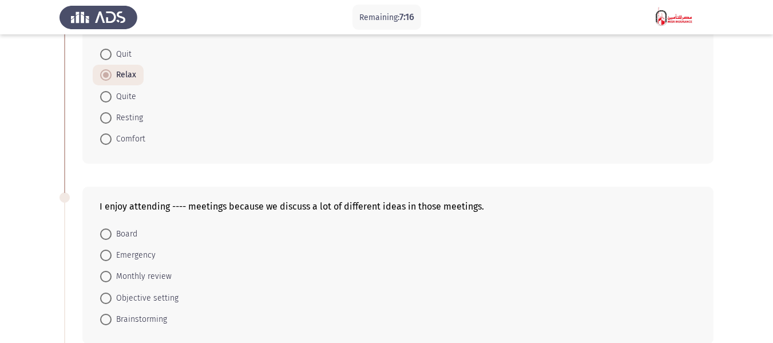
scroll to position [114, 0]
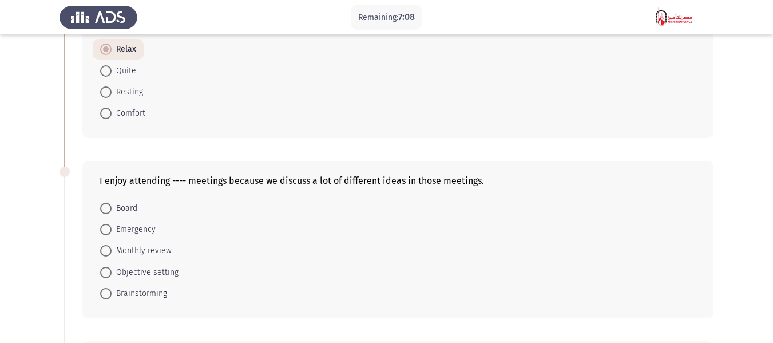
click at [149, 251] on span "Monthly review" at bounding box center [142, 251] width 60 height 14
click at [112, 251] on input "Monthly review" at bounding box center [105, 250] width 11 height 11
radio input "true"
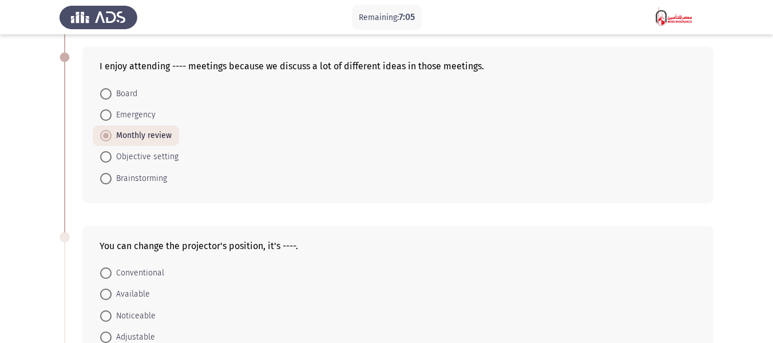
scroll to position [286, 0]
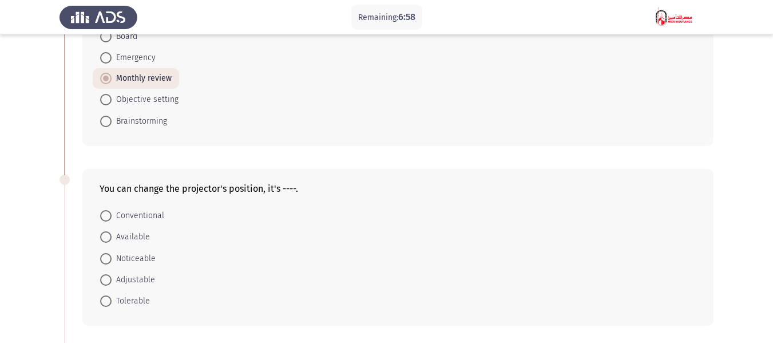
click at [141, 278] on span "Adjustable" at bounding box center [133, 280] width 43 height 14
click at [112, 278] on input "Adjustable" at bounding box center [105, 279] width 11 height 11
radio input "true"
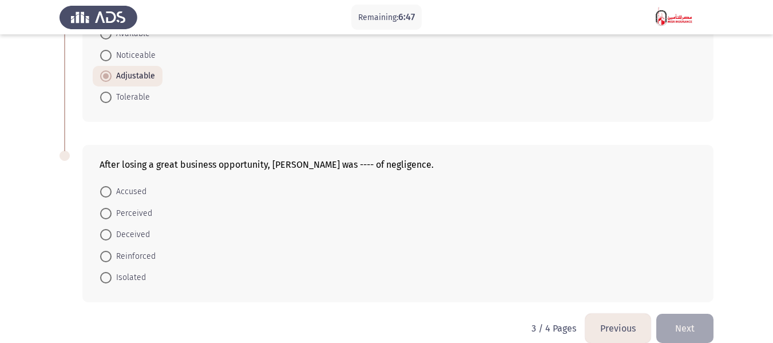
scroll to position [506, 0]
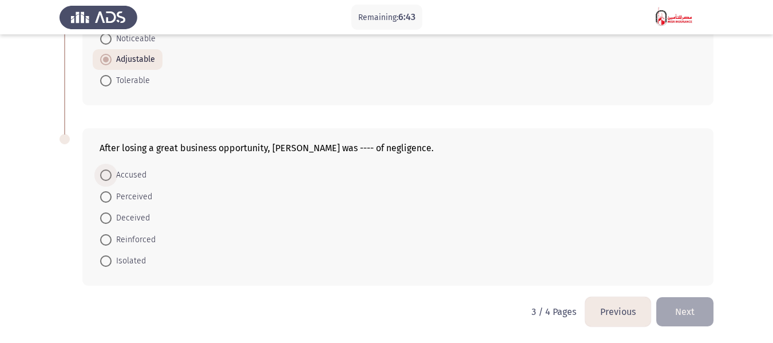
click at [139, 182] on span "Accused" at bounding box center [129, 175] width 35 height 14
click at [112, 181] on input "Accused" at bounding box center [105, 174] width 11 height 11
radio input "true"
click at [684, 302] on button "Next" at bounding box center [684, 311] width 57 height 29
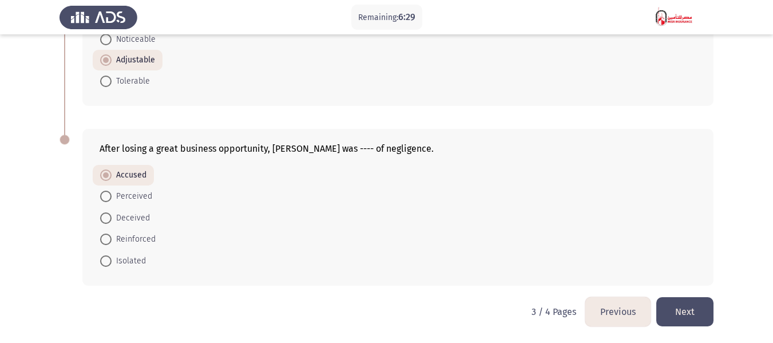
scroll to position [0, 0]
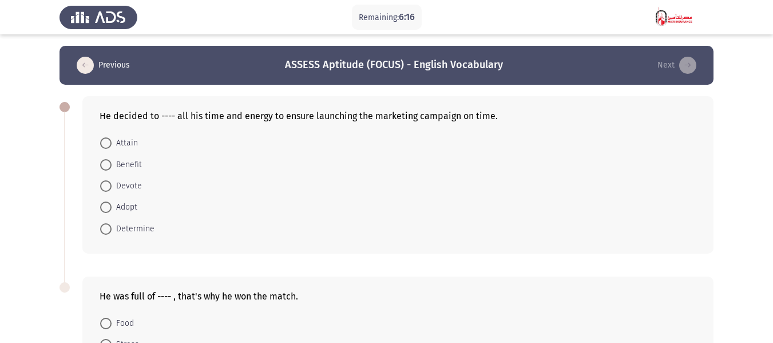
click at [128, 190] on span "Devote" at bounding box center [127, 186] width 30 height 14
click at [112, 190] on input "Devote" at bounding box center [105, 185] width 11 height 11
radio input "true"
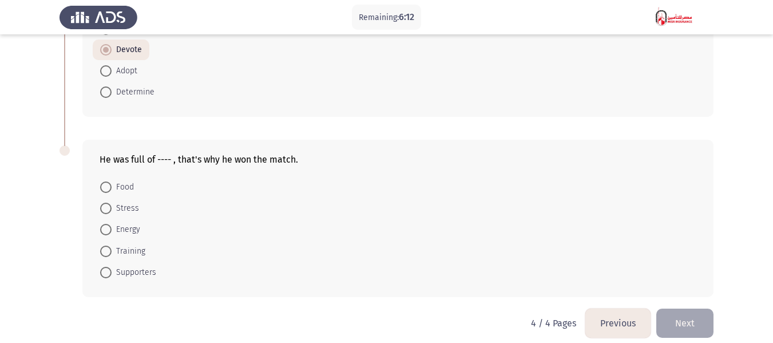
scroll to position [147, 0]
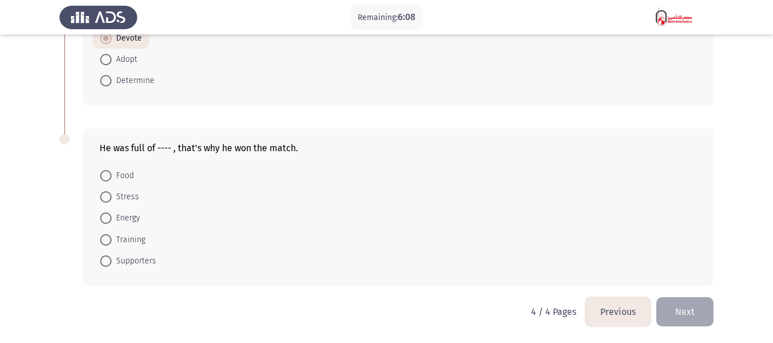
click at [129, 220] on span "Energy" at bounding box center [126, 218] width 29 height 14
click at [112, 220] on input "Energy" at bounding box center [105, 217] width 11 height 11
radio input "true"
click at [692, 304] on button "Next" at bounding box center [684, 311] width 57 height 29
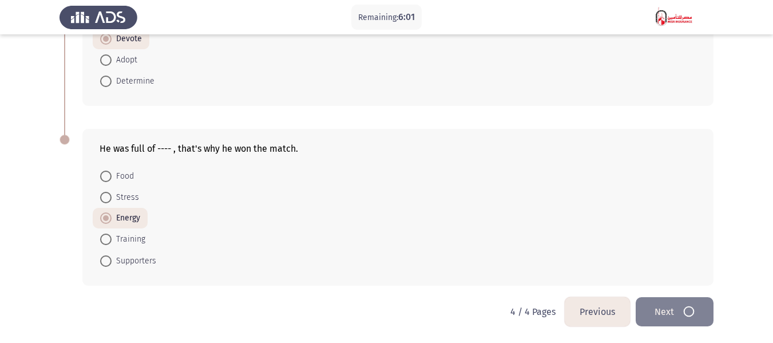
scroll to position [0, 0]
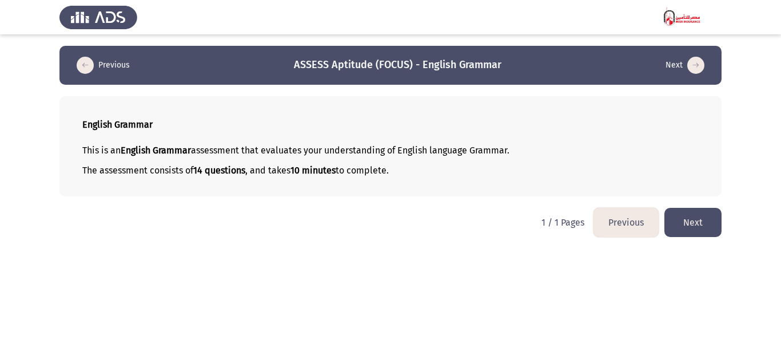
click at [704, 215] on button "Next" at bounding box center [693, 222] width 57 height 29
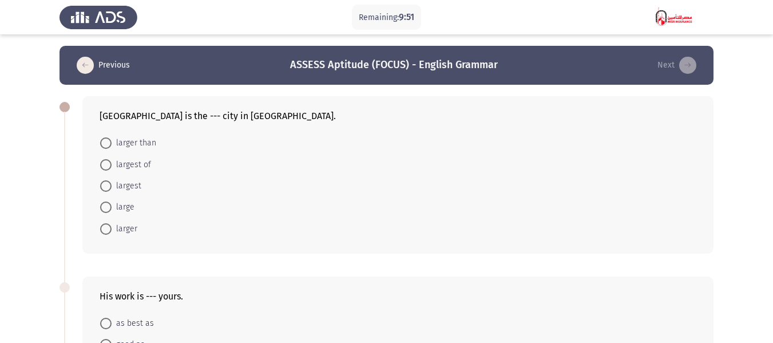
click at [115, 187] on span "largest" at bounding box center [127, 186] width 30 height 14
click at [112, 187] on input "largest" at bounding box center [105, 185] width 11 height 11
radio input "true"
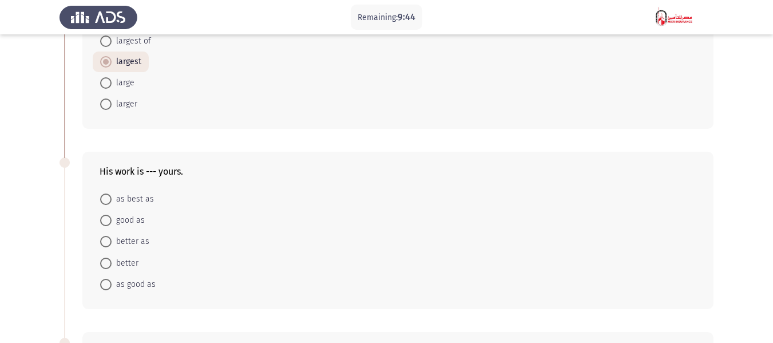
scroll to position [172, 0]
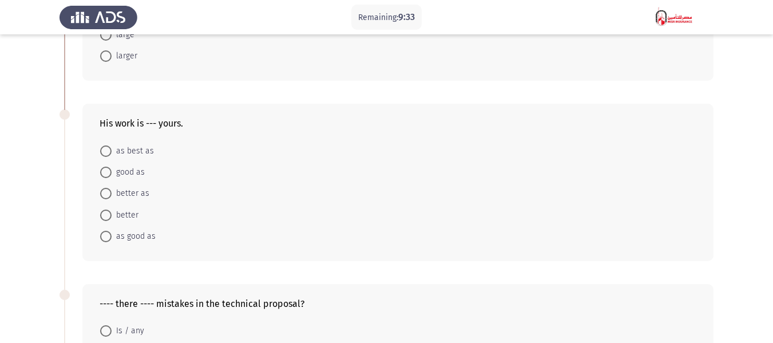
click at [145, 235] on span "as good as" at bounding box center [134, 236] width 44 height 14
click at [112, 235] on input "as good as" at bounding box center [105, 236] width 11 height 11
radio input "true"
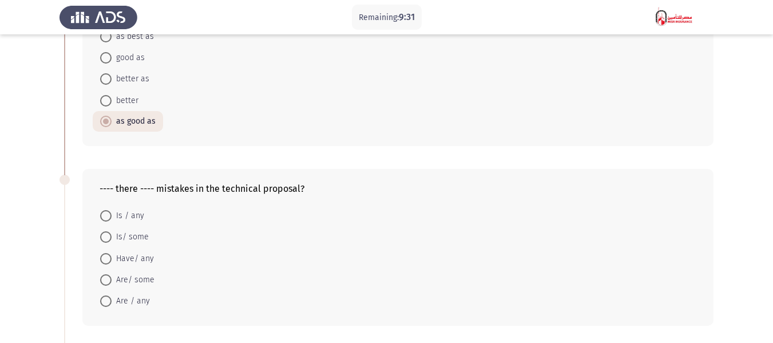
scroll to position [343, 0]
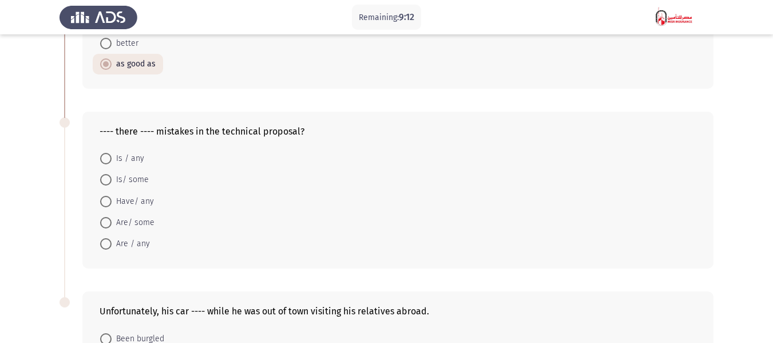
click at [128, 156] on span "Is / any" at bounding box center [128, 159] width 33 height 14
click at [112, 156] on input "Is / any" at bounding box center [105, 158] width 11 height 11
radio input "true"
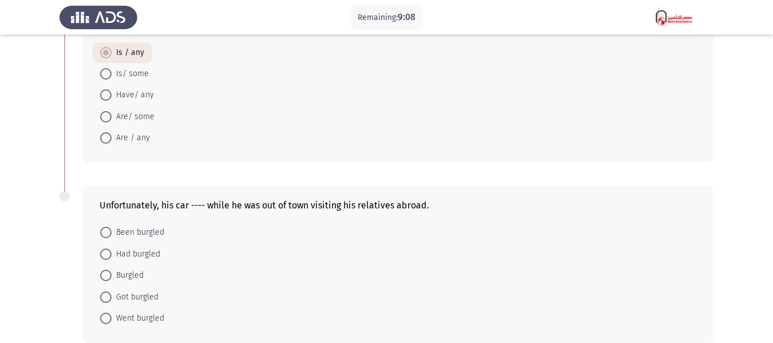
scroll to position [391, 0]
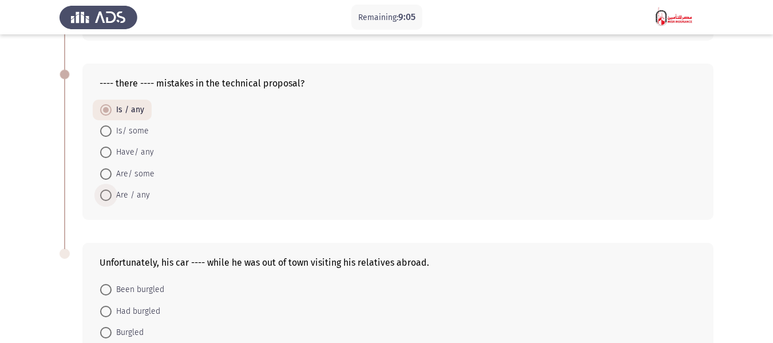
click at [141, 195] on span "Are / any" at bounding box center [131, 195] width 38 height 14
click at [112, 195] on input "Are / any" at bounding box center [105, 194] width 11 height 11
radio input "true"
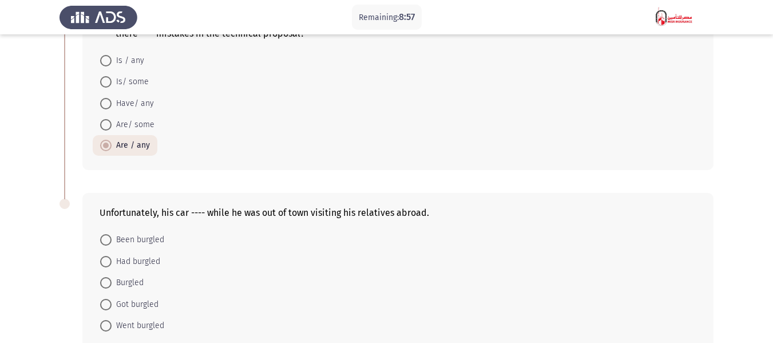
scroll to position [506, 0]
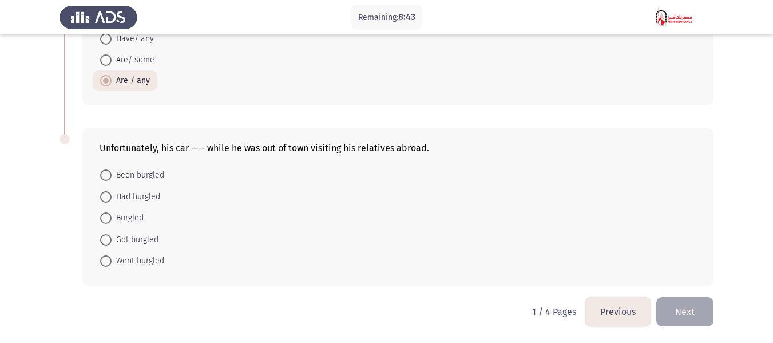
click at [134, 220] on span "Burgled" at bounding box center [128, 218] width 32 height 14
click at [112, 220] on input "Burgled" at bounding box center [105, 217] width 11 height 11
radio input "true"
click at [139, 246] on span "Got burgled" at bounding box center [135, 239] width 47 height 14
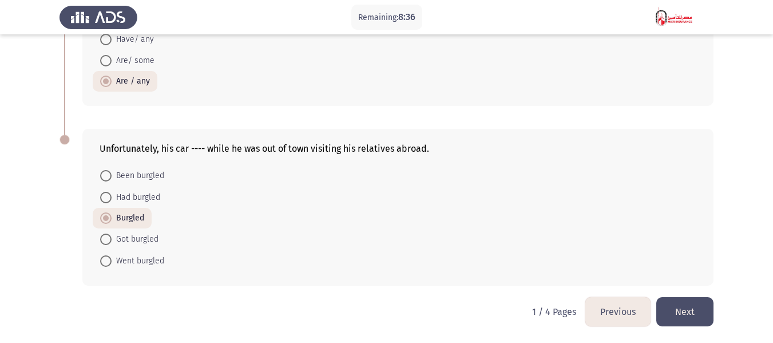
click at [112, 245] on input "Got burgled" at bounding box center [105, 238] width 11 height 11
radio input "true"
click at [138, 223] on span "Burgled" at bounding box center [128, 219] width 32 height 14
click at [112, 223] on input "Burgled" at bounding box center [105, 218] width 11 height 11
radio input "true"
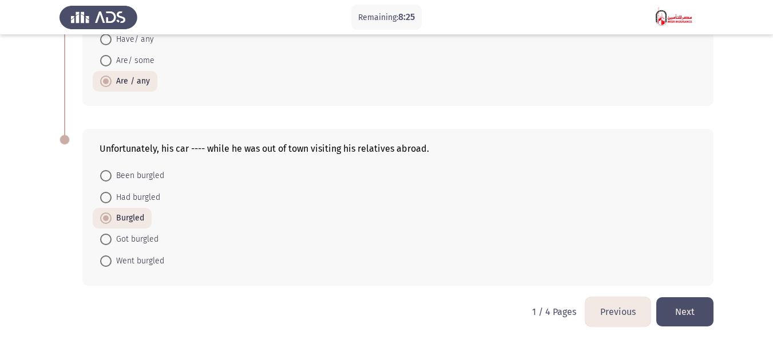
click at [150, 183] on mat-radio-button "Been burgled" at bounding box center [132, 175] width 79 height 21
click at [150, 181] on span "Been burgled" at bounding box center [138, 176] width 53 height 14
click at [112, 181] on input "Been burgled" at bounding box center [105, 175] width 11 height 11
radio input "true"
click at [690, 308] on button "Next" at bounding box center [684, 311] width 57 height 29
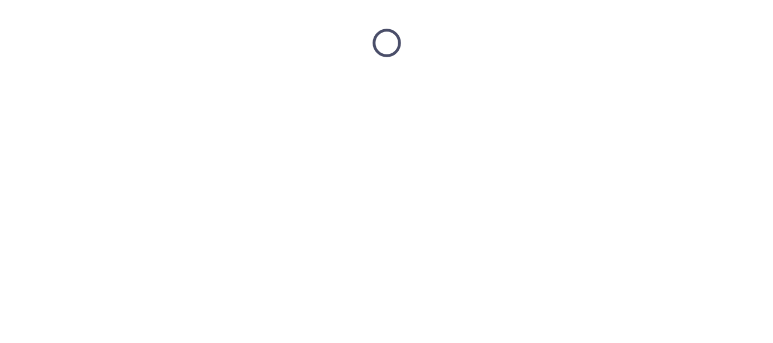
scroll to position [0, 0]
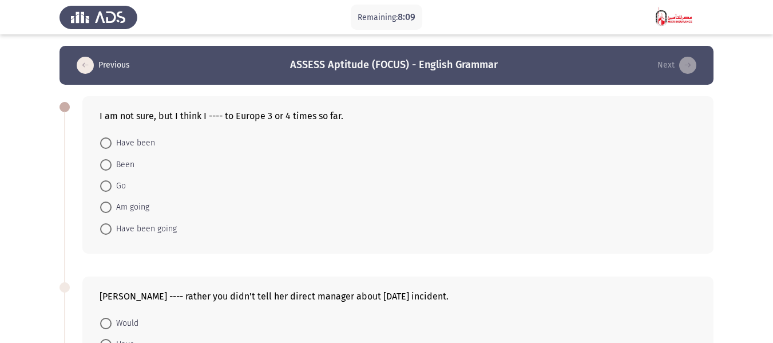
click at [138, 145] on span "Have been" at bounding box center [133, 143] width 43 height 14
click at [112, 145] on input "Have been" at bounding box center [105, 142] width 11 height 11
radio input "true"
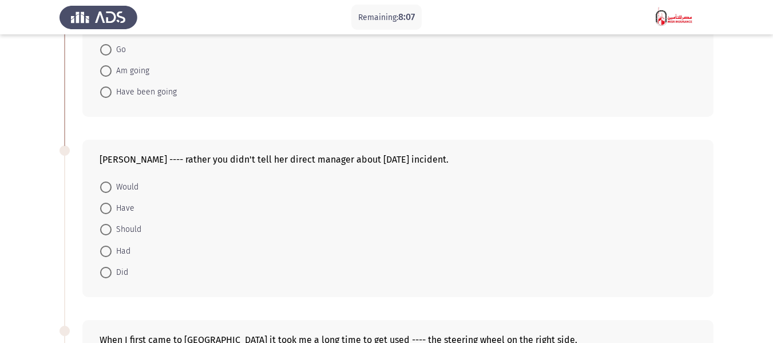
scroll to position [172, 0]
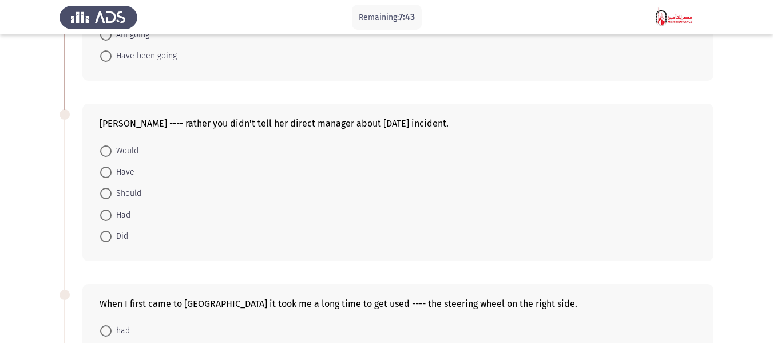
click at [129, 158] on mat-radio-button "Would" at bounding box center [119, 150] width 53 height 21
click at [128, 152] on span "Would" at bounding box center [125, 151] width 27 height 14
click at [112, 152] on input "Would" at bounding box center [105, 150] width 11 height 11
radio input "true"
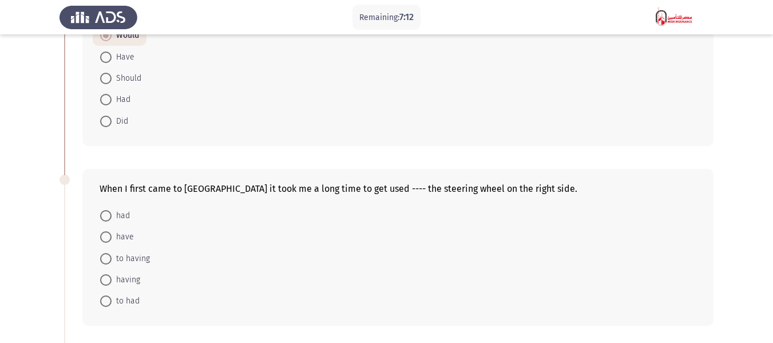
scroll to position [343, 0]
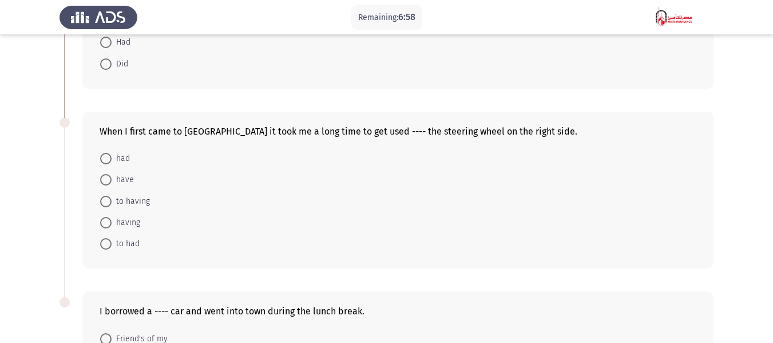
click at [136, 205] on span "to having" at bounding box center [131, 201] width 38 height 14
click at [112, 205] on input "to having" at bounding box center [105, 201] width 11 height 11
radio input "true"
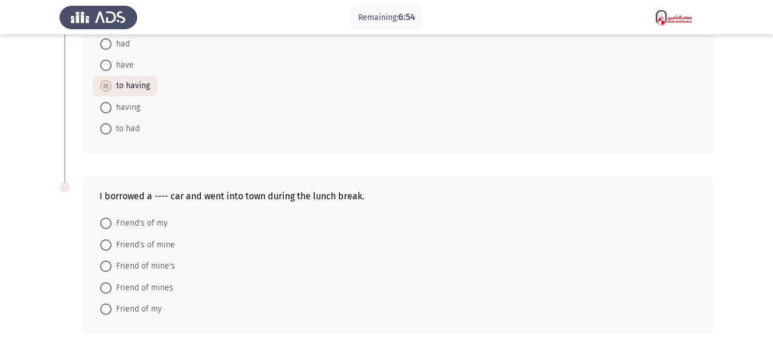
scroll to position [506, 0]
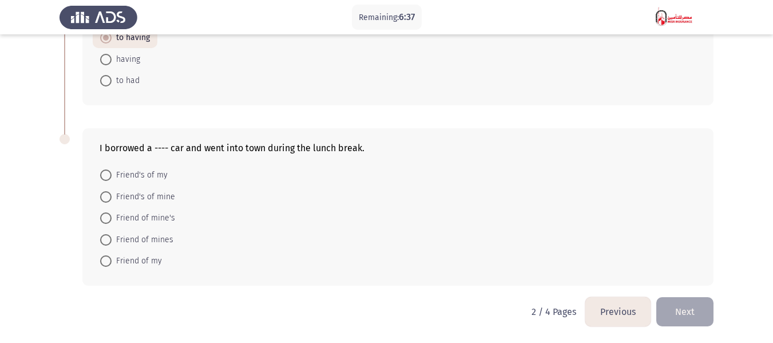
click at [163, 214] on span "Friend of mine's" at bounding box center [143, 218] width 63 height 14
click at [112, 214] on input "Friend of mine's" at bounding box center [105, 217] width 11 height 11
radio input "true"
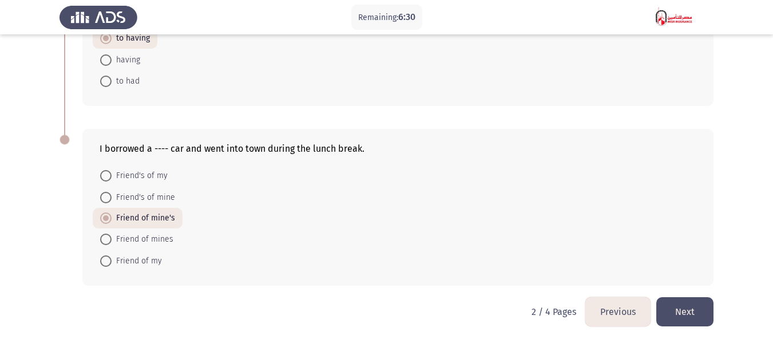
click at [697, 318] on button "Next" at bounding box center [684, 311] width 57 height 29
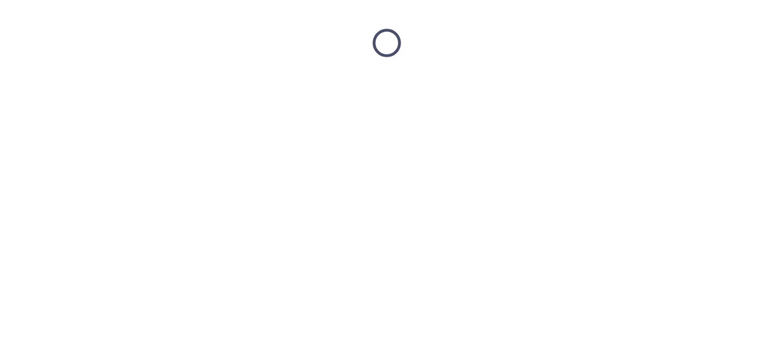
scroll to position [0, 0]
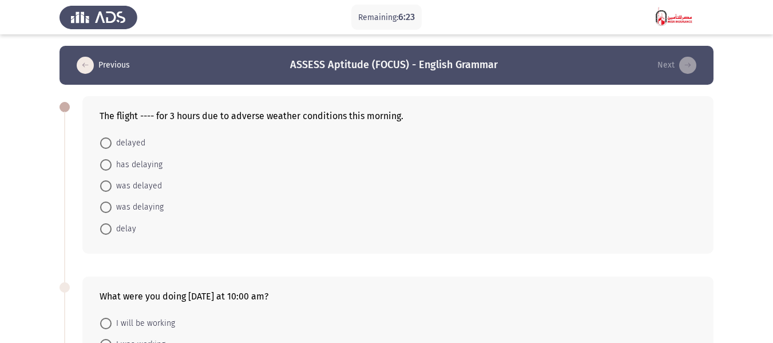
click at [149, 190] on span "was delayed" at bounding box center [137, 186] width 50 height 14
click at [112, 190] on input "was delayed" at bounding box center [105, 185] width 11 height 11
radio input "true"
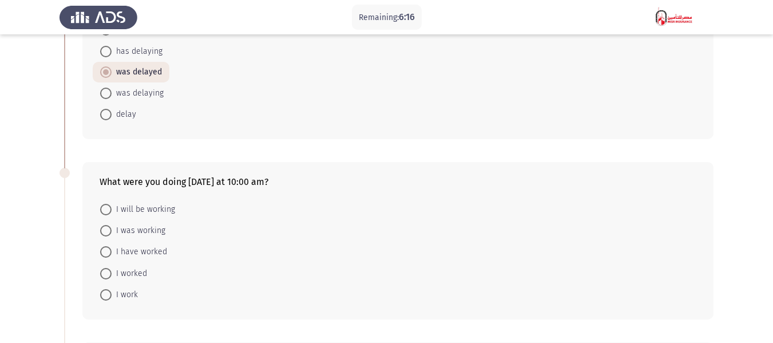
scroll to position [114, 0]
click at [154, 233] on span "I was working" at bounding box center [139, 230] width 54 height 14
click at [112, 233] on input "I was working" at bounding box center [105, 229] width 11 height 11
radio input "true"
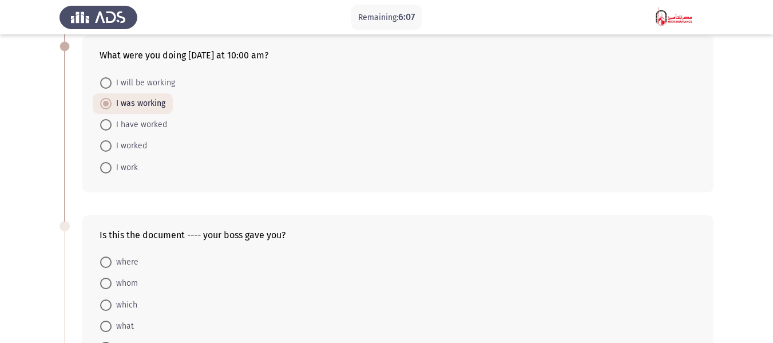
scroll to position [343, 0]
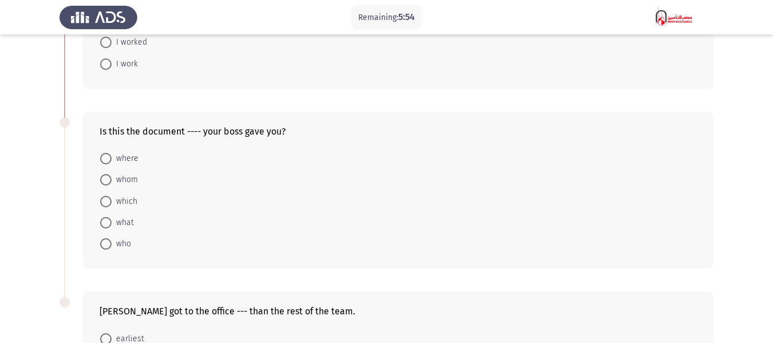
click at [124, 202] on span "which" at bounding box center [125, 201] width 26 height 14
click at [112, 202] on input "which" at bounding box center [105, 201] width 11 height 11
radio input "true"
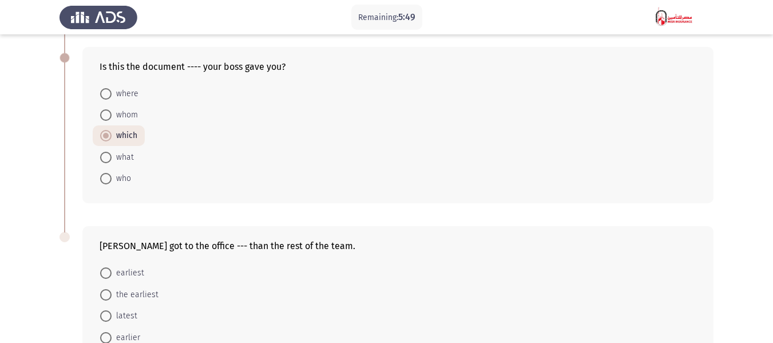
scroll to position [506, 0]
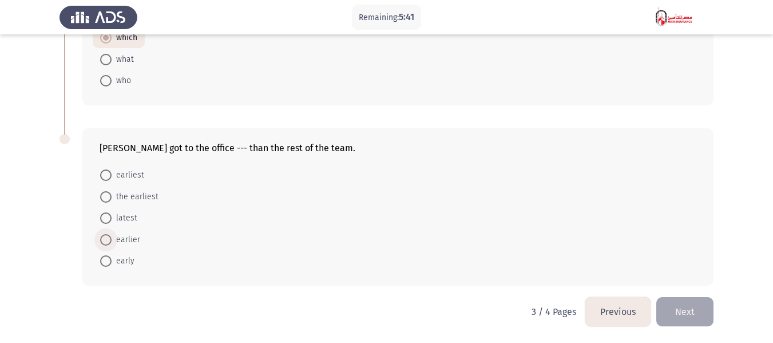
click at [137, 237] on span "earlier" at bounding box center [126, 240] width 29 height 14
click at [112, 237] on input "earlier" at bounding box center [105, 239] width 11 height 11
radio input "true"
click at [701, 311] on button "Next" at bounding box center [684, 311] width 57 height 29
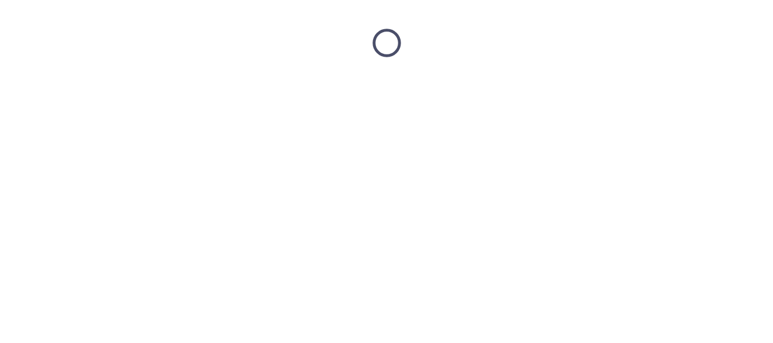
scroll to position [0, 0]
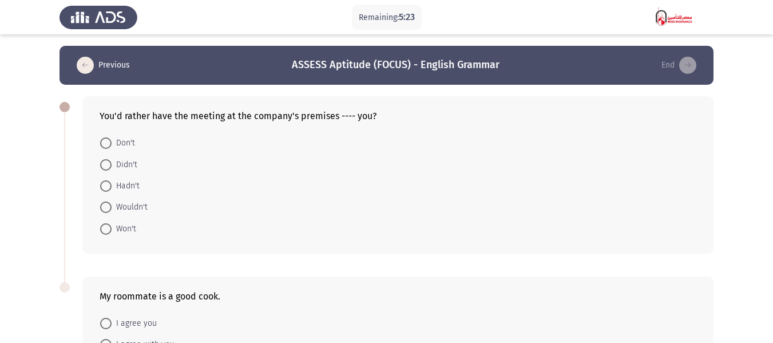
click at [137, 208] on span "Wouldn't" at bounding box center [130, 207] width 36 height 14
click at [112, 208] on input "Wouldn't" at bounding box center [105, 206] width 11 height 11
radio input "true"
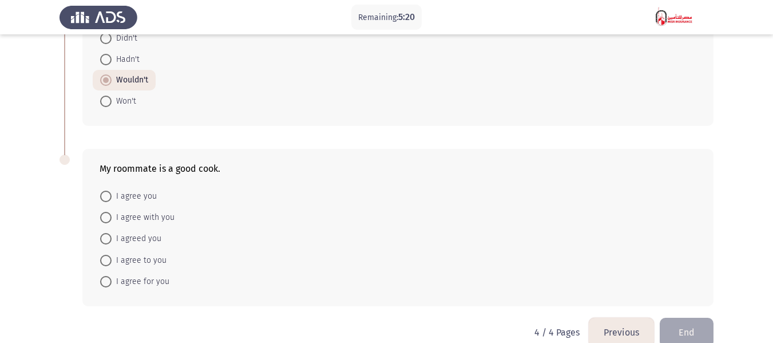
scroll to position [147, 0]
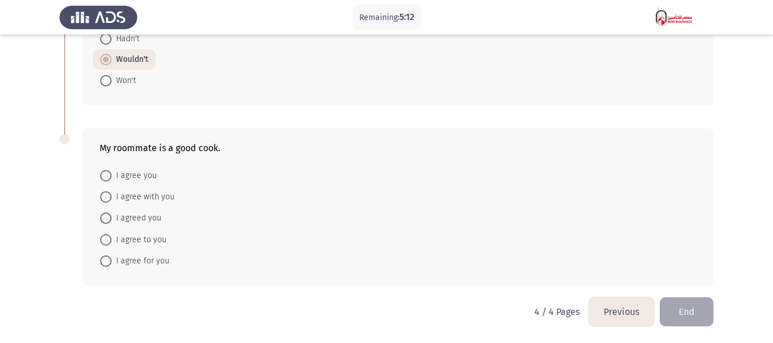
click at [172, 200] on span "I agree with you" at bounding box center [143, 197] width 63 height 14
click at [112, 200] on input "I agree with you" at bounding box center [105, 196] width 11 height 11
radio input "true"
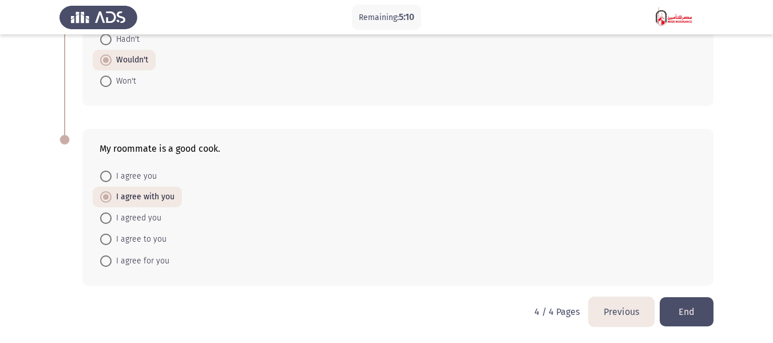
click at [693, 305] on button "End" at bounding box center [687, 311] width 54 height 29
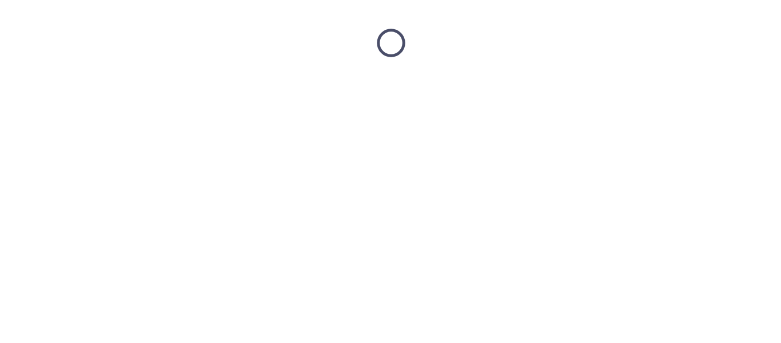
scroll to position [0, 0]
